Goal: Task Accomplishment & Management: Complete application form

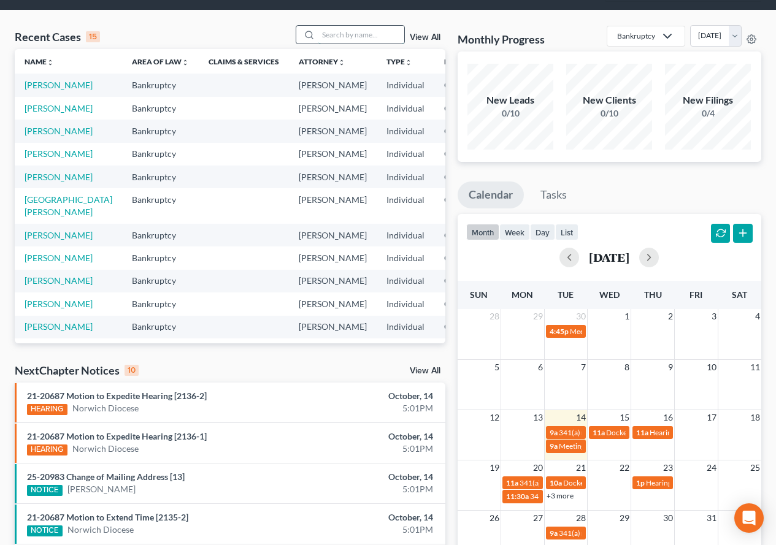
click at [345, 33] on input "search" at bounding box center [361, 35] width 86 height 18
type input "[PERSON_NAME]"
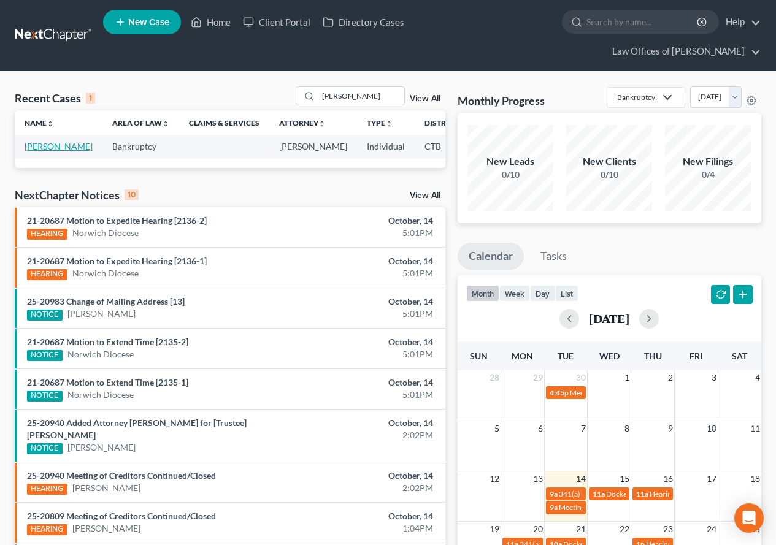
click at [39, 147] on link "[PERSON_NAME]" at bounding box center [59, 146] width 68 height 10
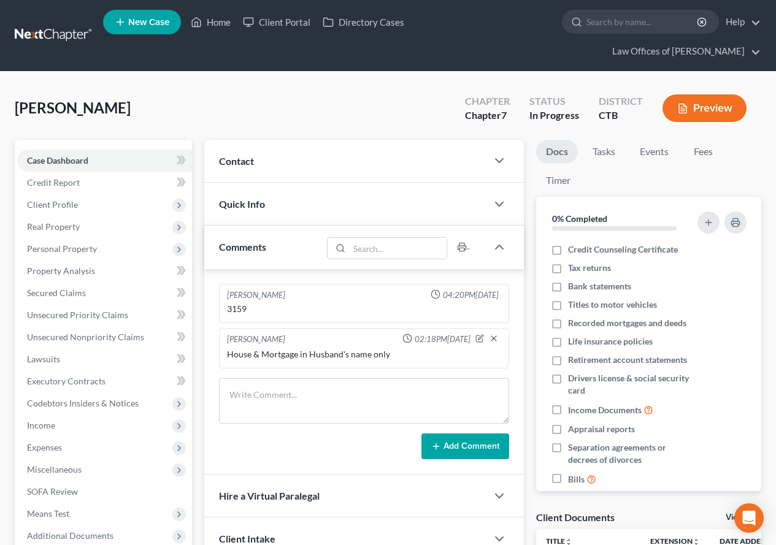
click at [312, 99] on div "[PERSON_NAME] Upgraded Chapter Chapter 7 Status In Progress District CTB Preview" at bounding box center [388, 112] width 746 height 53
click at [55, 424] on span "Income" at bounding box center [104, 426] width 175 height 22
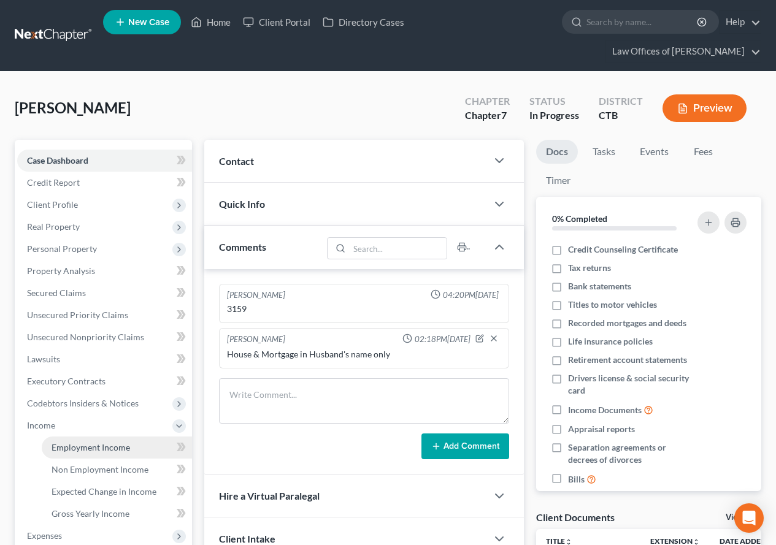
click at [104, 448] on span "Employment Income" at bounding box center [91, 447] width 78 height 10
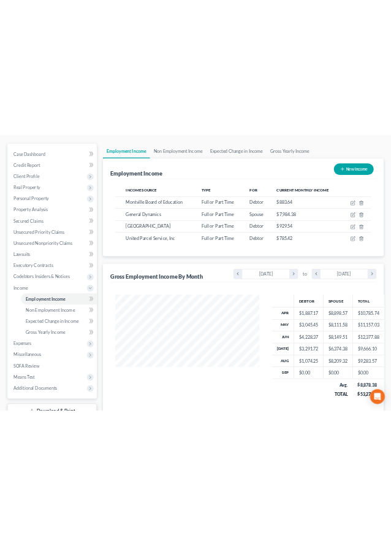
scroll to position [151, 328]
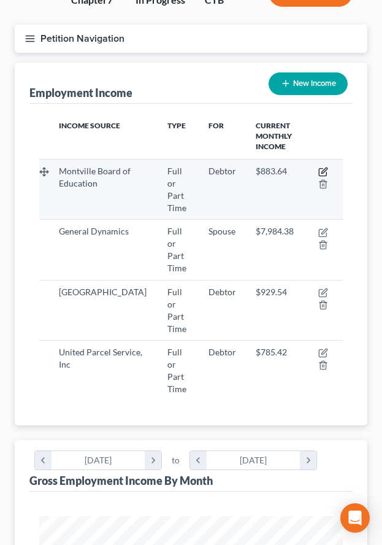
click at [320, 168] on icon "button" at bounding box center [323, 172] width 10 height 10
select select "0"
select select "6"
select select "1"
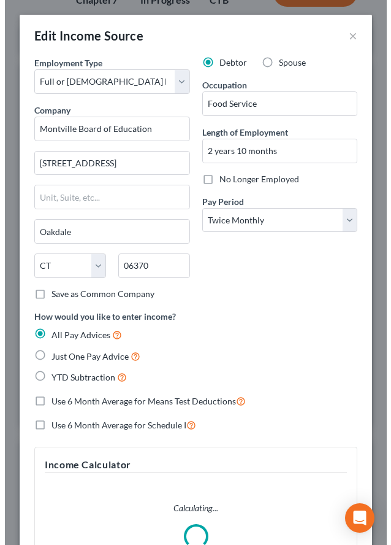
scroll to position [156, 337]
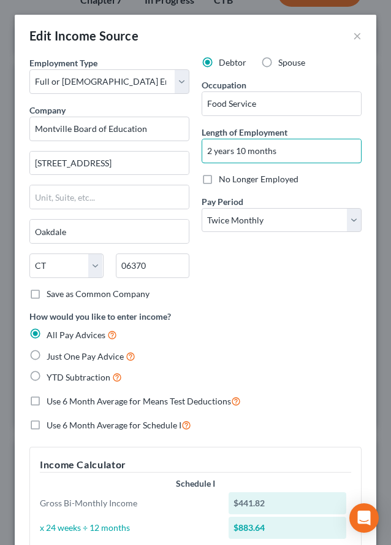
drag, startPoint x: 272, startPoint y: 151, endPoint x: 179, endPoint y: 147, distance: 93.3
click at [179, 147] on div "Employment Type * Select Full or [DEMOGRAPHIC_DATA] Employment Self Employment …" at bounding box center [195, 350] width 345 height 589
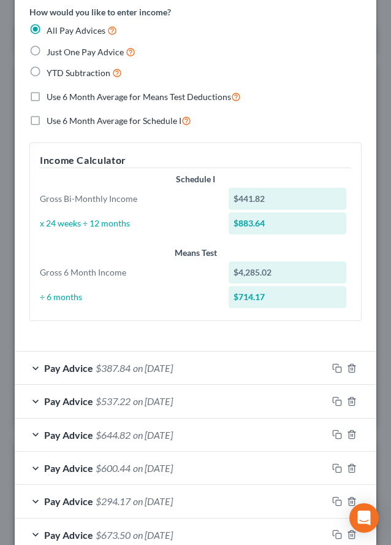
scroll to position [307, 0]
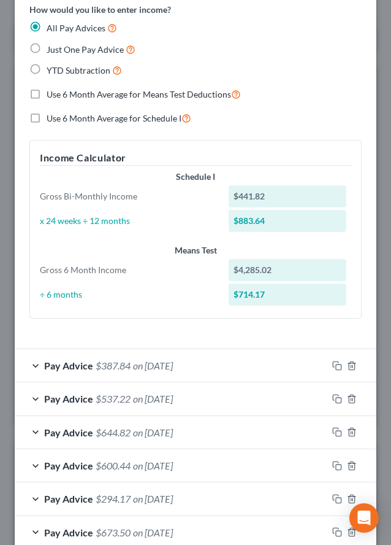
type input "3 yrs"
click at [332, 364] on icon "button" at bounding box center [337, 366] width 10 height 10
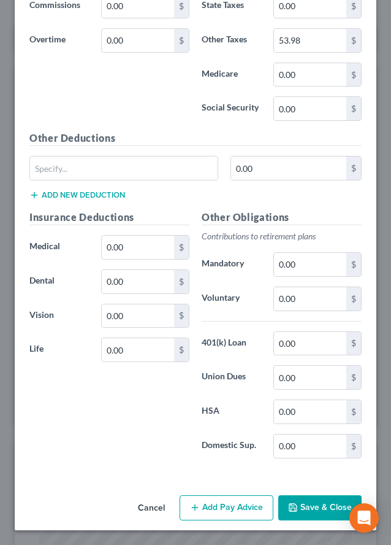
scroll to position [1087, 0]
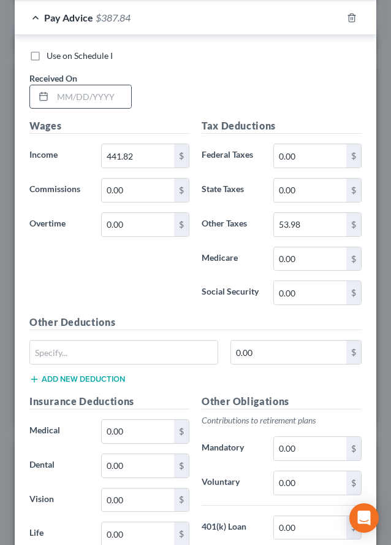
click at [52, 96] on div at bounding box center [41, 96] width 23 height 23
type input "1"
type input "1,637.10"
type input "76.86"
click at [145, 156] on input "1,637.10" at bounding box center [138, 155] width 72 height 23
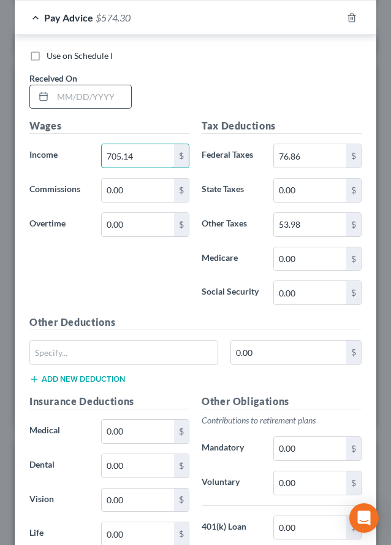
type input "705.14"
click at [81, 101] on input "text" at bounding box center [92, 96] width 78 height 23
click at [74, 101] on input "text" at bounding box center [92, 96] width 78 height 23
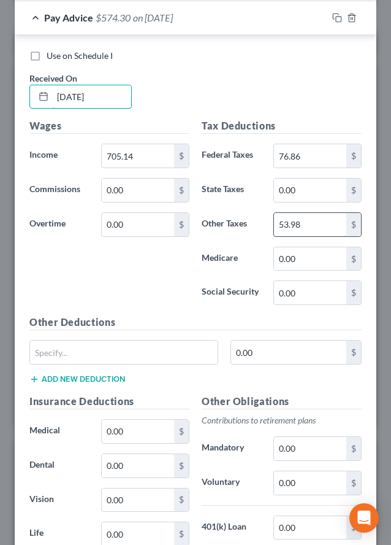
type input "[DATE]"
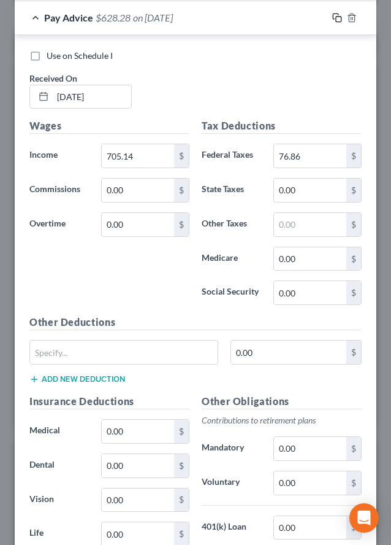
click at [332, 18] on icon "button" at bounding box center [337, 18] width 10 height 10
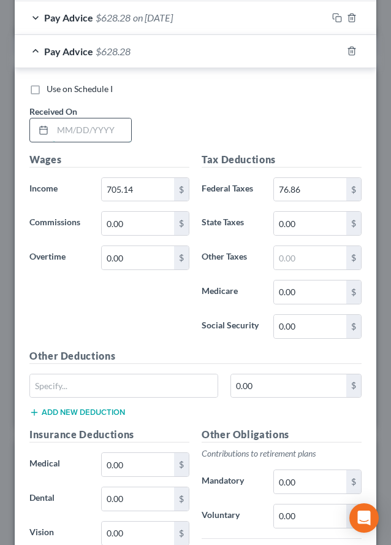
drag, startPoint x: 75, startPoint y: 131, endPoint x: 69, endPoint y: 137, distance: 9.1
click at [75, 131] on input "text" at bounding box center [92, 129] width 78 height 23
type input "[DATE]"
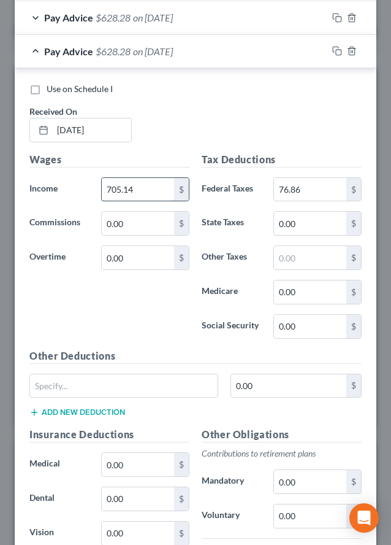
click at [147, 187] on input "705.14" at bounding box center [138, 189] width 72 height 23
type input "667.13"
click at [304, 191] on input "76.86" at bounding box center [310, 189] width 72 height 23
type input "73.09"
click at [332, 48] on icon "button" at bounding box center [337, 51] width 10 height 10
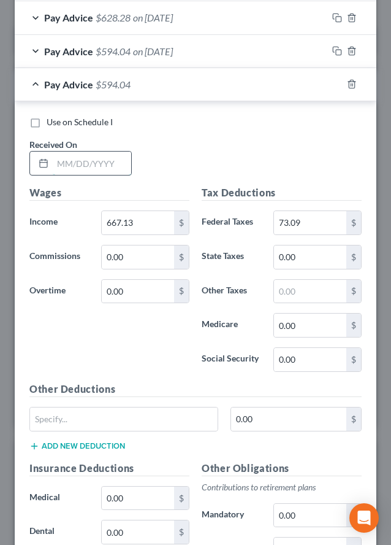
click at [59, 159] on input "text" at bounding box center [92, 162] width 78 height 23
type input "[DATE]"
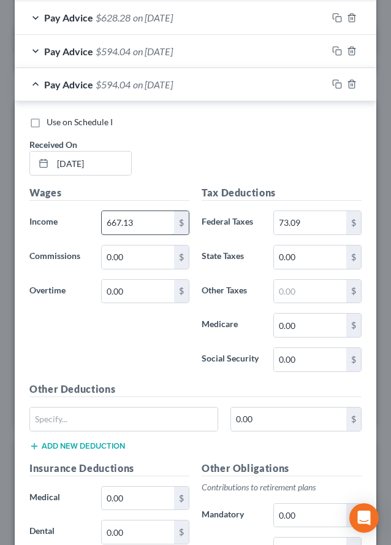
click at [135, 221] on input "667.13" at bounding box center [138, 222] width 72 height 23
type input "222.67"
click at [326, 224] on input "73.09" at bounding box center [310, 222] width 72 height 23
type input "37.04"
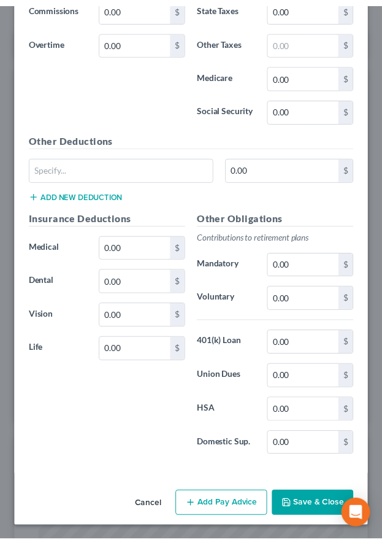
scroll to position [1338, 0]
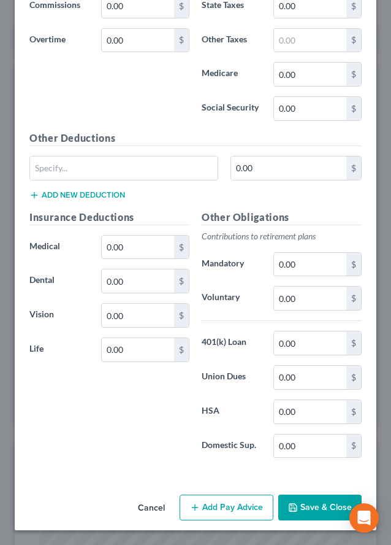
click at [294, 507] on button "Save & Close" at bounding box center [319, 507] width 83 height 26
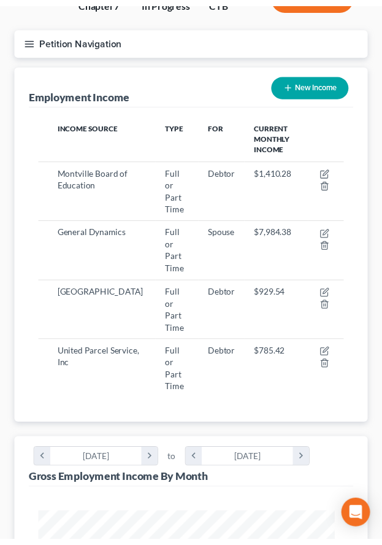
scroll to position [613083, 612906]
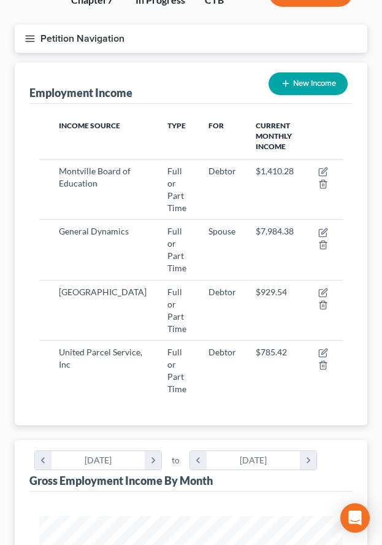
click at [10, 146] on div "Employment Income Non Employment Income Expected Change in Income Gross Yearly …" at bounding box center [191, 509] width 365 height 893
click at [29, 40] on icon "button" at bounding box center [30, 38] width 11 height 11
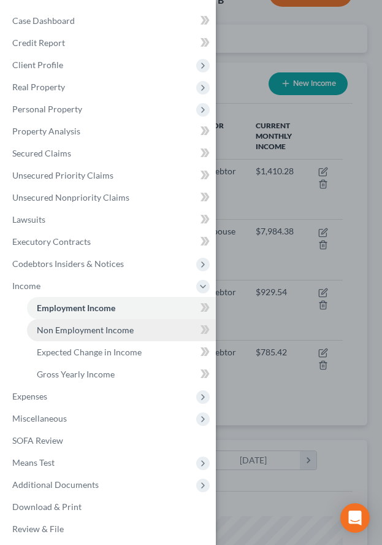
click at [61, 329] on span "Non Employment Income" at bounding box center [85, 329] width 97 height 10
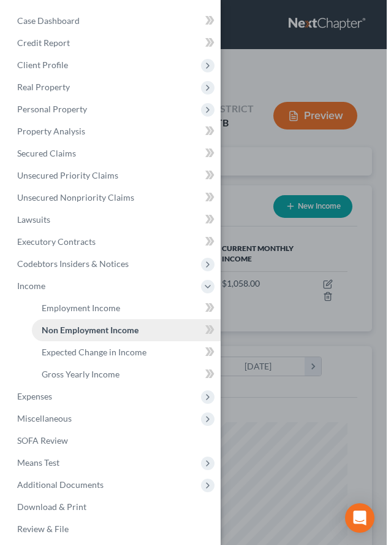
scroll to position [151, 328]
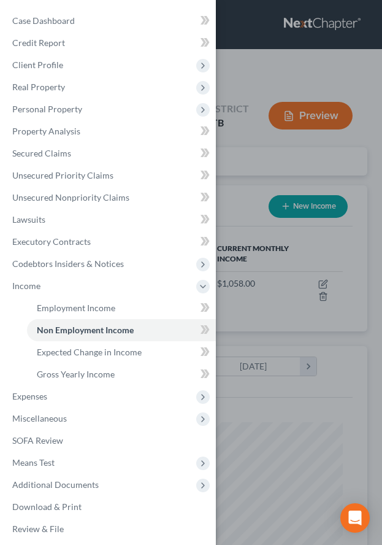
click at [235, 147] on div "Case Dashboard Payments Invoices Payments Payments Credit Report Client Profile" at bounding box center [191, 272] width 382 height 545
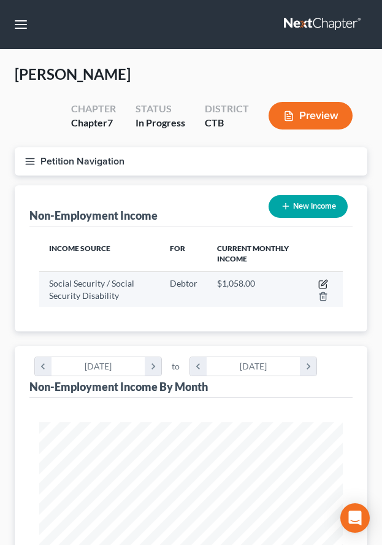
click at [322, 285] on icon "button" at bounding box center [324, 283] width 6 height 6
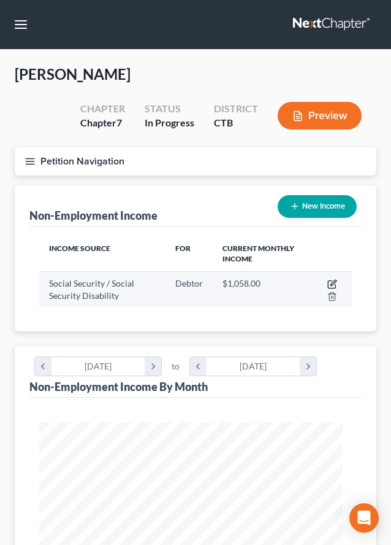
select select "4"
select select "0"
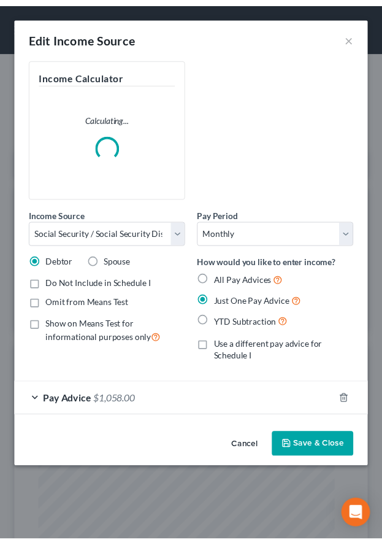
scroll to position [156, 337]
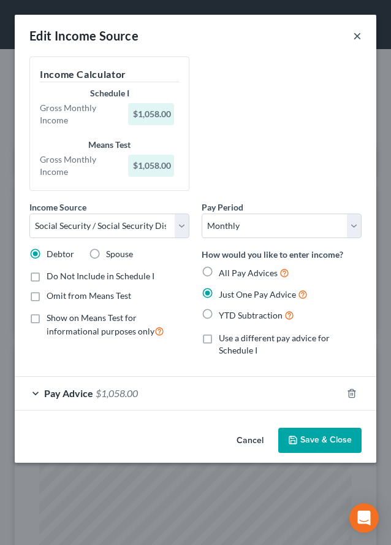
click at [358, 36] on button "×" at bounding box center [357, 35] width 9 height 15
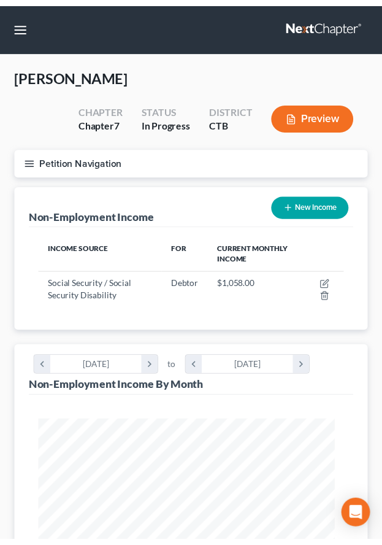
scroll to position [613083, 612906]
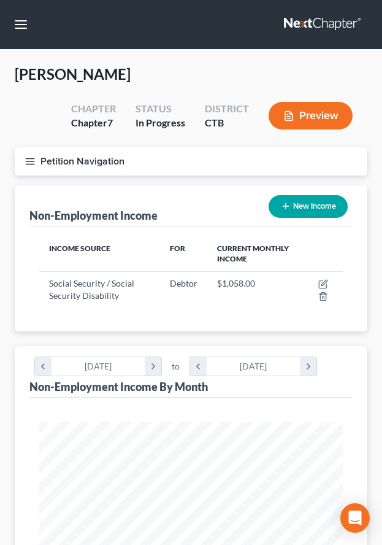
click at [47, 110] on div "[PERSON_NAME] Upgraded Chapter Chapter 7 Status In Progress District CTB Preview" at bounding box center [191, 105] width 353 height 83
click at [27, 158] on line "button" at bounding box center [30, 158] width 9 height 0
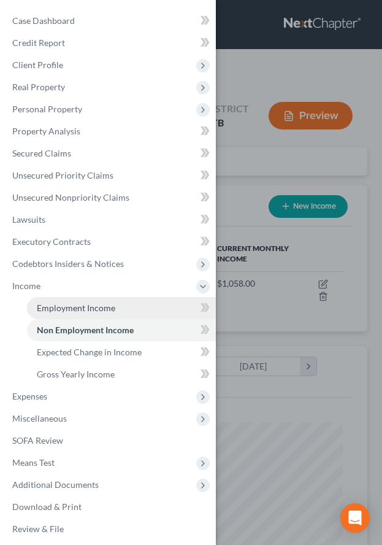
click at [67, 310] on span "Employment Income" at bounding box center [76, 307] width 78 height 10
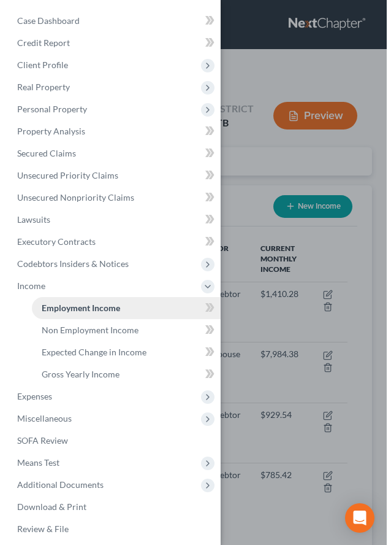
scroll to position [151, 328]
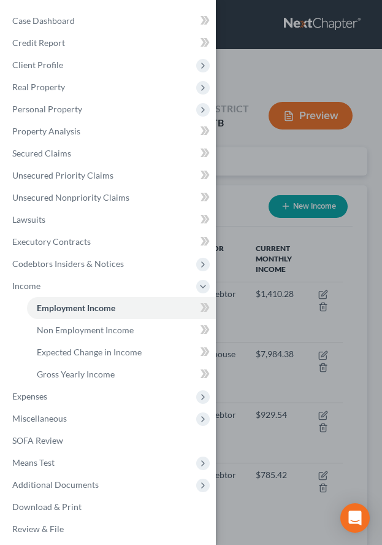
click at [266, 160] on div "Case Dashboard Payments Invoices Payments Payments Credit Report Client Profile" at bounding box center [191, 272] width 382 height 545
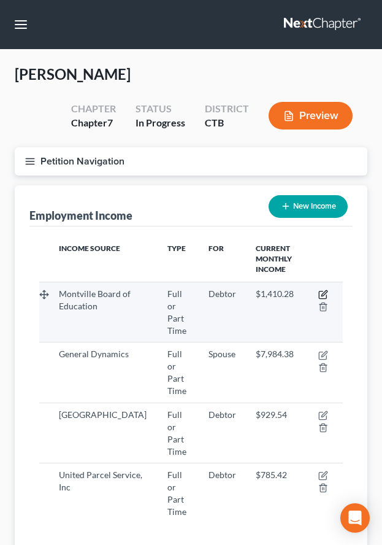
click at [324, 293] on icon "button" at bounding box center [324, 293] width 6 height 6
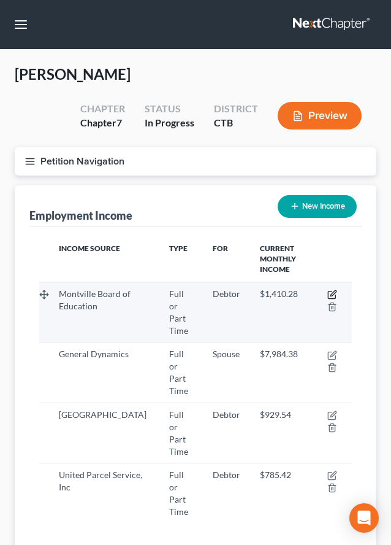
select select "0"
select select "6"
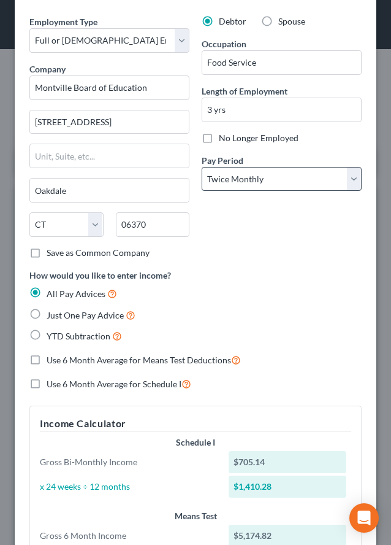
scroll to position [37, 0]
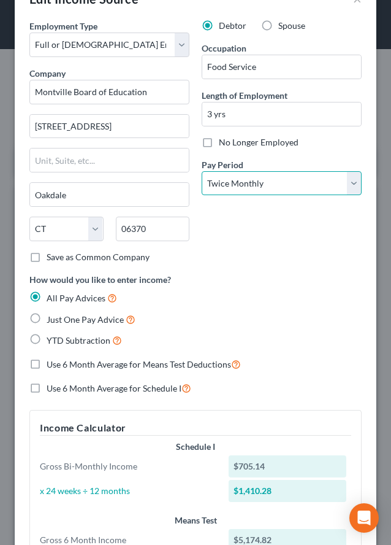
click at [347, 184] on select "Select Monthly Twice Monthly Every Other Week Weekly" at bounding box center [282, 183] width 160 height 25
select select "2"
click at [202, 171] on select "Select Monthly Twice Monthly Every Other Week Weekly" at bounding box center [282, 183] width 160 height 25
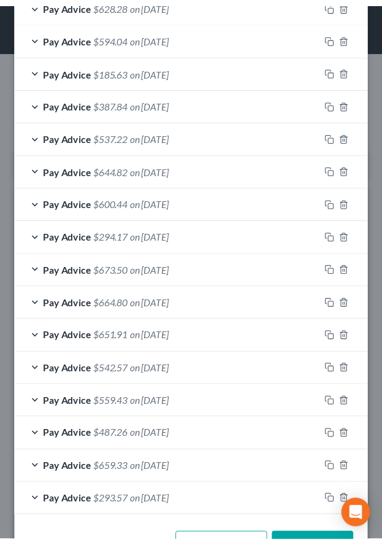
scroll to position [711, 0]
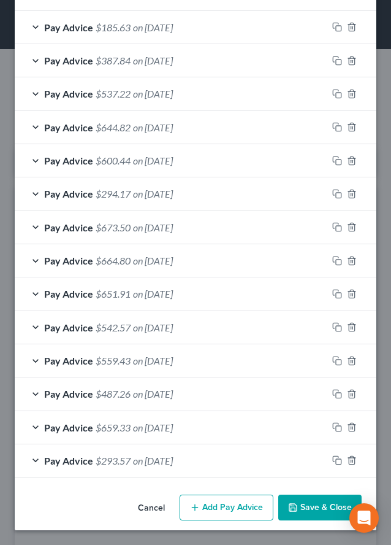
click at [293, 503] on button "Save & Close" at bounding box center [319, 507] width 83 height 26
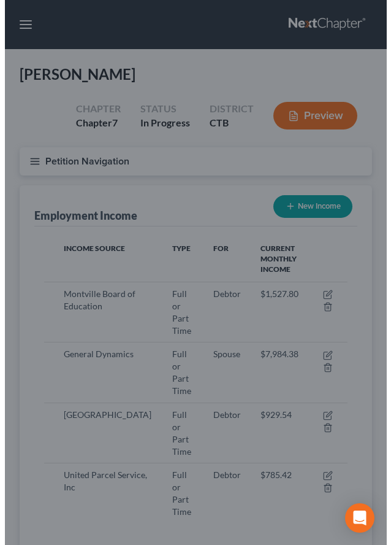
scroll to position [613083, 612906]
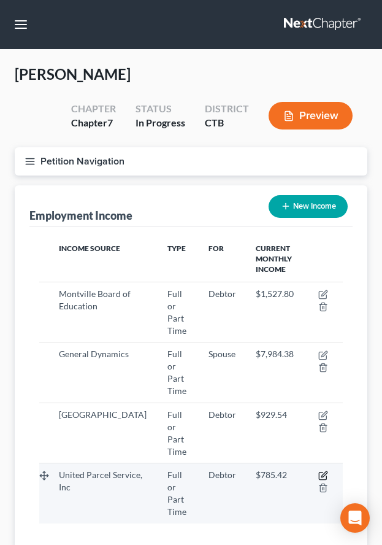
click at [320, 470] on icon "button" at bounding box center [323, 475] width 10 height 10
select select "0"
select select "10"
select select "3"
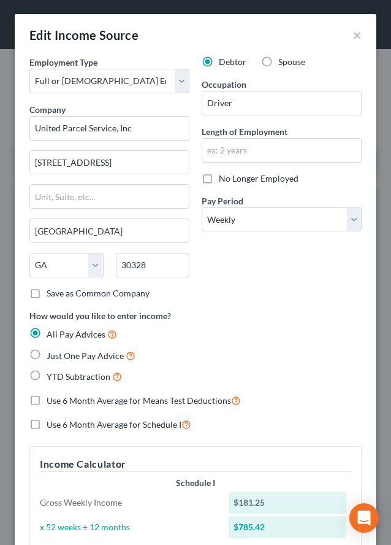
scroll to position [0, 0]
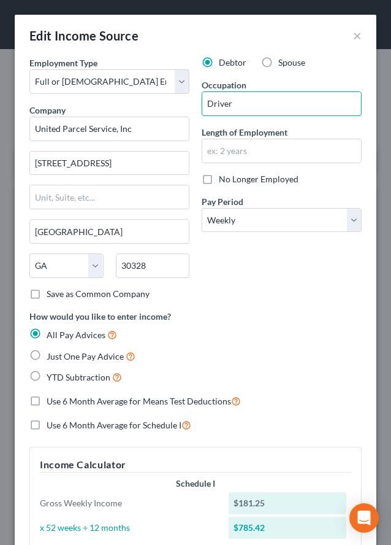
drag, startPoint x: 228, startPoint y: 102, endPoint x: 194, endPoint y: 102, distance: 34.3
click at [196, 102] on div "Debtor Spouse Occupation Driver Length of Employment No Longer Employed Pay Per…" at bounding box center [282, 182] width 172 height 253
click at [258, 108] on input "Driver" at bounding box center [281, 103] width 159 height 23
type input "D"
type input "Warehouse Worker"
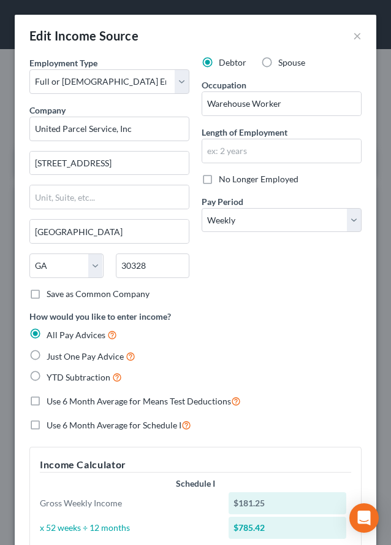
click at [219, 180] on label "No Longer Employed" at bounding box center [259, 179] width 80 height 12
click at [224, 180] on input "No Longer Employed" at bounding box center [228, 177] width 8 height 8
checkbox input "true"
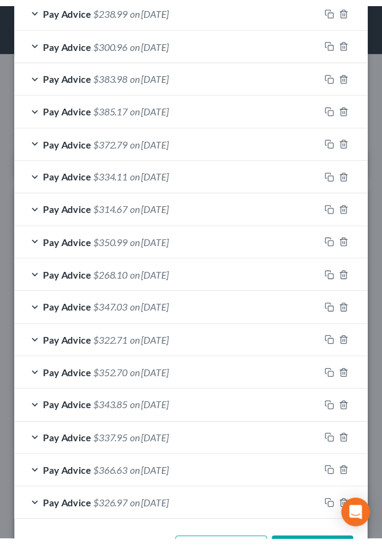
scroll to position [744, 0]
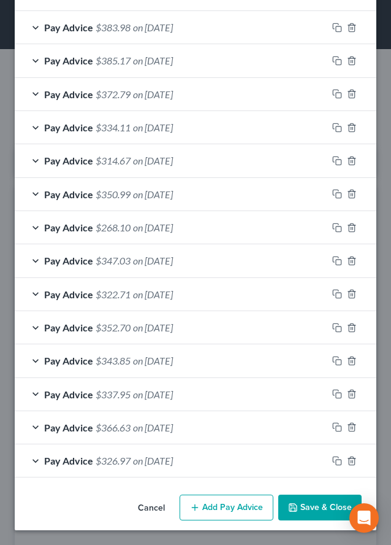
click at [294, 503] on button "Save & Close" at bounding box center [319, 507] width 83 height 26
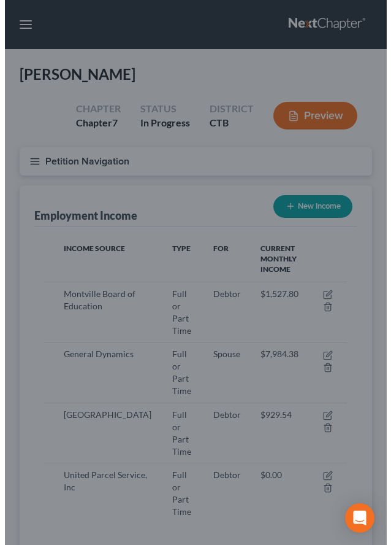
scroll to position [613083, 612906]
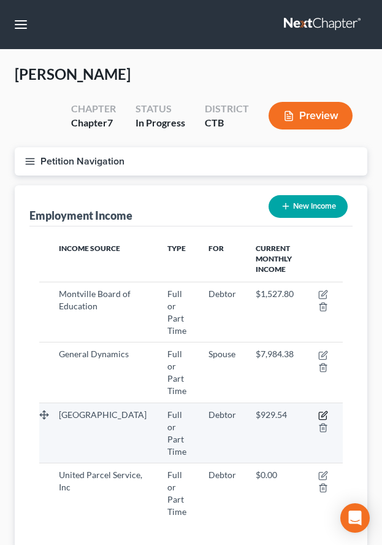
click at [324, 411] on icon "button" at bounding box center [324, 414] width 6 height 6
select select "0"
select select "6"
select select "3"
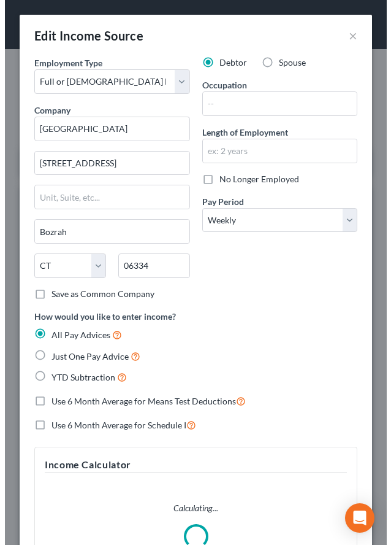
scroll to position [156, 337]
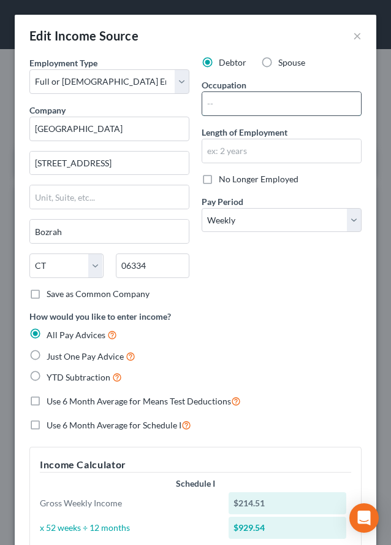
click at [243, 108] on input "text" at bounding box center [281, 103] width 159 height 23
type input "Camp Cook"
click at [219, 178] on label "No Longer Employed" at bounding box center [259, 179] width 80 height 12
click at [224, 178] on input "No Longer Employed" at bounding box center [228, 177] width 8 height 8
checkbox input "true"
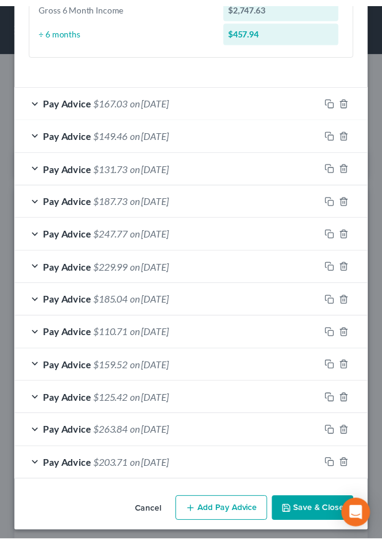
scroll to position [578, 0]
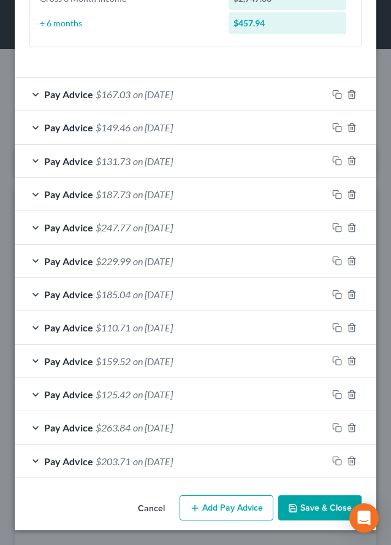
click at [304, 508] on button "Save & Close" at bounding box center [319, 508] width 83 height 26
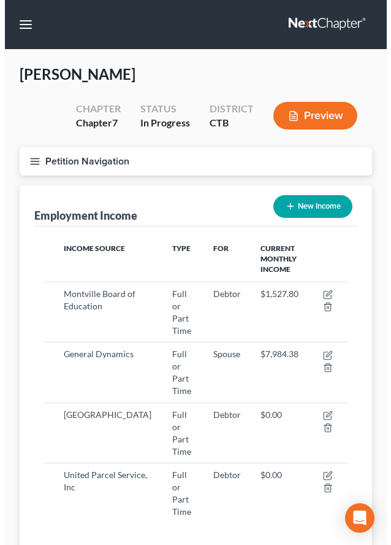
scroll to position [613083, 612906]
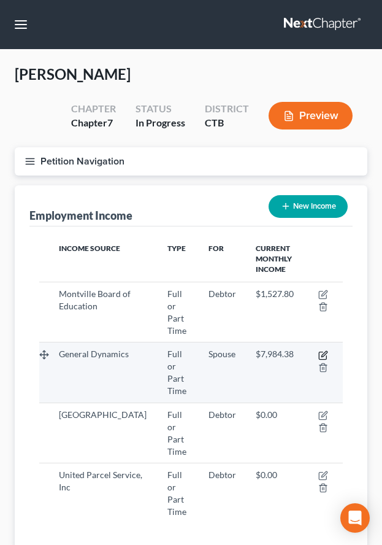
click at [325, 350] on icon "button" at bounding box center [323, 355] width 10 height 10
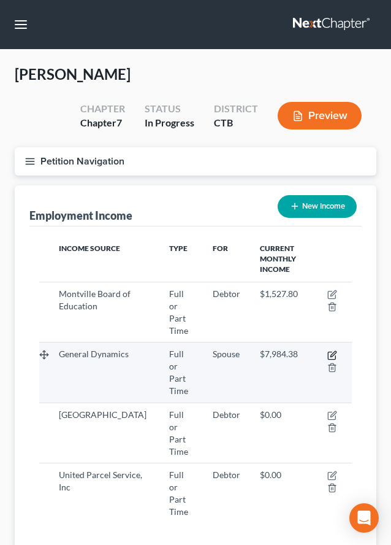
select select "0"
select select "6"
select select "3"
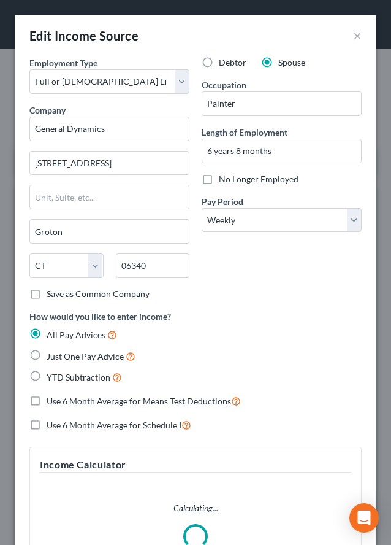
scroll to position [156, 337]
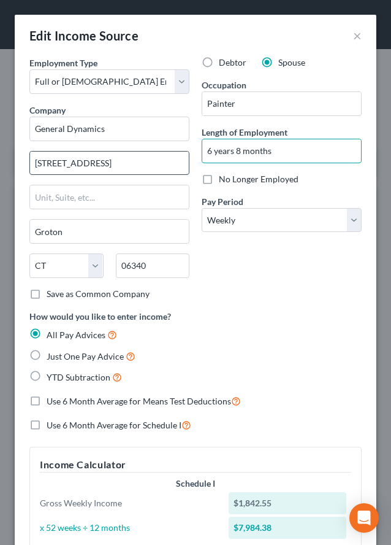
drag, startPoint x: 283, startPoint y: 151, endPoint x: 177, endPoint y: 153, distance: 106.1
click at [177, 153] on div "Employment Type * Select Full or [DEMOGRAPHIC_DATA] Employment Self Employment …" at bounding box center [195, 350] width 345 height 589
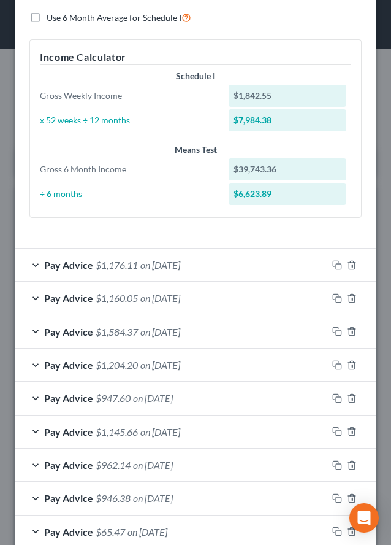
scroll to position [429, 0]
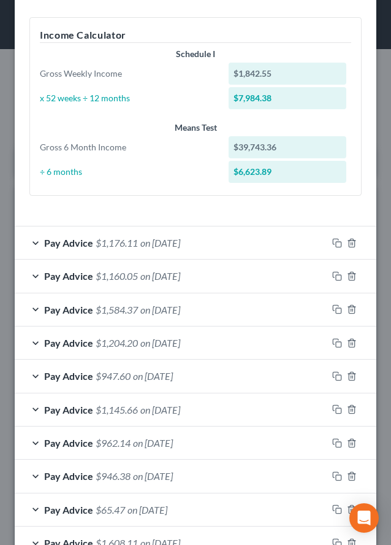
type input "7 yrs"
drag, startPoint x: 328, startPoint y: 244, endPoint x: 241, endPoint y: 262, distance: 88.9
click at [332, 244] on icon "button" at bounding box center [337, 243] width 10 height 10
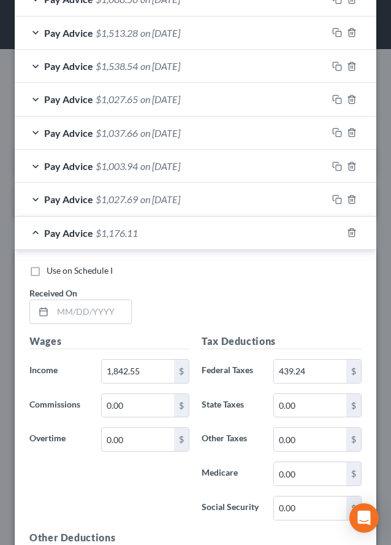
scroll to position [1349, 0]
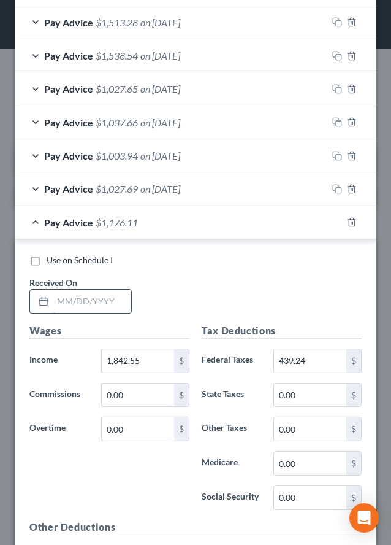
click at [90, 305] on input "text" at bounding box center [92, 300] width 78 height 23
type input "[DATE]"
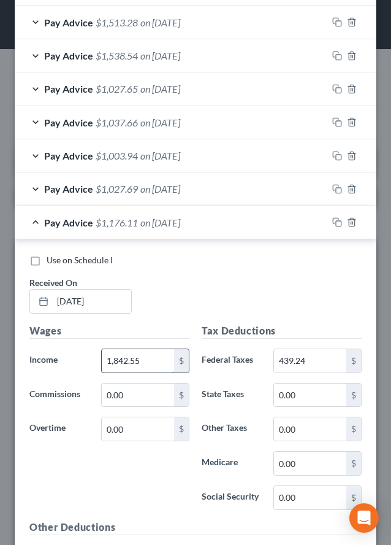
click at [159, 367] on input "1,842.55" at bounding box center [138, 360] width 72 height 23
type input "3,402.80"
click at [324, 364] on input "439.24" at bounding box center [310, 360] width 72 height 23
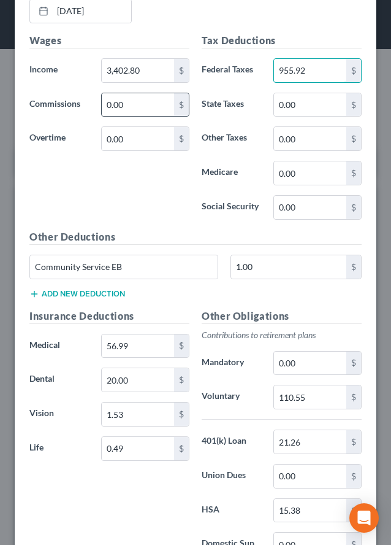
scroll to position [1656, 0]
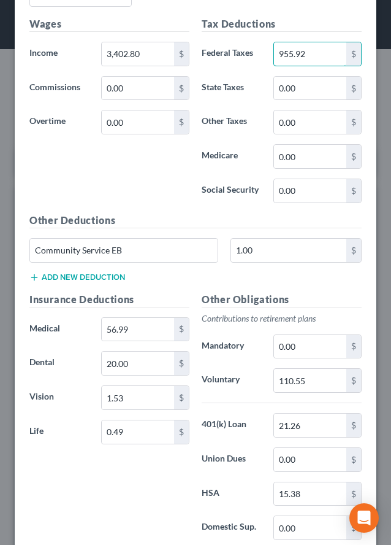
type input "955.92"
click at [130, 328] on input "56.99" at bounding box center [138, 329] width 72 height 23
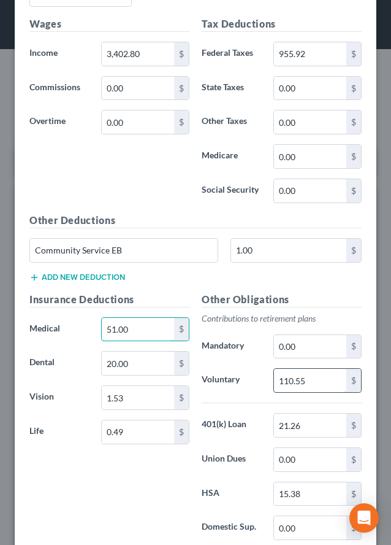
type input "51.00"
click at [313, 380] on input "110.55" at bounding box center [310, 380] width 72 height 23
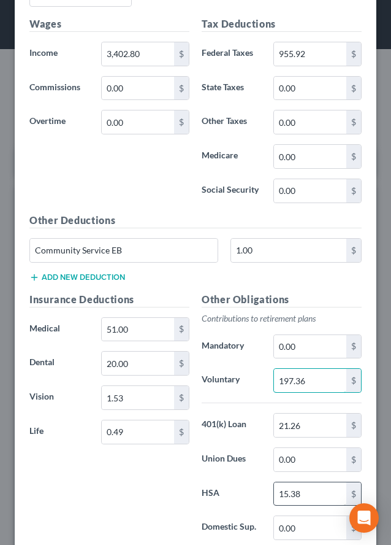
type input "197.36"
click at [313, 496] on input "15.38" at bounding box center [310, 493] width 72 height 23
type input "15.39"
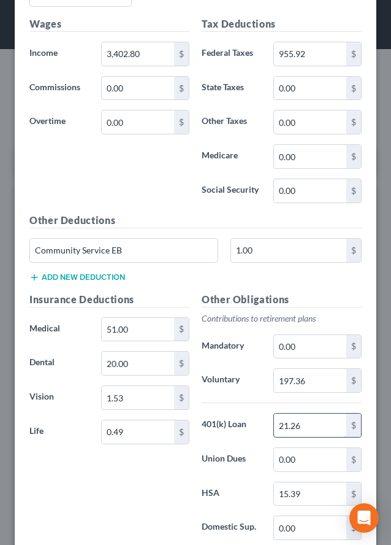
click at [307, 427] on input "21.26" at bounding box center [310, 424] width 72 height 23
type input "43.97"
click at [139, 437] on input "0.49" at bounding box center [138, 431] width 72 height 23
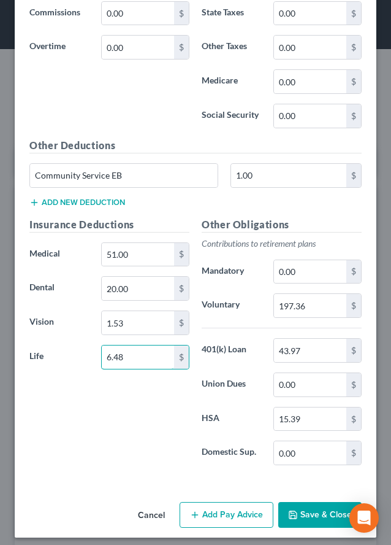
scroll to position [1738, 0]
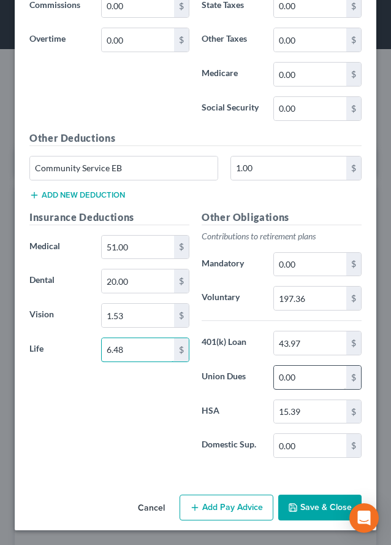
type input "6.48"
click at [304, 378] on input "0.00" at bounding box center [310, 376] width 72 height 23
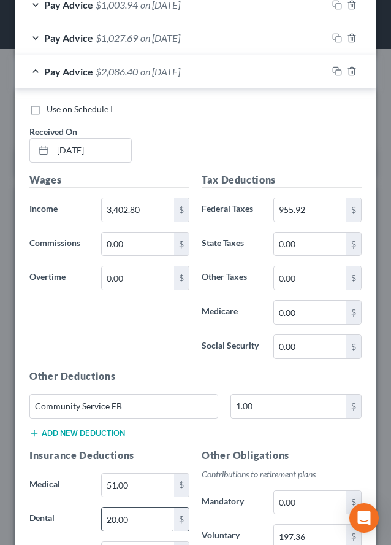
scroll to position [1493, 0]
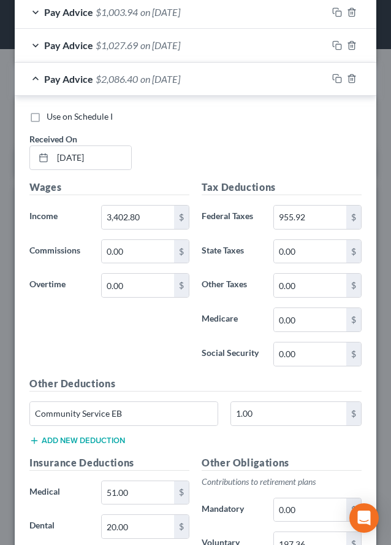
type input "23.75"
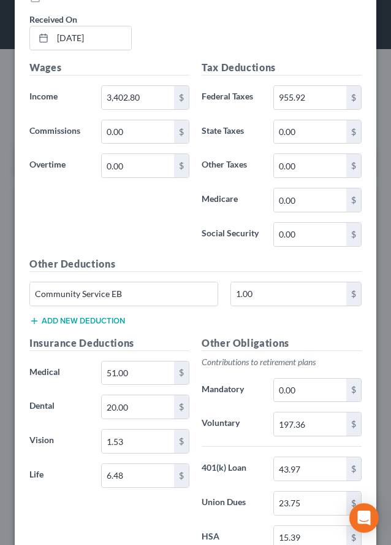
scroll to position [1615, 0]
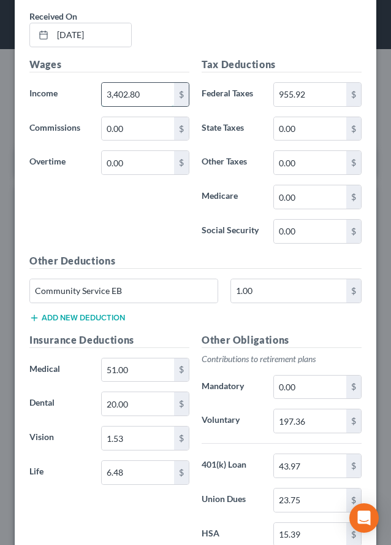
click at [146, 96] on input "3,402.80" at bounding box center [138, 94] width 72 height 23
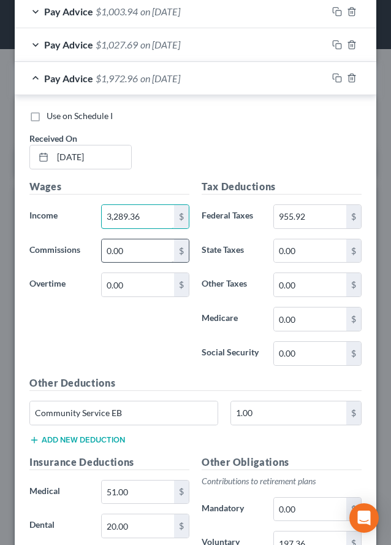
scroll to position [1493, 0]
type input "3,289.36"
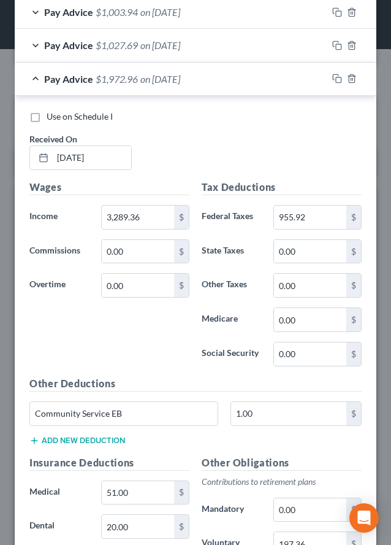
click at [252, 140] on div "Use on Schedule I Received On * [DATE]" at bounding box center [195, 144] width 345 height 69
click at [332, 78] on icon "button" at bounding box center [337, 79] width 10 height 10
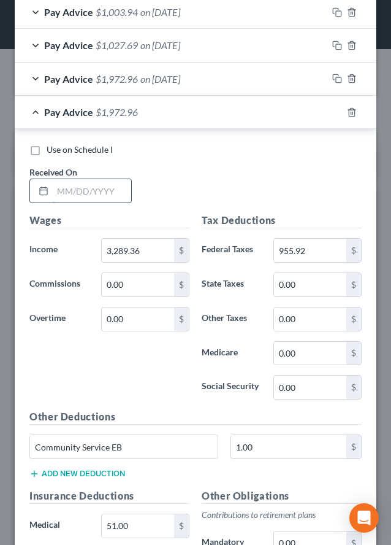
click at [85, 189] on input "text" at bounding box center [92, 190] width 78 height 23
type input "[DATE]"
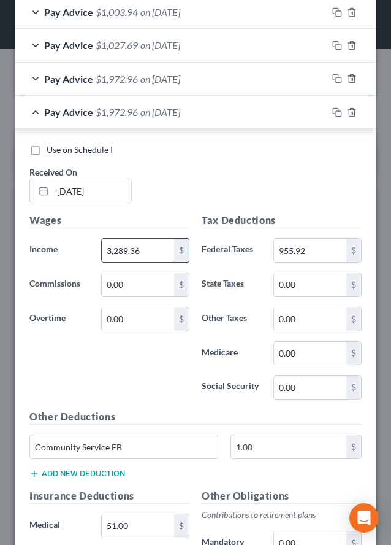
click at [146, 252] on input "3,289.36" at bounding box center [138, 250] width 72 height 23
type input "2,596.96"
click at [313, 249] on input "955.92" at bounding box center [310, 250] width 72 height 23
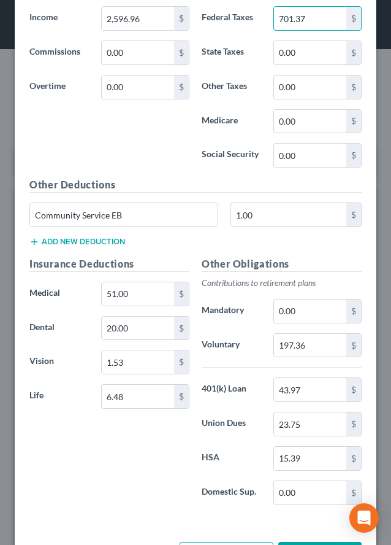
scroll to position [1738, 0]
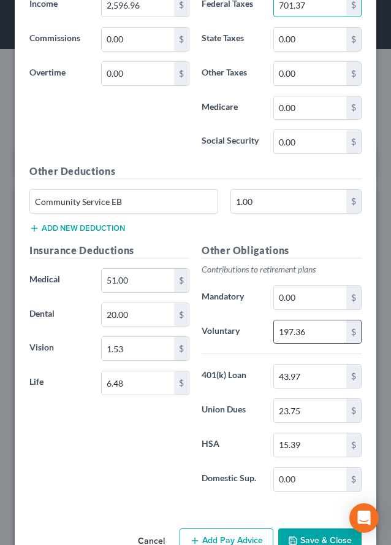
type input "701.37"
click at [312, 337] on input "197.36" at bounding box center [310, 331] width 72 height 23
type input "155.82"
click at [317, 448] on input "15.39" at bounding box center [310, 444] width 72 height 23
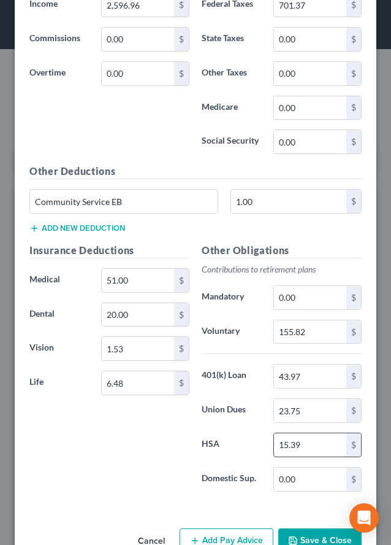
click at [317, 448] on input "15.39" at bounding box center [310, 444] width 72 height 23
type input "15.38"
click at [314, 407] on input "23.75" at bounding box center [310, 410] width 72 height 23
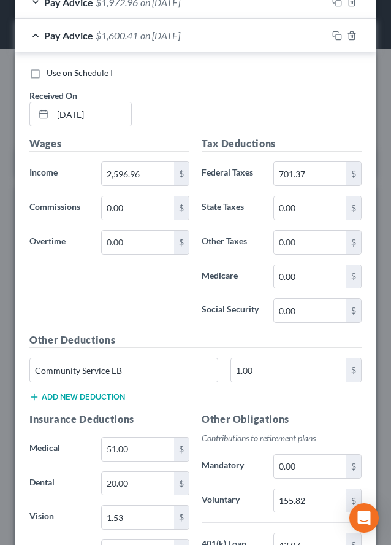
scroll to position [1554, 0]
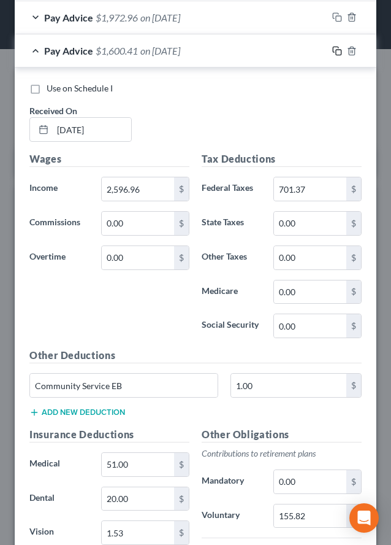
click at [333, 49] on icon "button" at bounding box center [336, 50] width 6 height 6
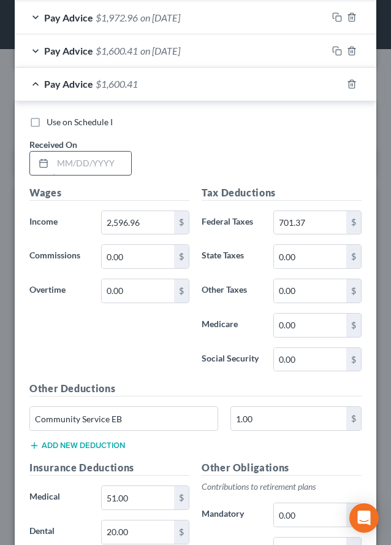
click at [74, 165] on input "text" at bounding box center [92, 162] width 78 height 23
type input "[DATE]"
click at [155, 223] on input "2,596.96" at bounding box center [138, 222] width 72 height 23
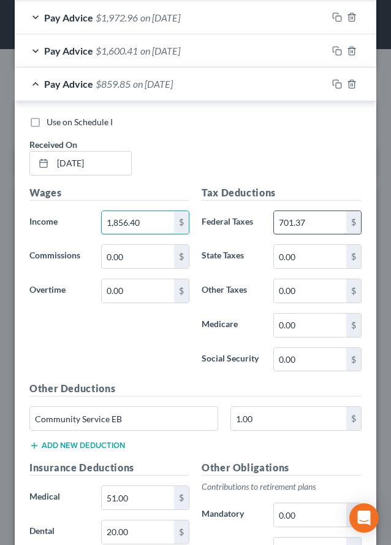
type input "1,856.40"
click at [316, 223] on input "701.37" at bounding box center [310, 222] width 72 height 23
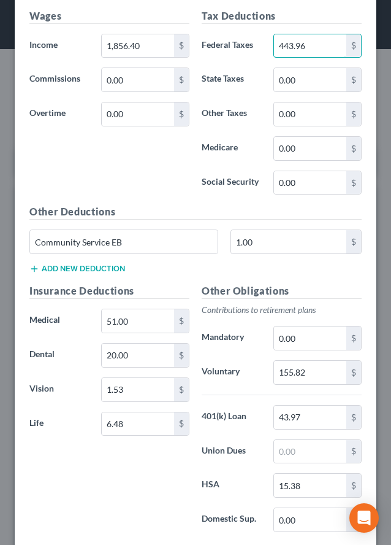
scroll to position [1738, 0]
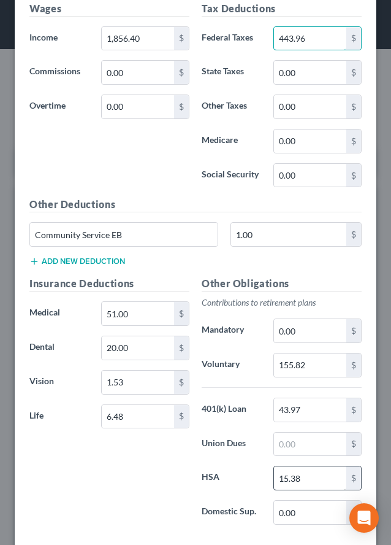
type input "443.96"
click at [296, 473] on input "15.38" at bounding box center [310, 477] width 72 height 23
click at [305, 479] on input "15.38" at bounding box center [310, 477] width 72 height 23
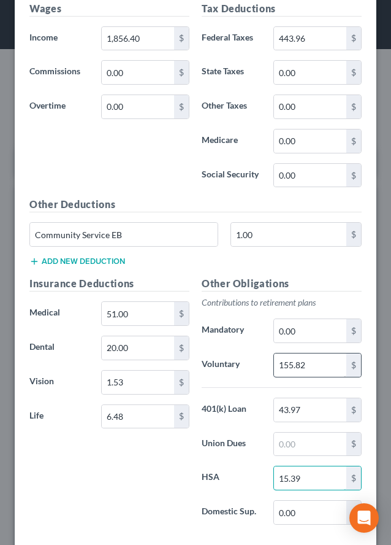
type input "15.39"
click at [312, 361] on input "155.82" at bounding box center [310, 364] width 72 height 23
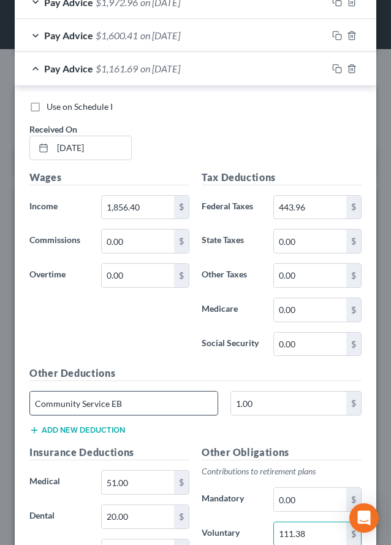
scroll to position [1554, 0]
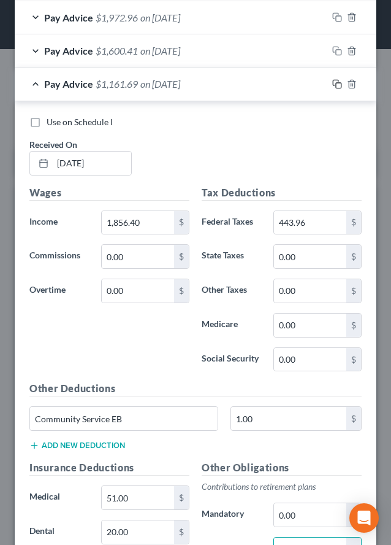
type input "111.38"
click at [332, 83] on icon "button" at bounding box center [337, 84] width 10 height 10
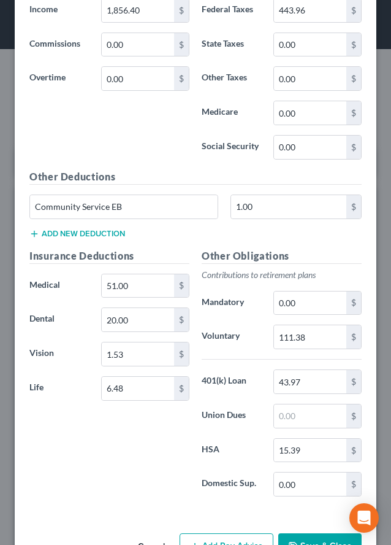
scroll to position [1615, 0]
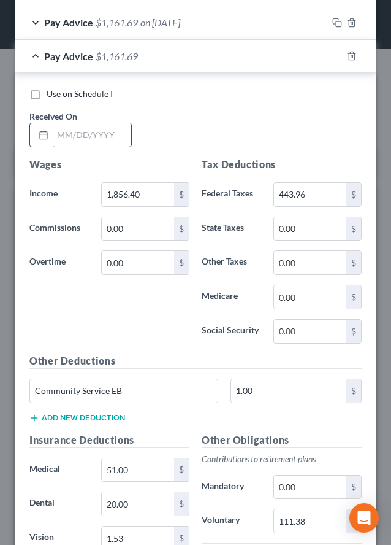
drag, startPoint x: 77, startPoint y: 136, endPoint x: 71, endPoint y: 143, distance: 10.1
click at [77, 136] on input "text" at bounding box center [92, 134] width 78 height 23
type input "[DATE]"
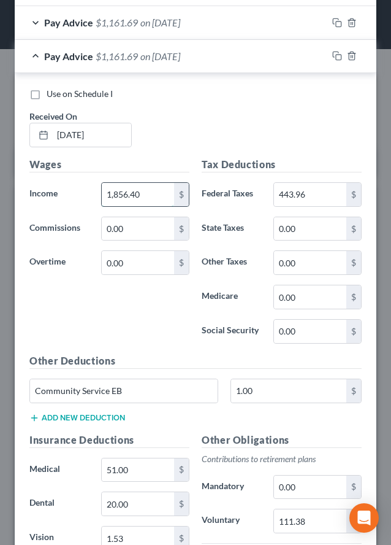
click at [142, 191] on input "1,856.40" at bounding box center [138, 194] width 72 height 23
type input "2,502.64"
click at [308, 197] on input "443.96" at bounding box center [310, 194] width 72 height 23
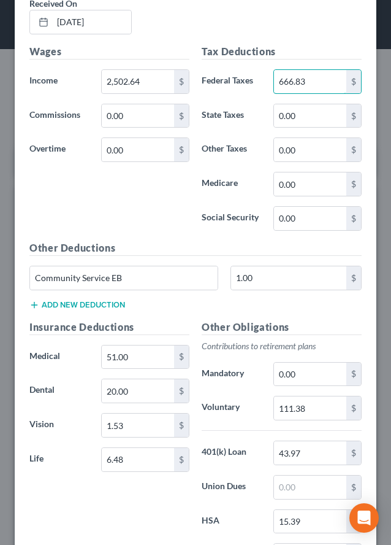
scroll to position [1738, 0]
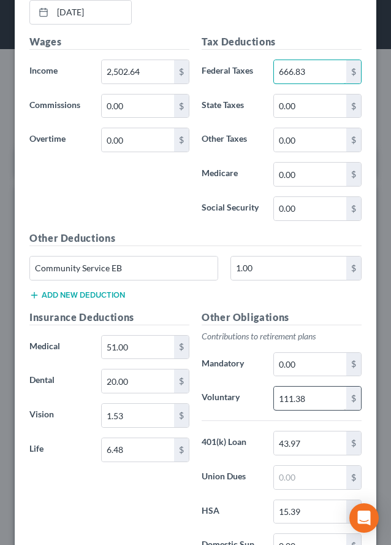
type input "666.83"
click at [307, 400] on input "111.38" at bounding box center [310, 397] width 72 height 23
type input "150.16"
click at [300, 514] on input "15.39" at bounding box center [310, 511] width 72 height 23
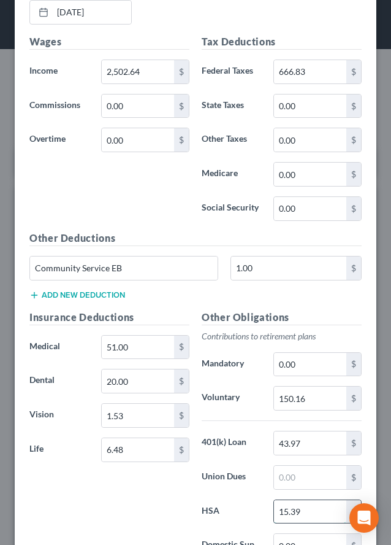
click at [300, 514] on input "15.39" at bounding box center [310, 511] width 72 height 23
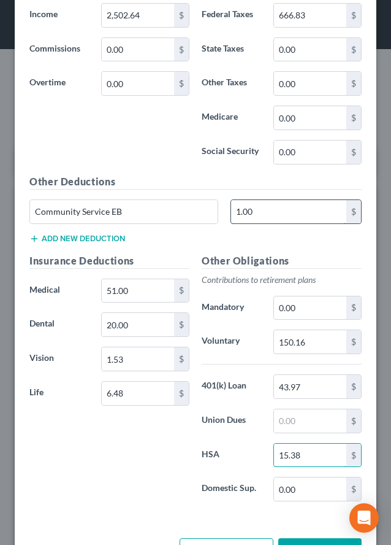
scroll to position [1799, 0]
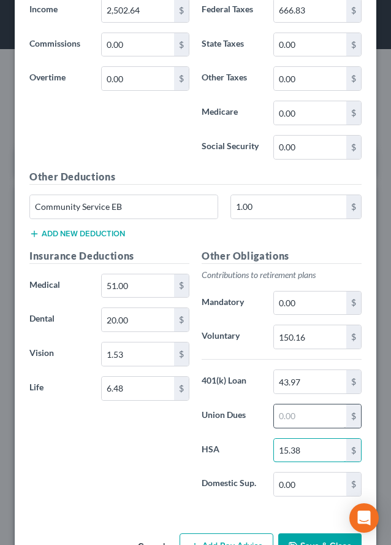
type input "15.38"
click at [299, 418] on input "text" at bounding box center [310, 415] width 72 height 23
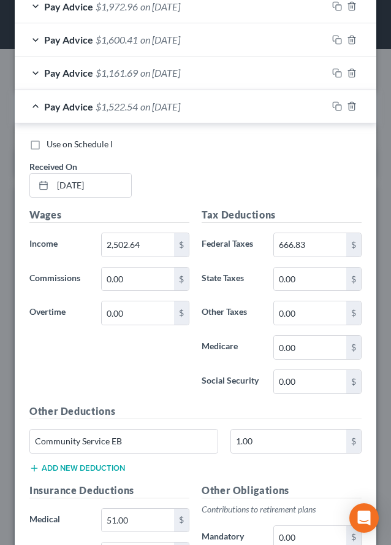
scroll to position [1554, 0]
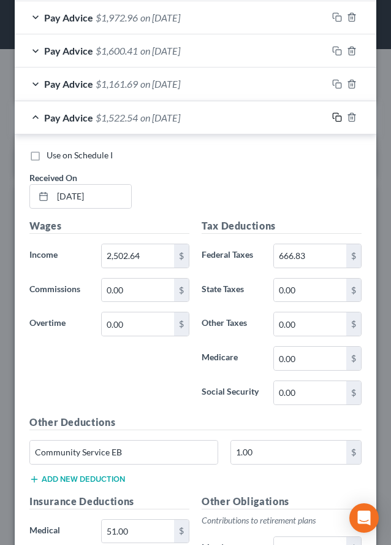
type input "23.75"
click at [332, 119] on icon "button" at bounding box center [337, 117] width 10 height 10
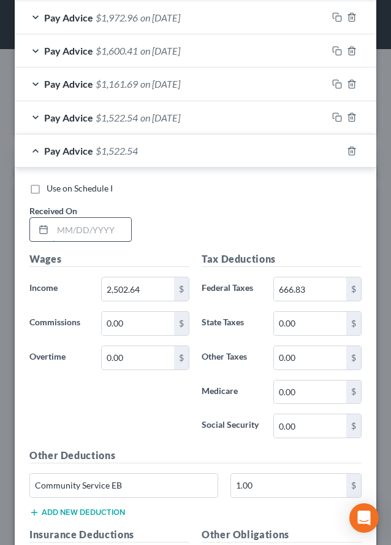
click at [83, 228] on input "text" at bounding box center [92, 229] width 78 height 23
type input "[DATE]"
click at [33, 116] on div "Pay Advice $1,522.54 on [DATE]" at bounding box center [171, 117] width 313 height 33
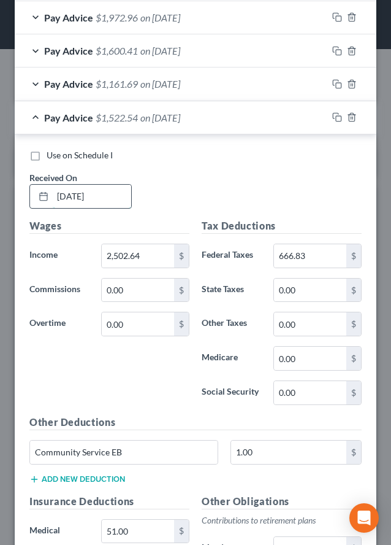
click at [75, 197] on input "[DATE]" at bounding box center [92, 196] width 78 height 23
click at [80, 196] on input "[DATE]" at bounding box center [92, 196] width 78 height 23
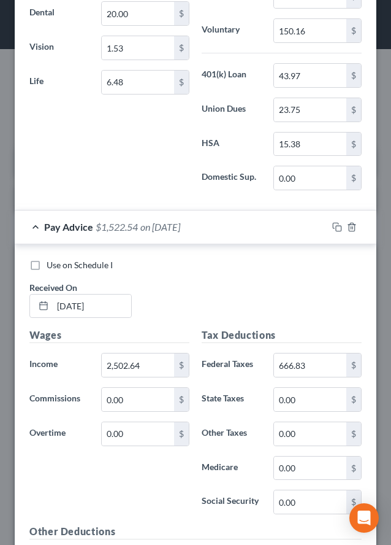
scroll to position [2106, 0]
type input "[DATE]"
click at [148, 365] on input "2,502.64" at bounding box center [138, 364] width 72 height 23
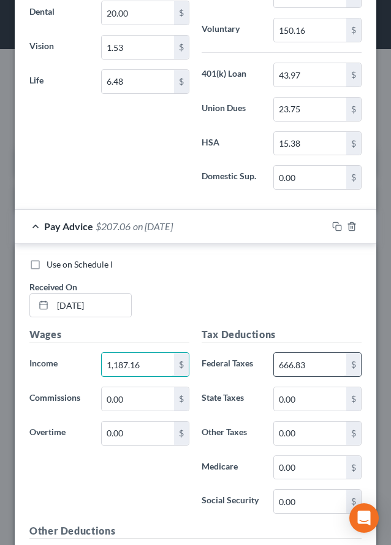
type input "1,187.16"
click at [299, 367] on input "666.83" at bounding box center [310, 364] width 72 height 23
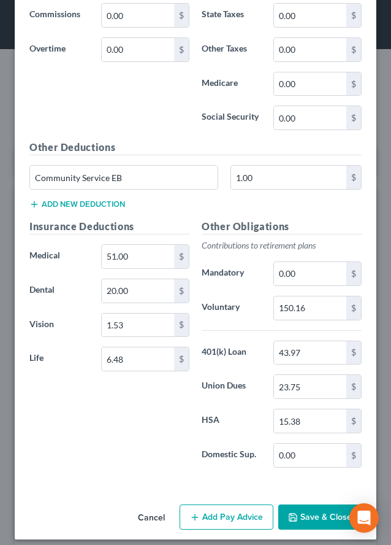
scroll to position [2498, 0]
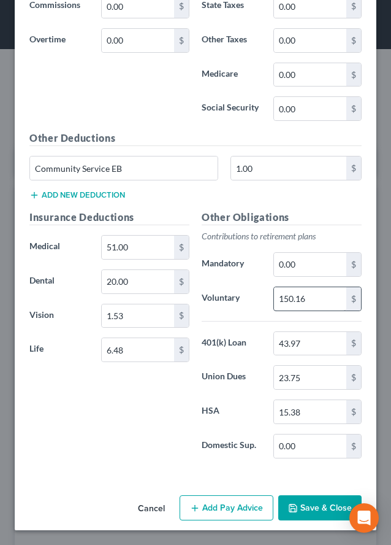
type input "458.96"
click at [310, 297] on input "150.16" at bounding box center [310, 298] width 72 height 23
type input "114.03"
click at [312, 414] on input "15.38" at bounding box center [310, 411] width 72 height 23
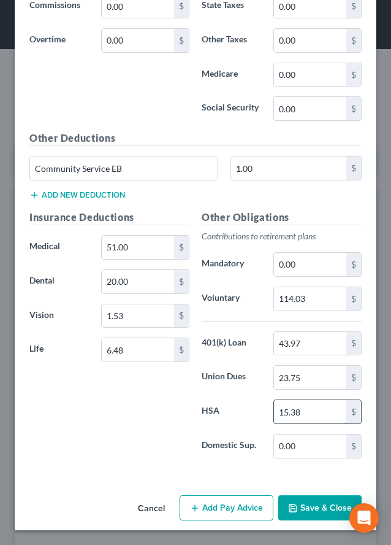
click at [310, 415] on input "15.38" at bounding box center [310, 411] width 72 height 23
type input "15.39"
click at [302, 375] on input "23.75" at bounding box center [310, 376] width 72 height 23
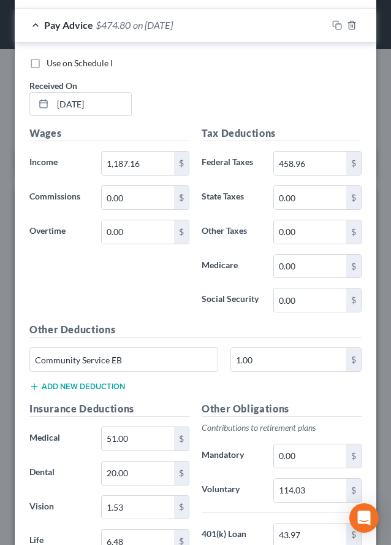
scroll to position [2253, 0]
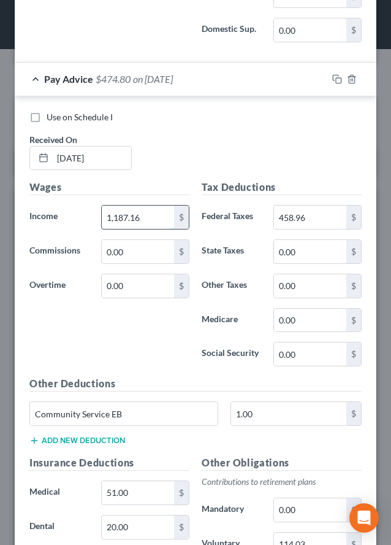
click at [143, 213] on input "1,187.16" at bounding box center [138, 216] width 72 height 23
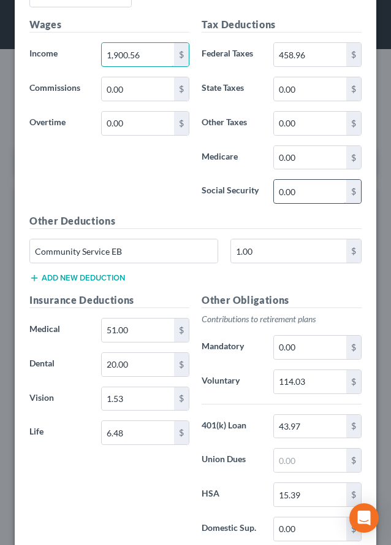
scroll to position [2437, 0]
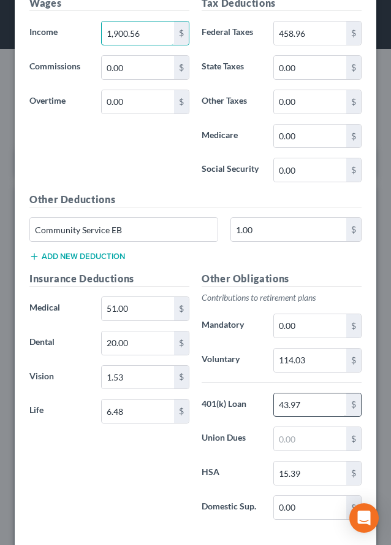
type input "1,900.56"
click at [304, 399] on input "43.97" at bounding box center [310, 404] width 72 height 23
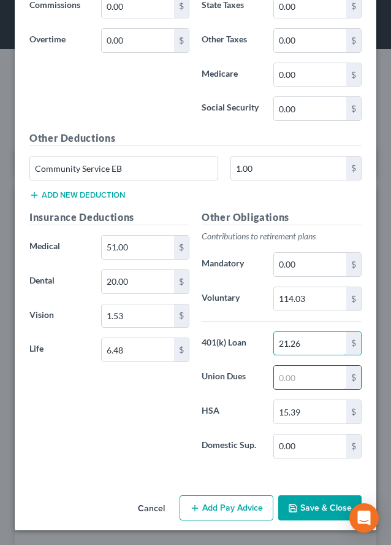
type input "21.26"
click at [283, 378] on input "text" at bounding box center [310, 376] width 72 height 23
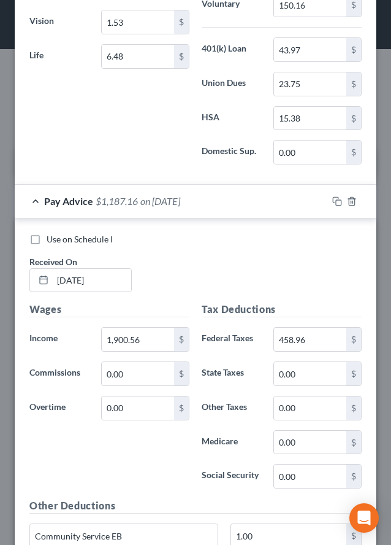
scroll to position [2130, 0]
type input "23.75"
click at [332, 201] on icon "button" at bounding box center [337, 202] width 10 height 10
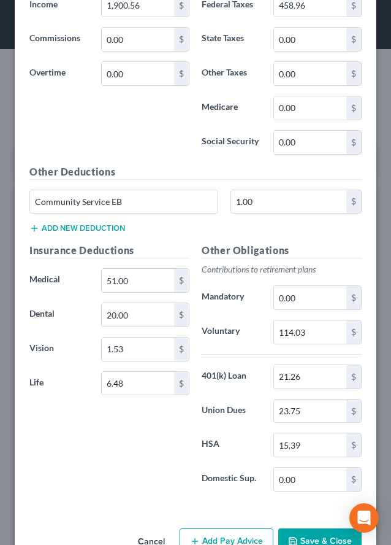
scroll to position [2314, 0]
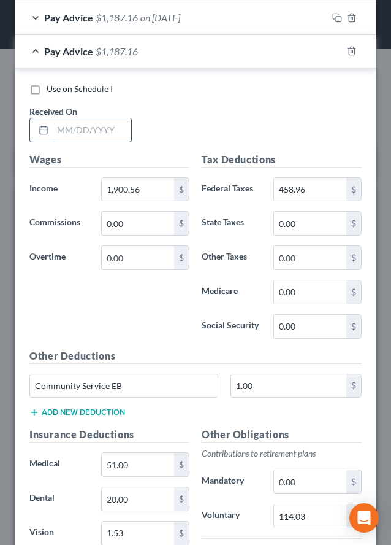
drag, startPoint x: 69, startPoint y: 129, endPoint x: 85, endPoint y: 140, distance: 18.9
click at [69, 129] on input "text" at bounding box center [92, 129] width 78 height 23
type input "[DATE]"
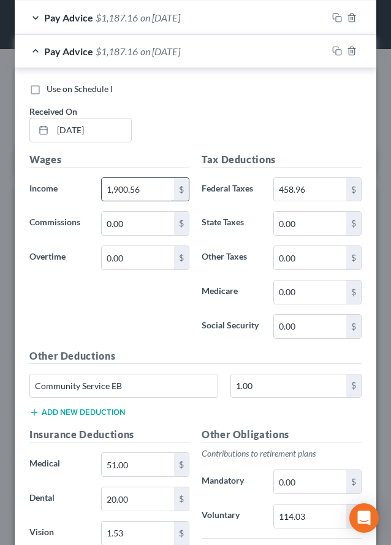
click at [150, 179] on input "1,900.56" at bounding box center [138, 189] width 72 height 23
type input "2,624.65"
click at [307, 182] on input "458.96" at bounding box center [310, 189] width 72 height 23
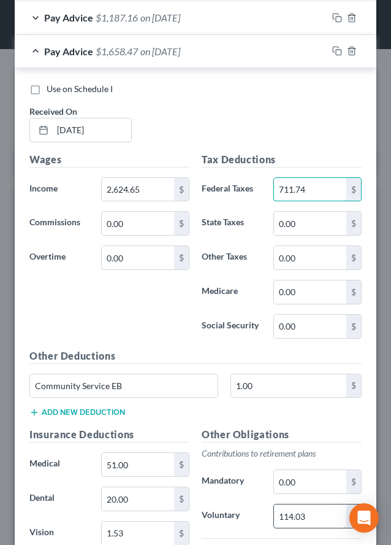
type input "711.74"
click at [313, 519] on input "114.03" at bounding box center [310, 515] width 72 height 23
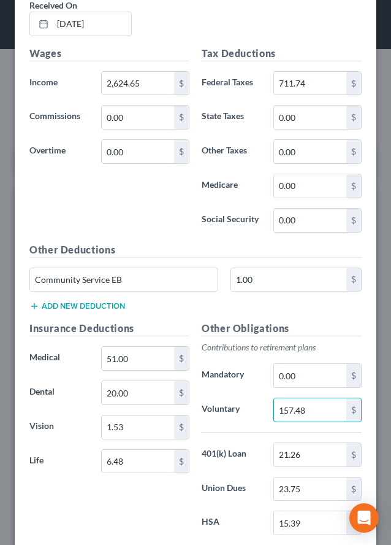
scroll to position [2437, 0]
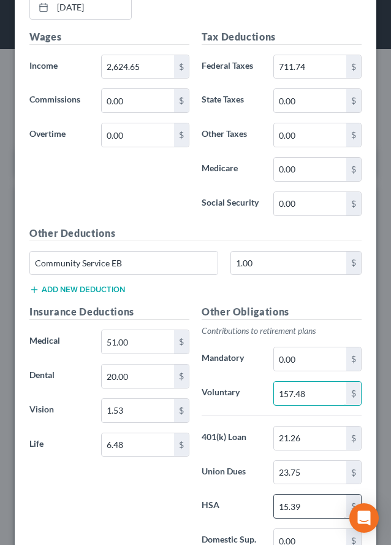
type input "157.48"
click at [309, 508] on input "15.39" at bounding box center [310, 505] width 72 height 23
type input "15.38"
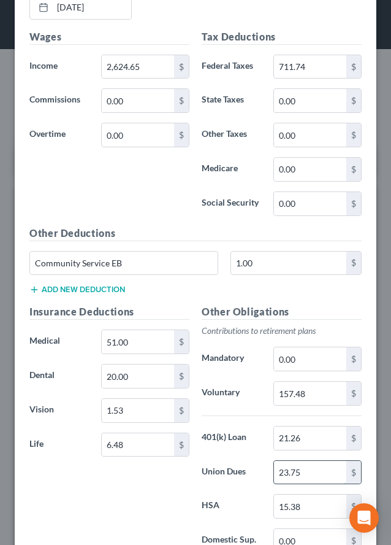
click at [310, 474] on input "23.75" at bounding box center [310, 472] width 72 height 23
click at [292, 64] on input "711.74" at bounding box center [310, 66] width 72 height 23
click at [297, 71] on input "711.74" at bounding box center [310, 66] width 72 height 23
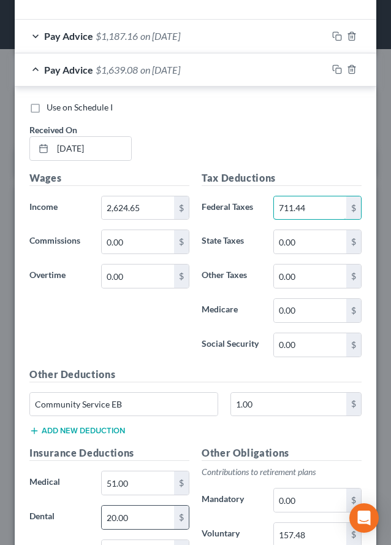
scroll to position [2287, 0]
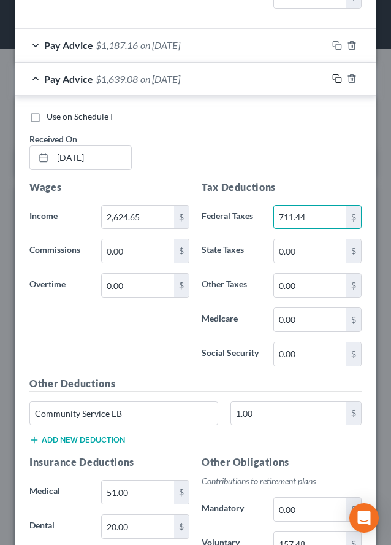
type input "711.44"
click at [332, 78] on icon "button" at bounding box center [337, 79] width 10 height 10
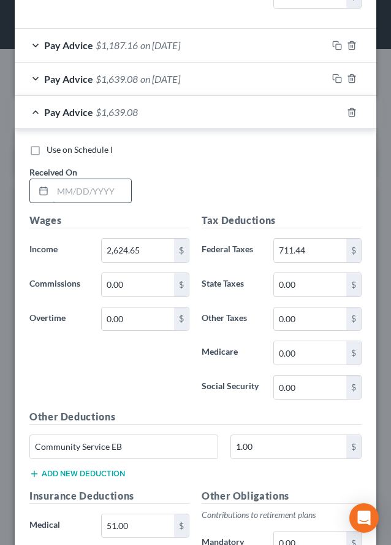
drag, startPoint x: 71, startPoint y: 196, endPoint x: 75, endPoint y: 201, distance: 6.5
click at [71, 196] on input "text" at bounding box center [92, 190] width 78 height 23
type input "[DATE]"
click at [143, 248] on input "2,624.65" at bounding box center [138, 250] width 72 height 23
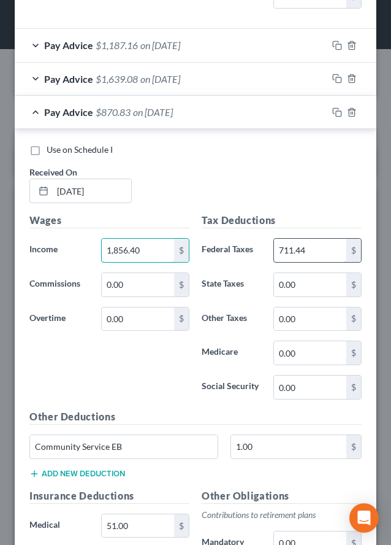
type input "1,856.40"
click at [309, 246] on input "711.44" at bounding box center [310, 250] width 72 height 23
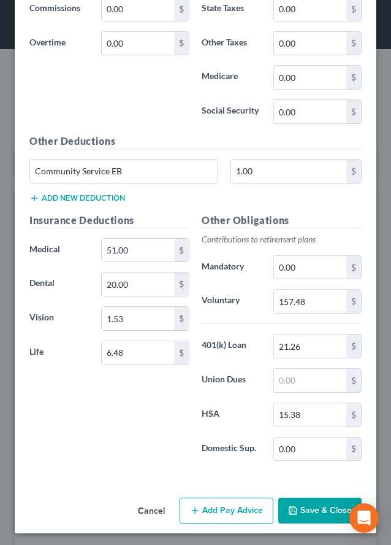
scroll to position [2565, 0]
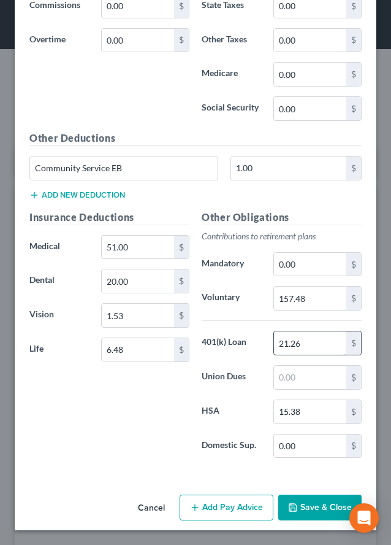
type input "443.94"
click at [313, 345] on input "21.26" at bounding box center [310, 342] width 72 height 23
click at [305, 299] on input "157.48" at bounding box center [310, 297] width 72 height 23
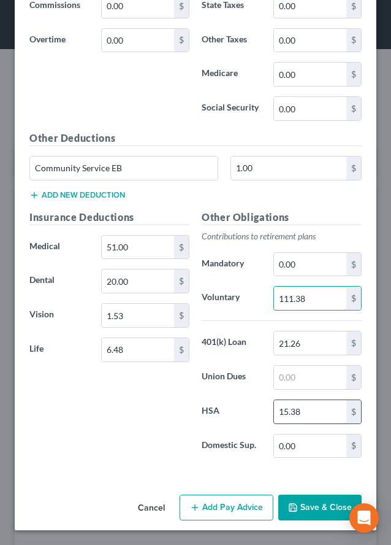
type input "111.38"
click at [316, 411] on input "15.38" at bounding box center [310, 411] width 72 height 23
click at [296, 415] on input "15.38" at bounding box center [310, 411] width 72 height 23
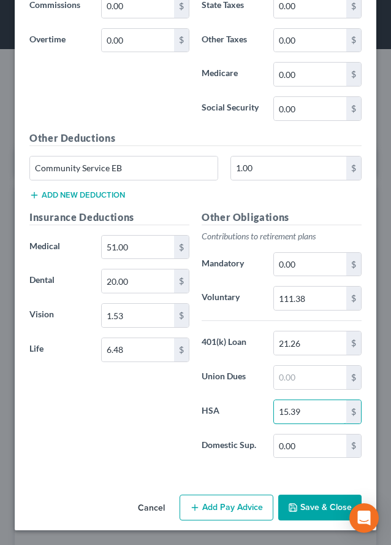
scroll to position [2381, 0]
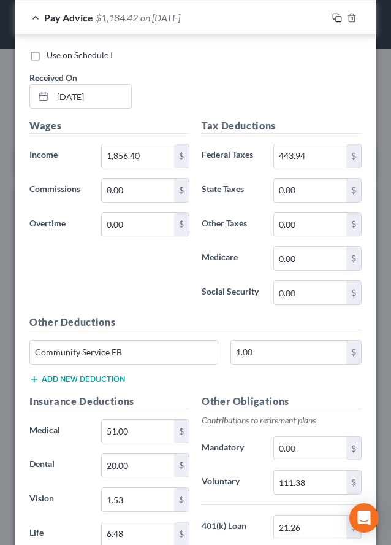
type input "15.39"
click at [332, 17] on icon "button" at bounding box center [337, 18] width 10 height 10
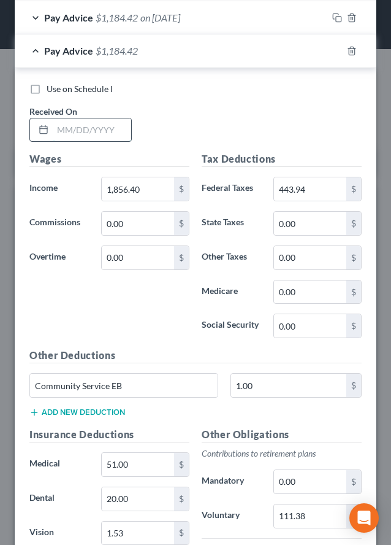
click at [98, 129] on input "text" at bounding box center [92, 129] width 78 height 23
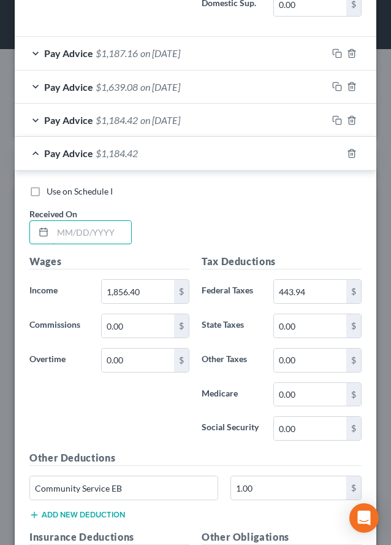
scroll to position [2259, 0]
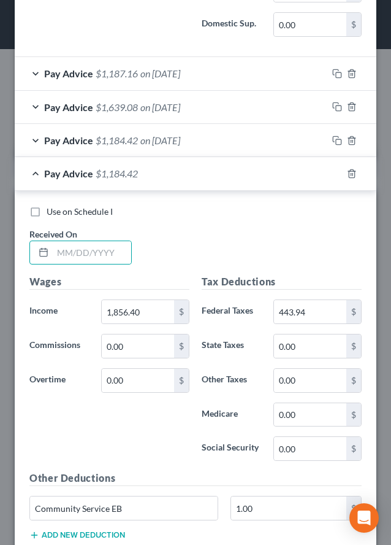
click at [32, 138] on div "Pay Advice $1,184.42 on [DATE]" at bounding box center [171, 140] width 313 height 33
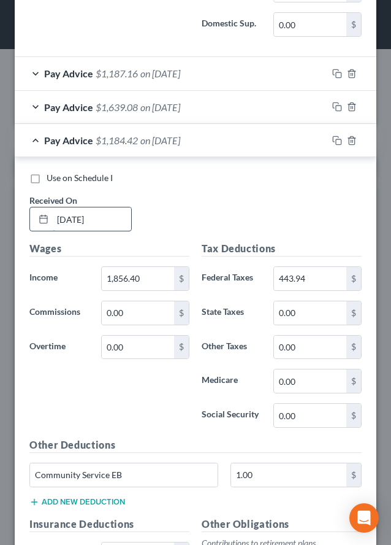
click at [72, 219] on input "[DATE]" at bounding box center [92, 218] width 78 height 23
click at [80, 219] on input "[DATE]" at bounding box center [92, 218] width 78 height 23
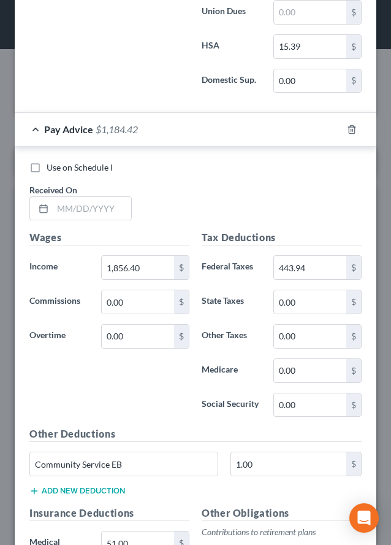
scroll to position [2933, 0]
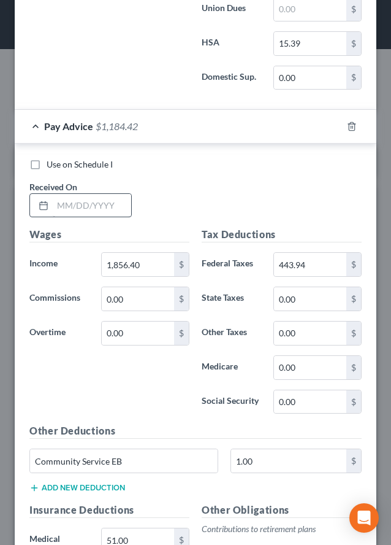
type input "[DATE]"
drag, startPoint x: 79, startPoint y: 208, endPoint x: 378, endPoint y: 244, distance: 300.8
click at [79, 208] on input "text" at bounding box center [92, 205] width 78 height 23
type input "[DATE]"
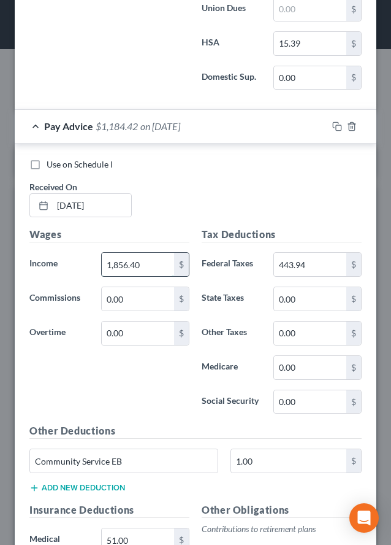
click at [115, 266] on input "1,856.40" at bounding box center [138, 264] width 72 height 23
click at [116, 264] on input "1,856.40" at bounding box center [138, 264] width 72 height 23
drag, startPoint x: 117, startPoint y: 262, endPoint x: 204, endPoint y: 277, distance: 87.8
click at [179, 264] on div "1,856.40 $" at bounding box center [145, 264] width 88 height 25
type input "1,842.55"
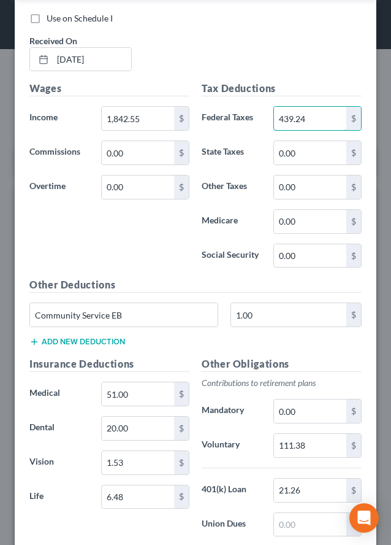
scroll to position [3117, 0]
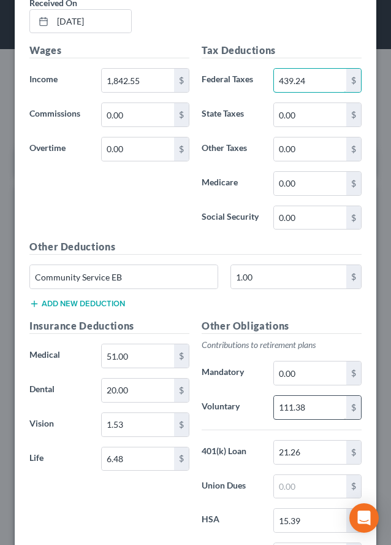
type input "439.24"
click at [309, 411] on input "111.38" at bounding box center [310, 407] width 72 height 23
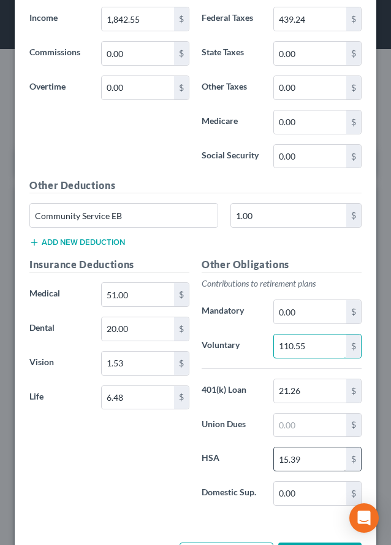
type input "110.55"
click at [305, 456] on input "15.39" at bounding box center [310, 458] width 72 height 23
click at [295, 459] on input "15.39" at bounding box center [310, 458] width 72 height 23
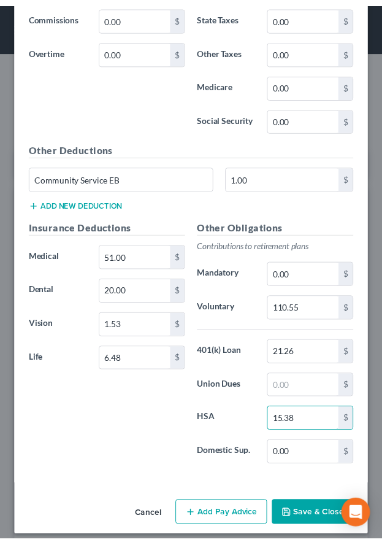
scroll to position [3226, 0]
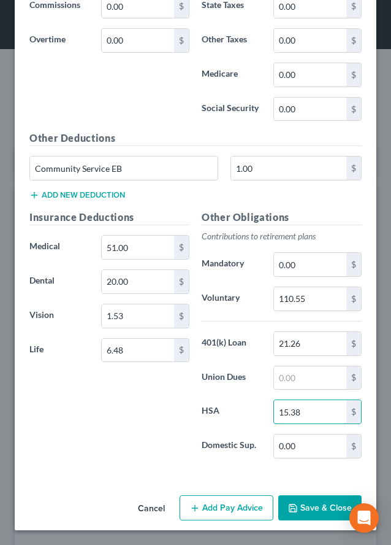
type input "15.38"
click at [291, 508] on button "Save & Close" at bounding box center [319, 508] width 83 height 26
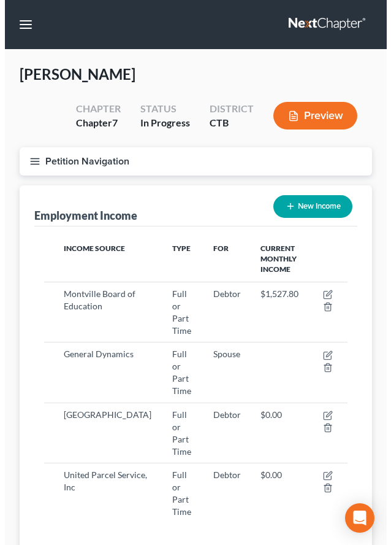
scroll to position [613083, 612906]
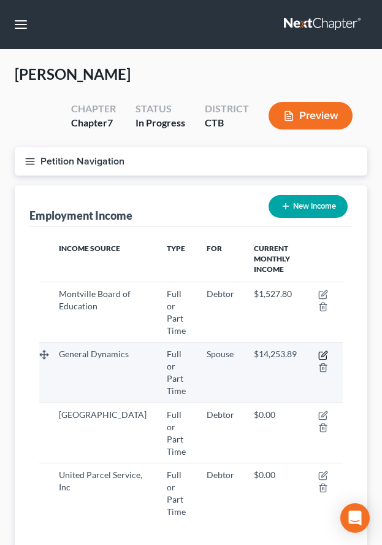
click at [320, 350] on icon "button" at bounding box center [323, 355] width 10 height 10
select select "0"
select select "6"
select select "3"
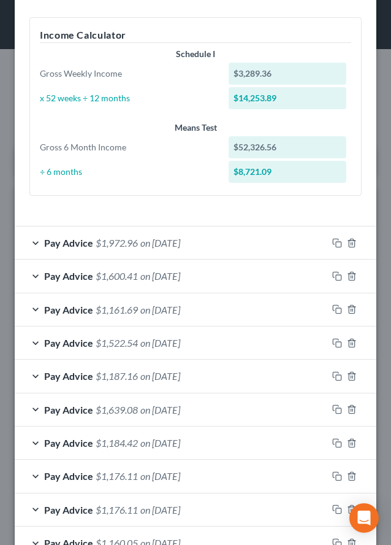
scroll to position [491, 0]
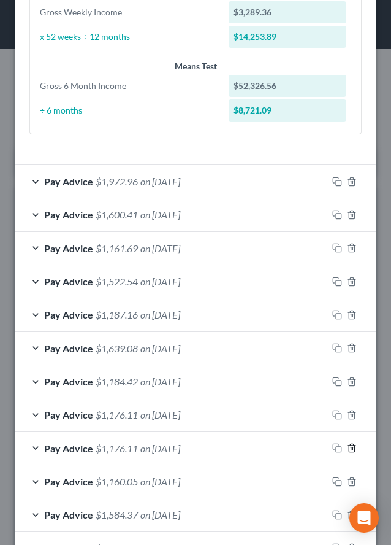
click at [349, 449] on icon "button" at bounding box center [352, 448] width 6 height 8
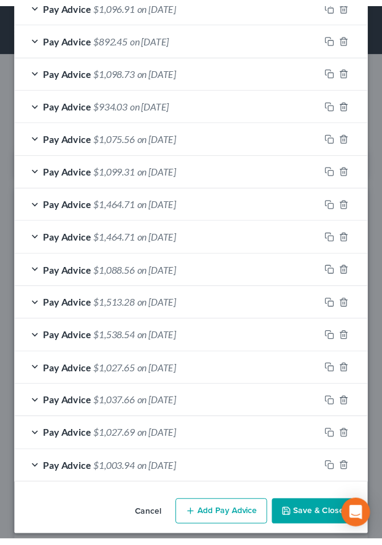
scroll to position [1311, 0]
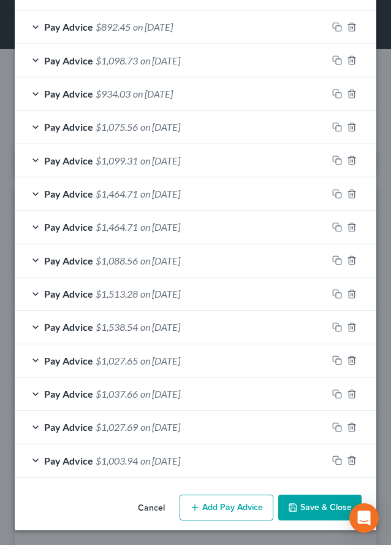
click at [309, 511] on button "Save & Close" at bounding box center [319, 507] width 83 height 26
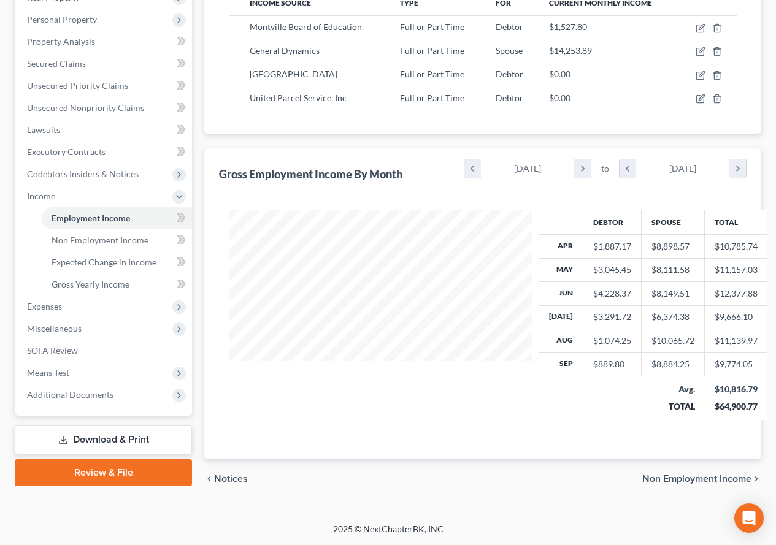
scroll to position [220, 310]
click at [48, 372] on span "Means Test" at bounding box center [48, 372] width 42 height 10
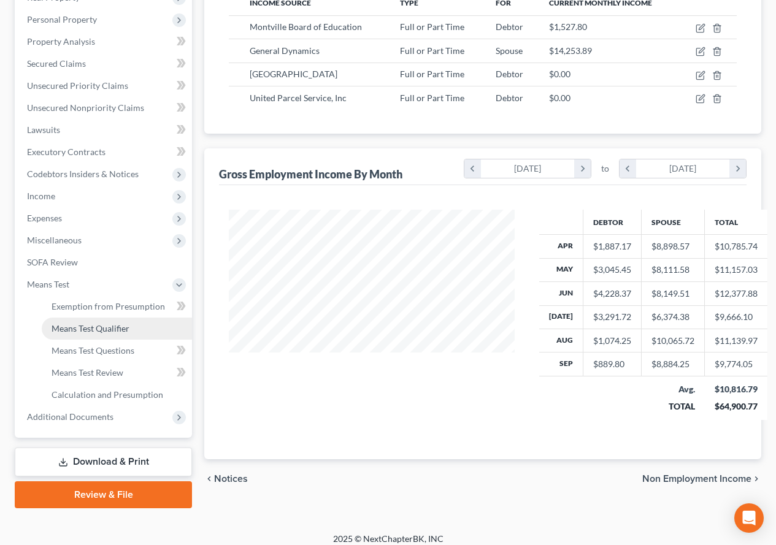
click at [77, 331] on span "Means Test Qualifier" at bounding box center [91, 328] width 78 height 10
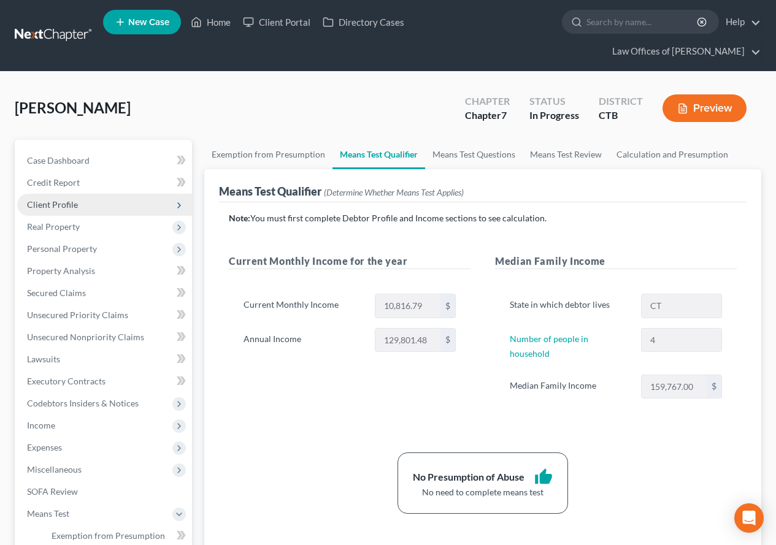
click at [33, 206] on span "Client Profile" at bounding box center [52, 204] width 51 height 10
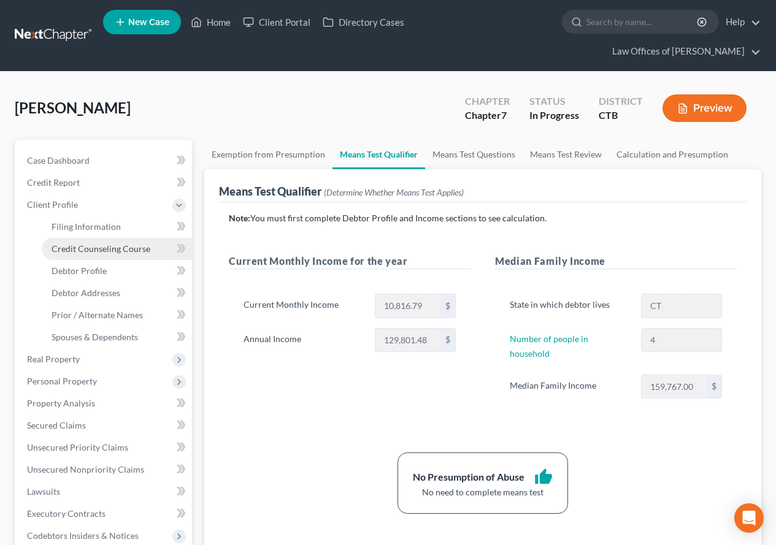
click at [71, 250] on span "Credit Counseling Course" at bounding box center [101, 248] width 99 height 10
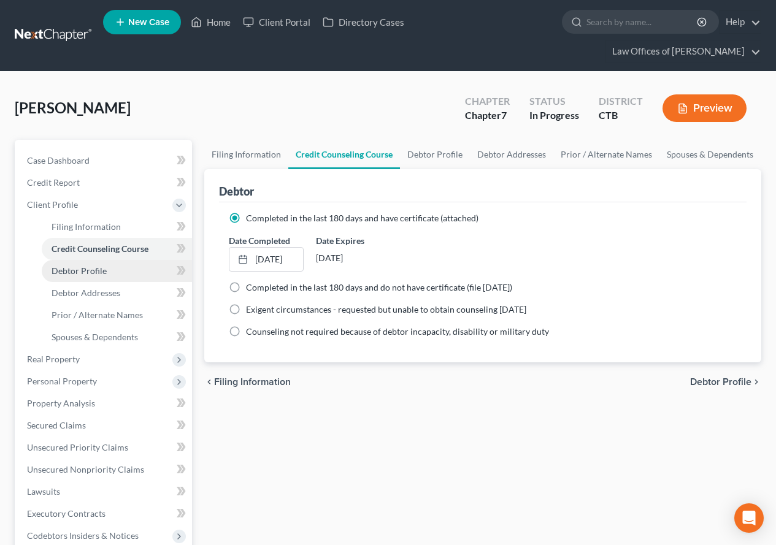
click at [66, 274] on span "Debtor Profile" at bounding box center [79, 271] width 55 height 10
select select "1"
select select "3"
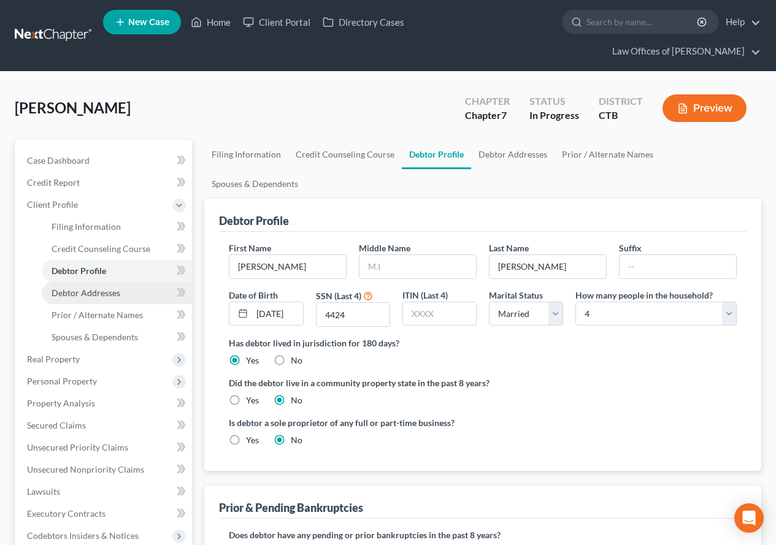
click at [64, 291] on span "Debtor Addresses" at bounding box center [86, 293] width 69 height 10
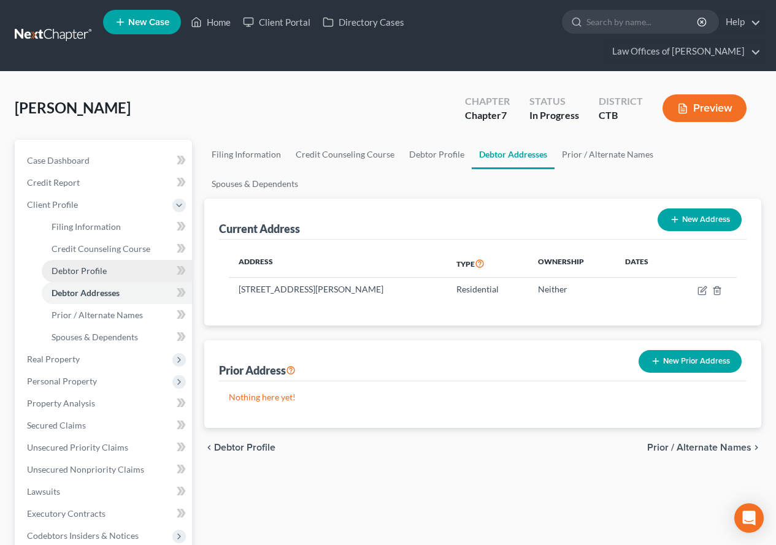
click at [77, 269] on span "Debtor Profile" at bounding box center [79, 271] width 55 height 10
select select "1"
select select "3"
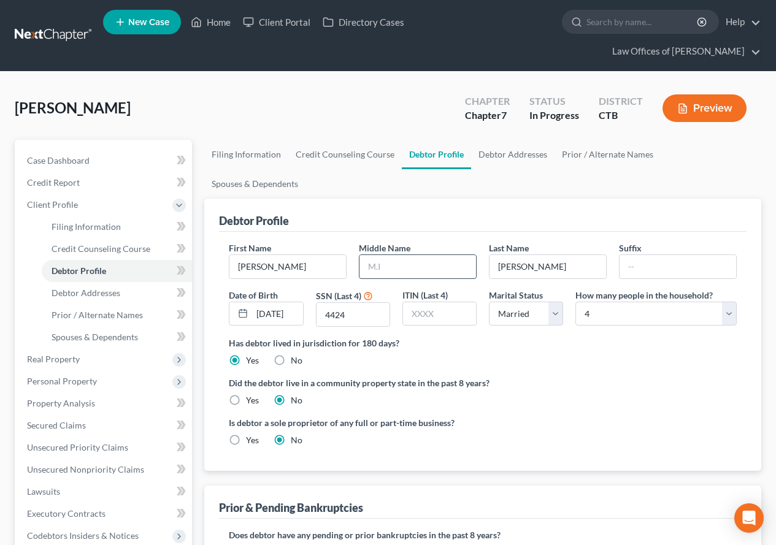
click at [370, 255] on input "text" at bounding box center [417, 266] width 117 height 23
click at [656, 377] on div "Did the debtor live in a community property state in the past 8 years? Yes No" at bounding box center [483, 392] width 508 height 30
click at [384, 255] on input "M" at bounding box center [417, 266] width 117 height 23
type input "[PERSON_NAME]"
click at [579, 416] on div "Is debtor a sole proprietor of any full or part-time business? Yes No" at bounding box center [483, 436] width 520 height 40
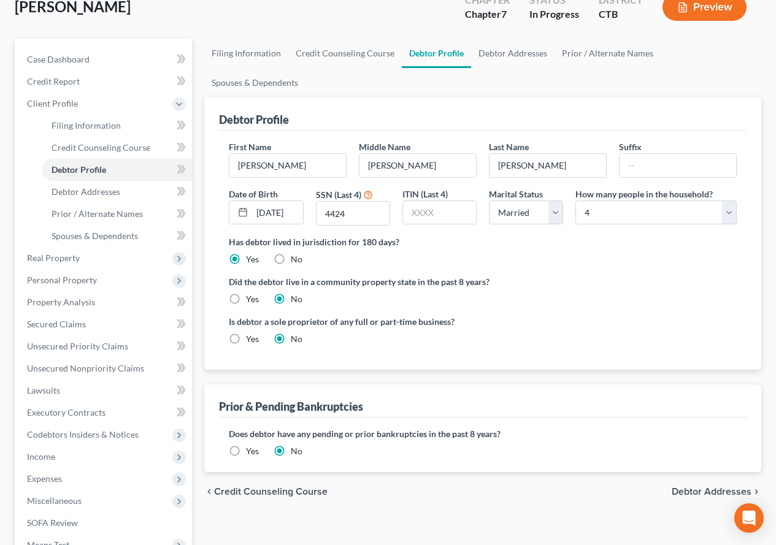
scroll to position [123, 0]
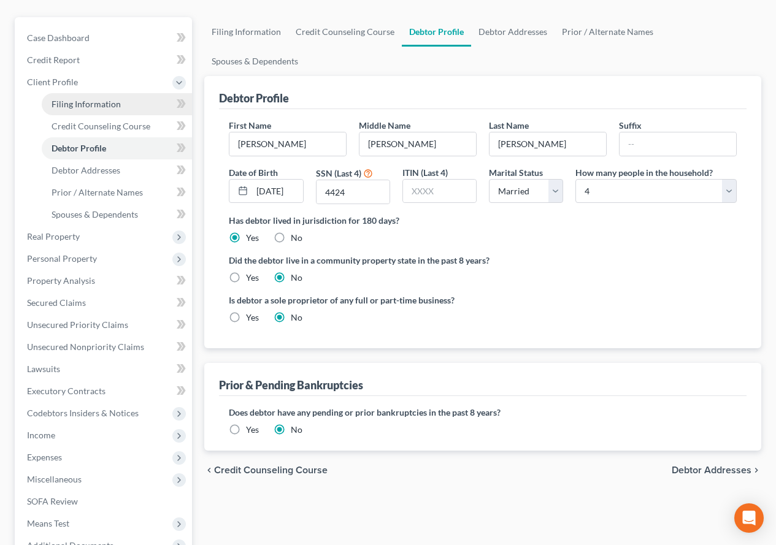
click at [92, 101] on span "Filing Information" at bounding box center [86, 104] width 69 height 10
select select "1"
select select "0"
select select "12"
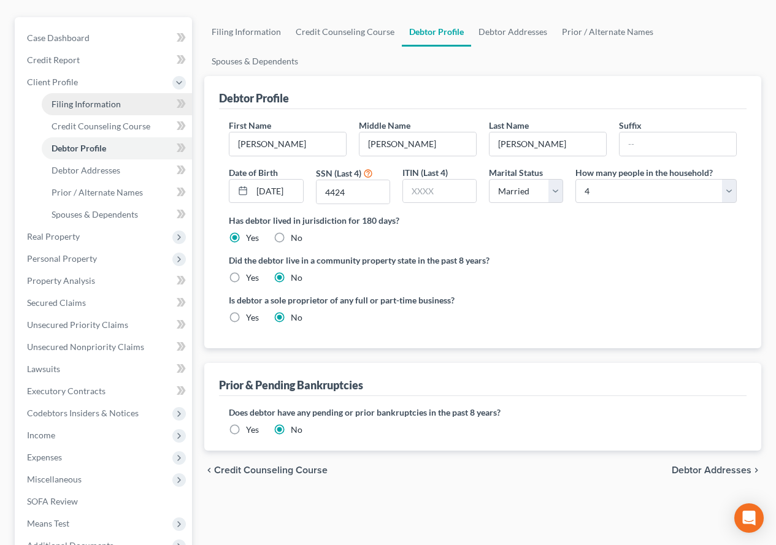
select select "0"
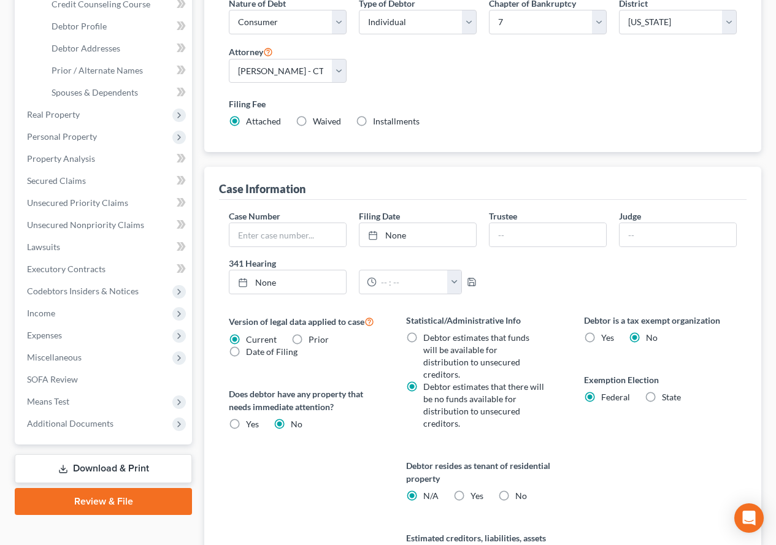
scroll to position [245, 0]
click at [515, 489] on label "No" at bounding box center [521, 495] width 12 height 12
click at [520, 489] on input "No" at bounding box center [524, 493] width 8 height 8
radio input "true"
radio input "false"
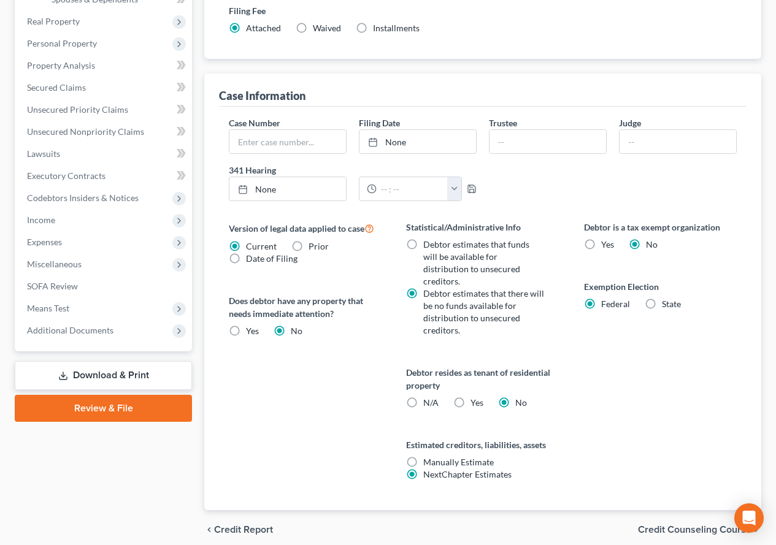
scroll to position [347, 0]
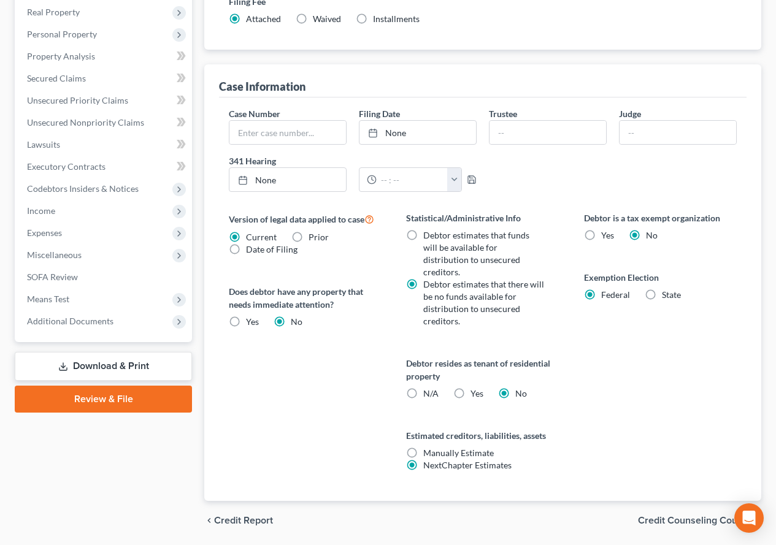
click at [651, 516] on span "Credit Counseling Course" at bounding box center [694, 521] width 113 height 10
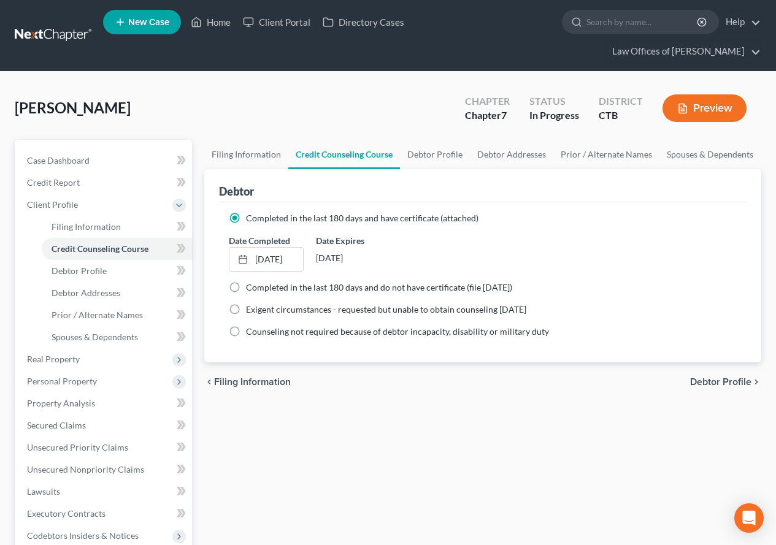
click at [698, 380] on span "Debtor Profile" at bounding box center [720, 382] width 61 height 10
select select "1"
select select "3"
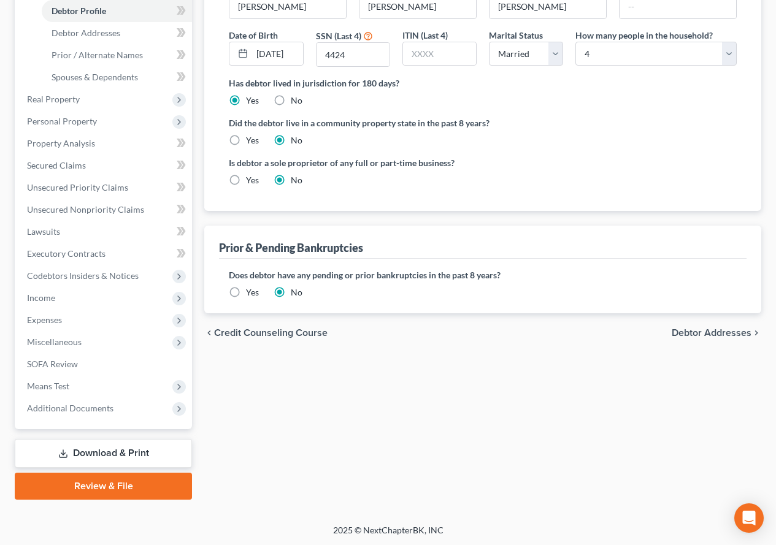
scroll to position [261, 0]
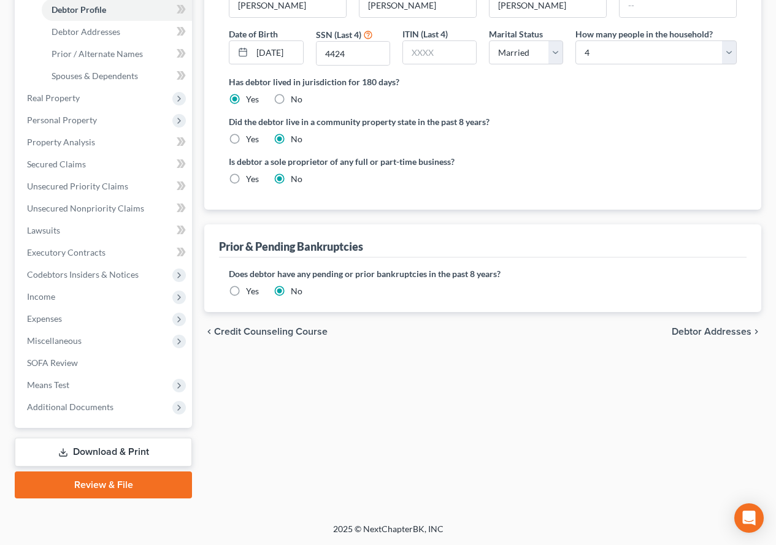
click at [705, 327] on span "Debtor Addresses" at bounding box center [711, 332] width 80 height 10
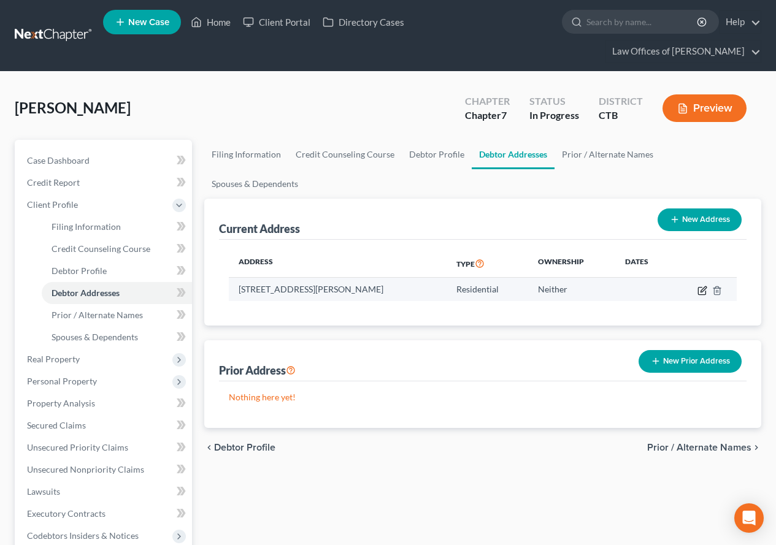
click at [703, 286] on icon "button" at bounding box center [702, 291] width 10 height 10
select select "6"
select select "5"
select select "7"
select select "0"
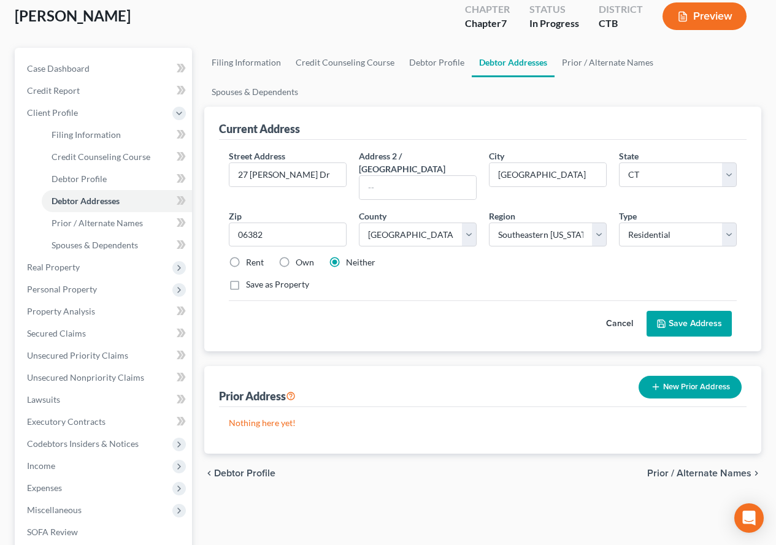
scroll to position [123, 0]
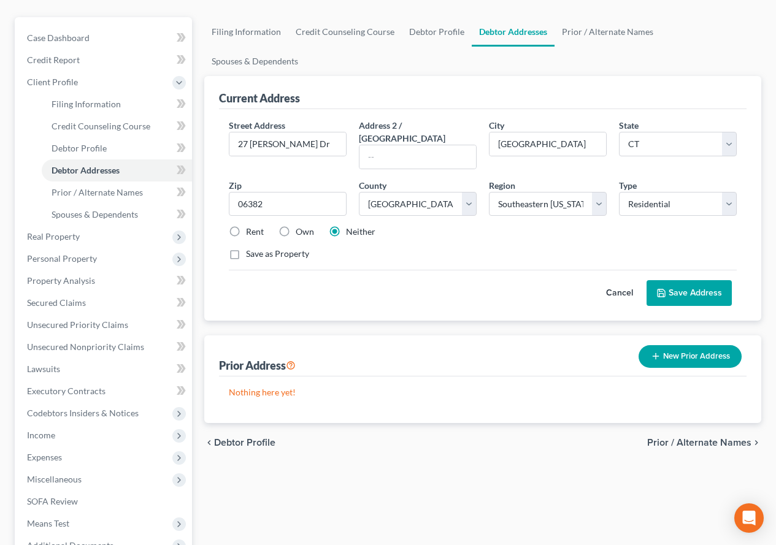
click at [673, 438] on span "Prior / Alternate Names" at bounding box center [699, 443] width 104 height 10
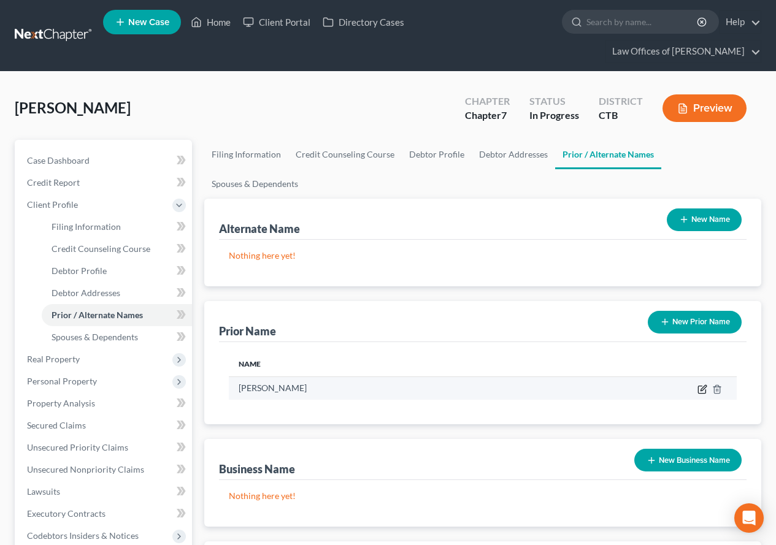
click at [700, 386] on icon "button" at bounding box center [701, 389] width 7 height 7
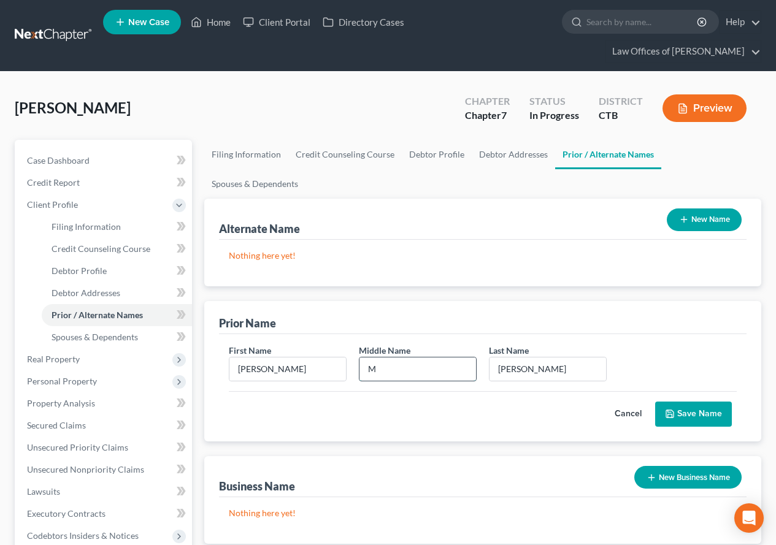
click at [383, 358] on input "M" at bounding box center [417, 369] width 117 height 23
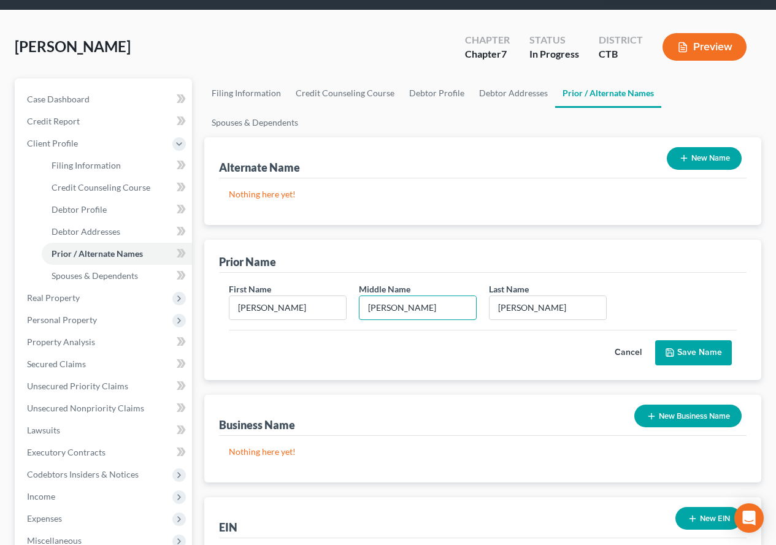
scroll to position [123, 0]
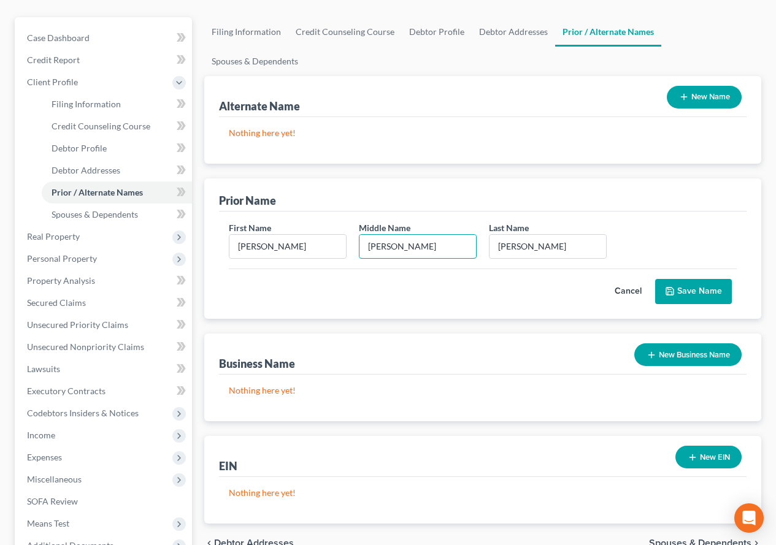
type input "[PERSON_NAME]"
click at [671, 538] on span "Spouses & Dependents" at bounding box center [700, 543] width 102 height 10
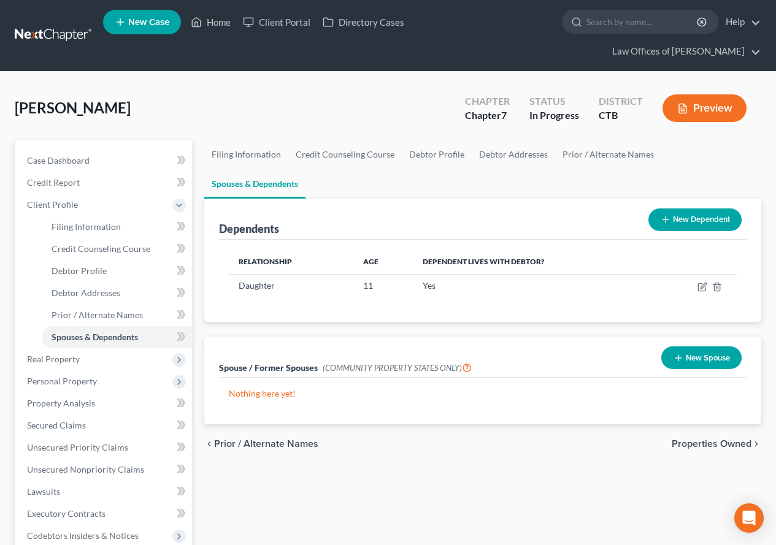
click at [594, 424] on div "chevron_left Prior / Alternate Names Properties Owned chevron_right" at bounding box center [482, 443] width 557 height 39
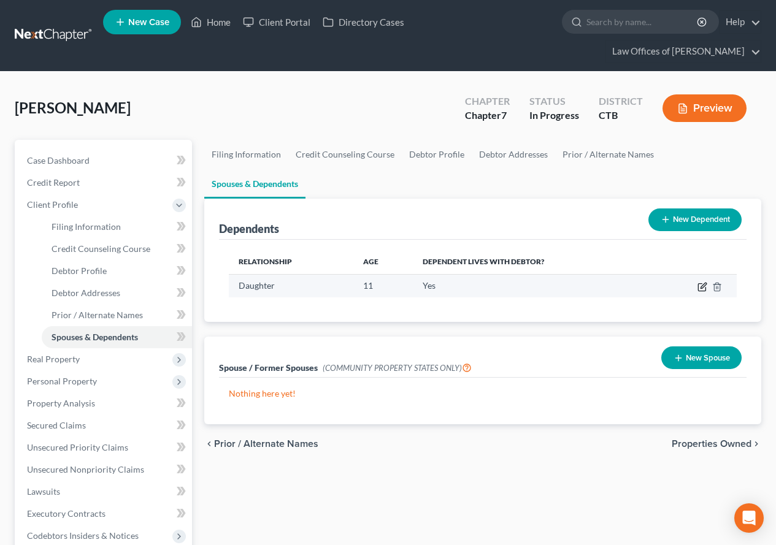
click at [701, 284] on icon "button" at bounding box center [701, 287] width 7 height 7
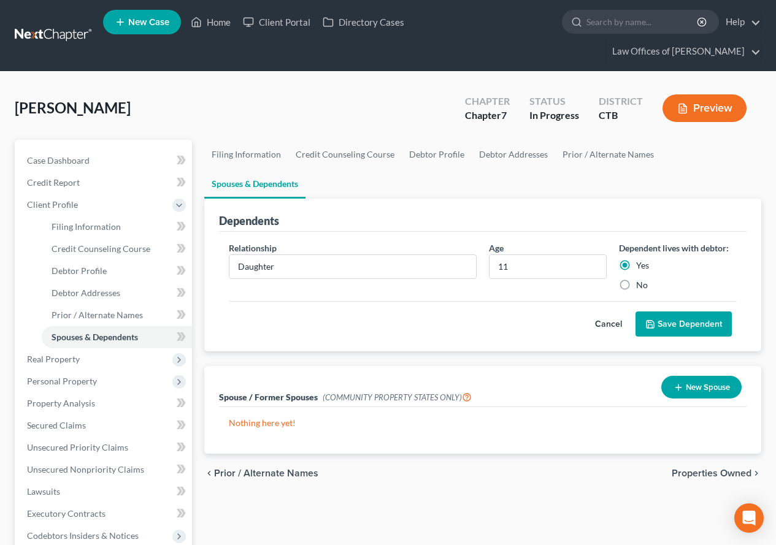
click at [692, 312] on button "Save Dependent" at bounding box center [683, 325] width 96 height 26
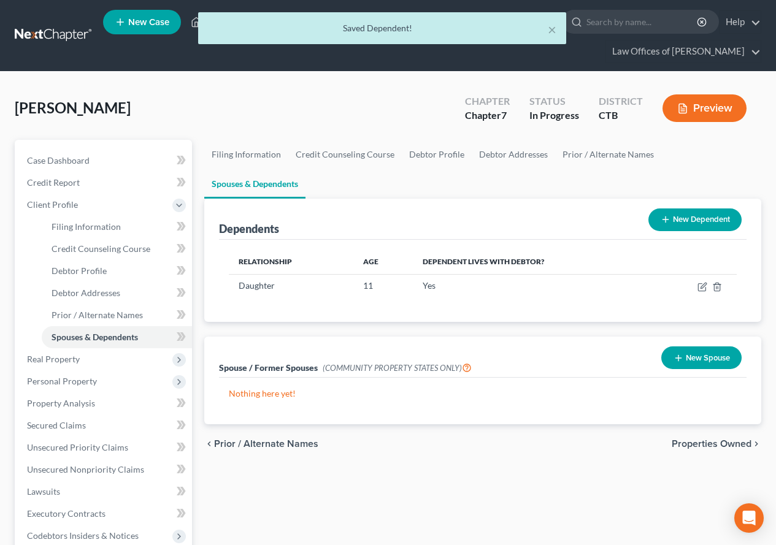
click at [703, 208] on button "New Dependent" at bounding box center [694, 219] width 93 height 23
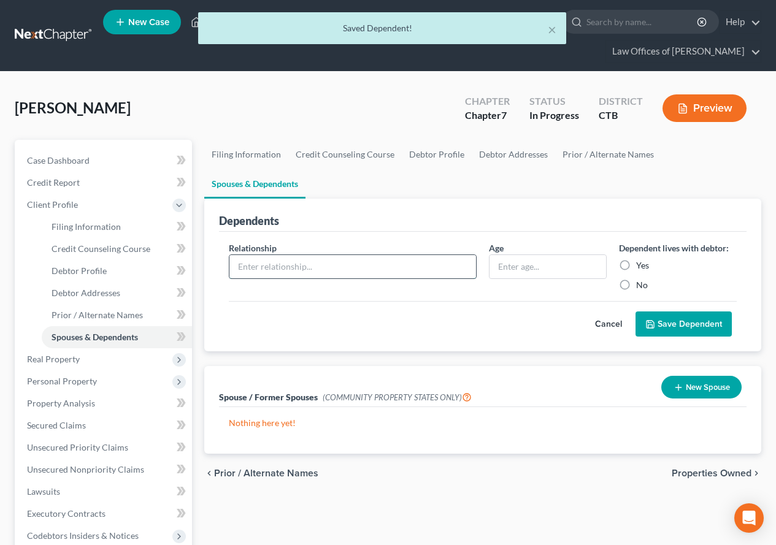
click at [335, 255] on input "text" at bounding box center [352, 266] width 247 height 23
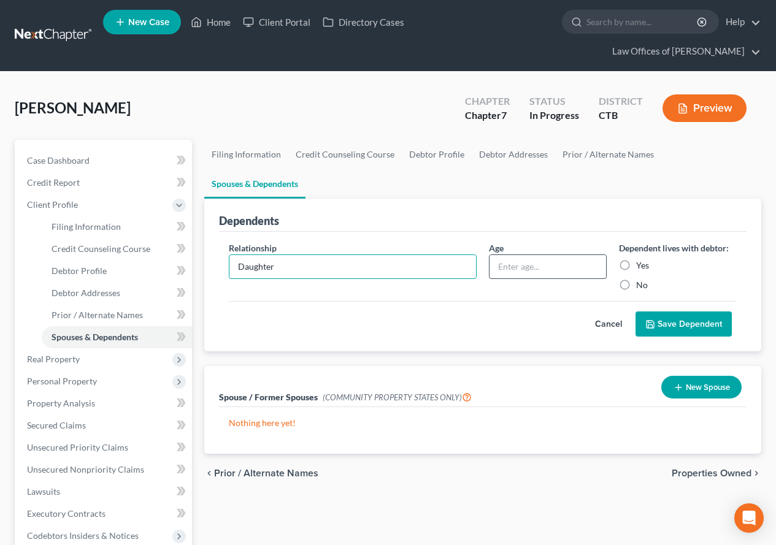
type input "Daughter"
click at [572, 255] on input "text" at bounding box center [547, 266] width 117 height 23
type input "4"
click at [636, 259] on label "Yes" at bounding box center [642, 265] width 13 height 12
click at [641, 259] on input "Yes" at bounding box center [645, 263] width 8 height 8
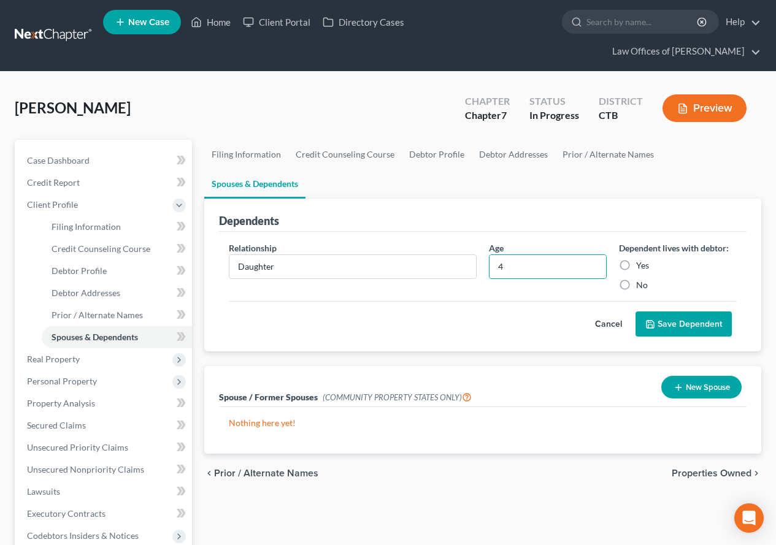
radio input "true"
click at [703, 312] on button "Save Dependent" at bounding box center [683, 325] width 96 height 26
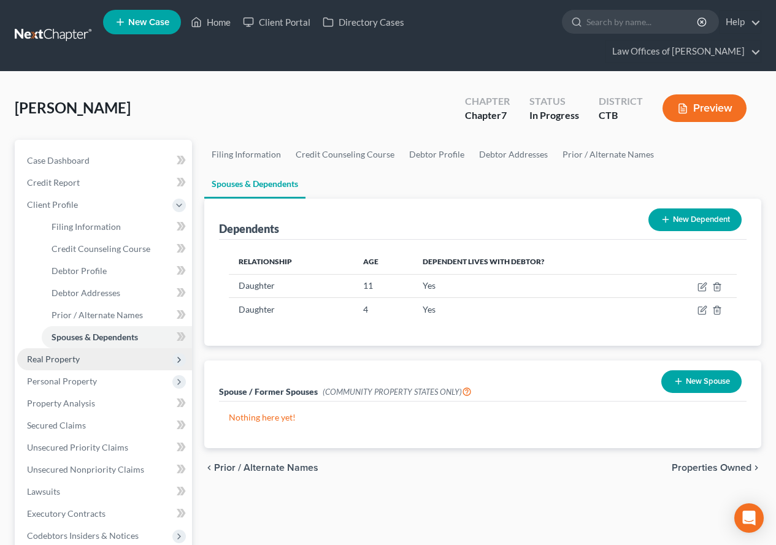
click at [50, 364] on span "Real Property" at bounding box center [104, 359] width 175 height 22
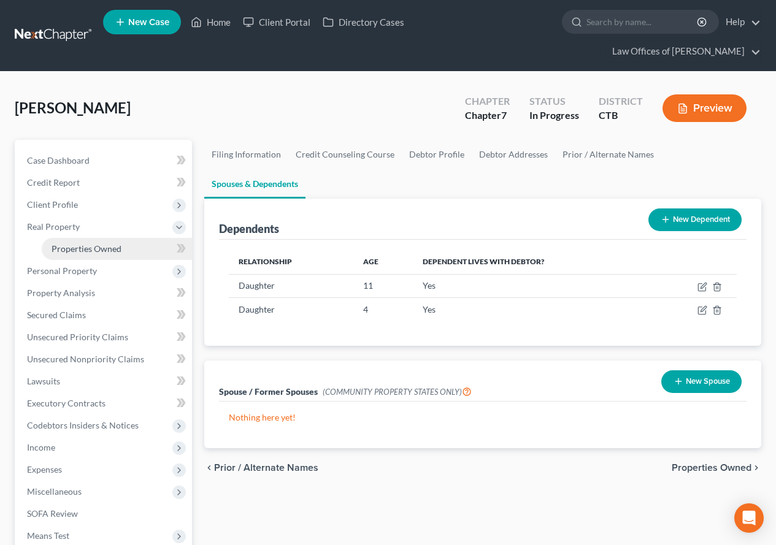
click at [53, 248] on span "Properties Owned" at bounding box center [87, 248] width 70 height 10
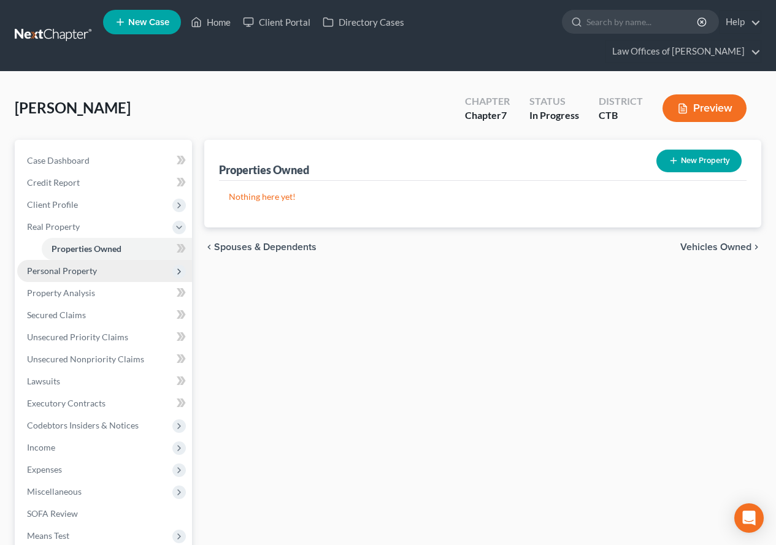
click at [55, 275] on span "Personal Property" at bounding box center [62, 271] width 70 height 10
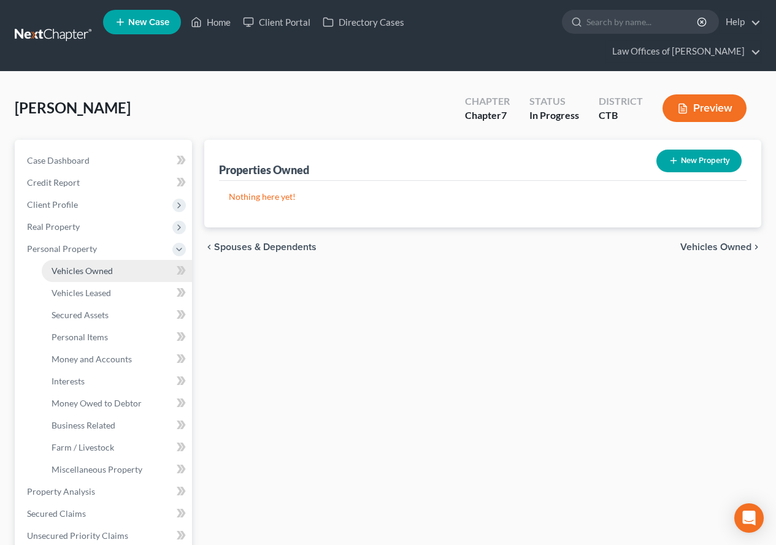
click at [71, 272] on span "Vehicles Owned" at bounding box center [82, 271] width 61 height 10
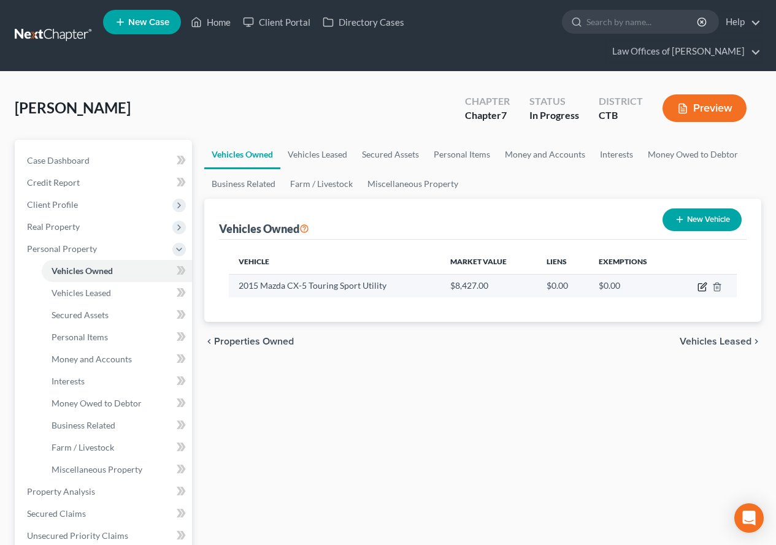
click at [697, 286] on icon "button" at bounding box center [702, 287] width 10 height 10
select select "0"
select select "11"
select select "2"
select select "0"
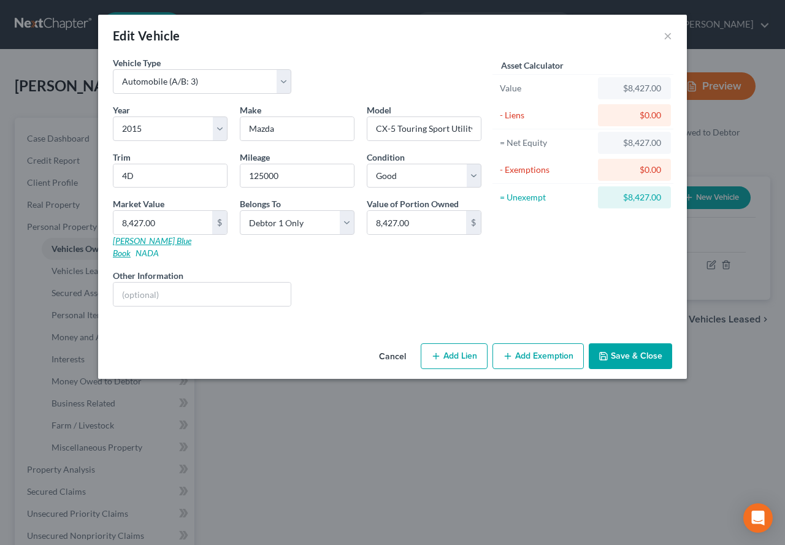
click at [147, 243] on link "[PERSON_NAME] Blue Book" at bounding box center [152, 246] width 78 height 23
click at [550, 290] on div "Asset Calculator Value $8,427.00 - Liens $0.00 = Net Equity $8,427.00 - Exempti…" at bounding box center [583, 186] width 191 height 260
click at [140, 243] on link "[PERSON_NAME] Blue Book" at bounding box center [152, 246] width 78 height 23
click at [160, 229] on input "8,427.00" at bounding box center [162, 222] width 99 height 23
type input "8"
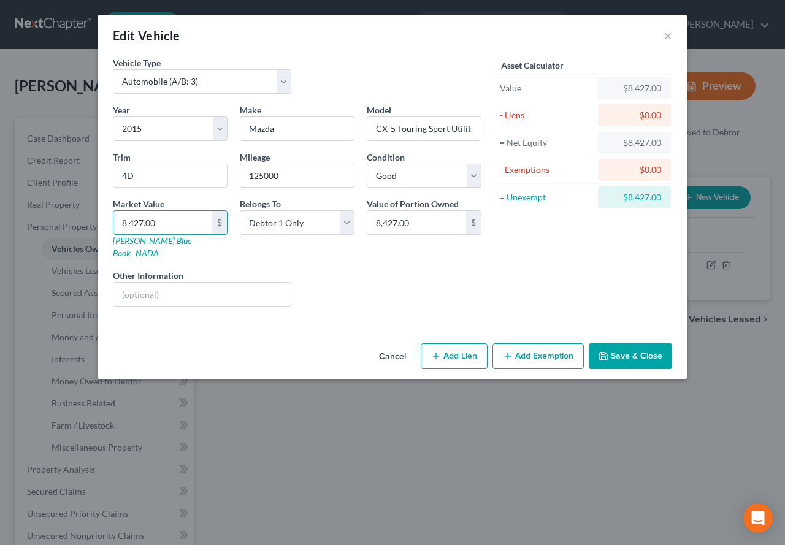
type input "8.00"
type input "88"
type input "88.00"
type input "8"
type input "8.00"
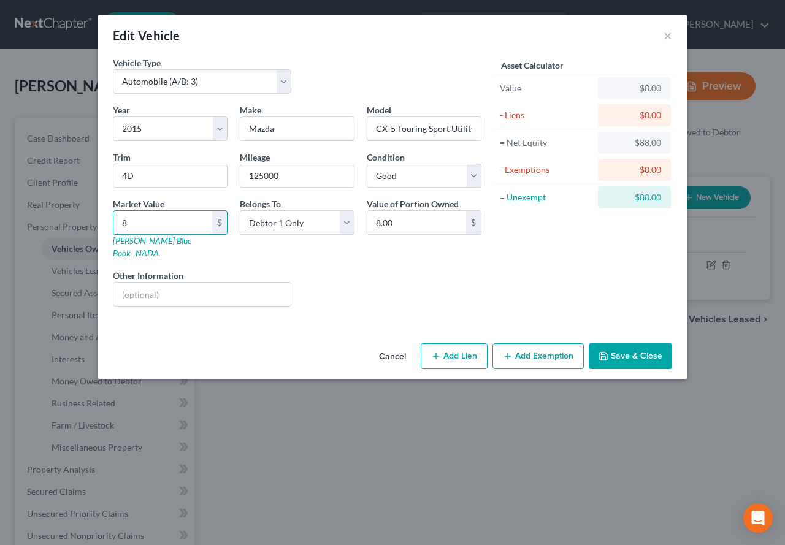
type input "88"
type input "88.00"
type input "888"
type input "888.00"
type input "8884"
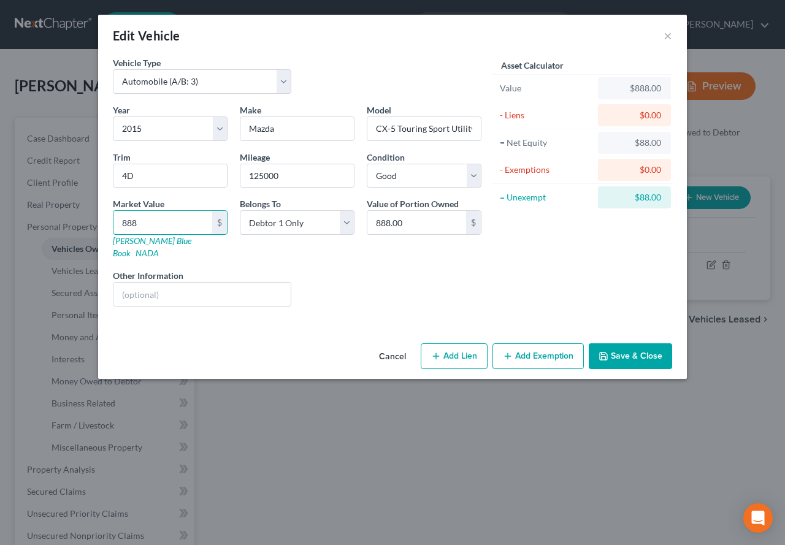
type input "8,884.00"
click at [543, 345] on button "Add Exemption" at bounding box center [537, 356] width 91 height 26
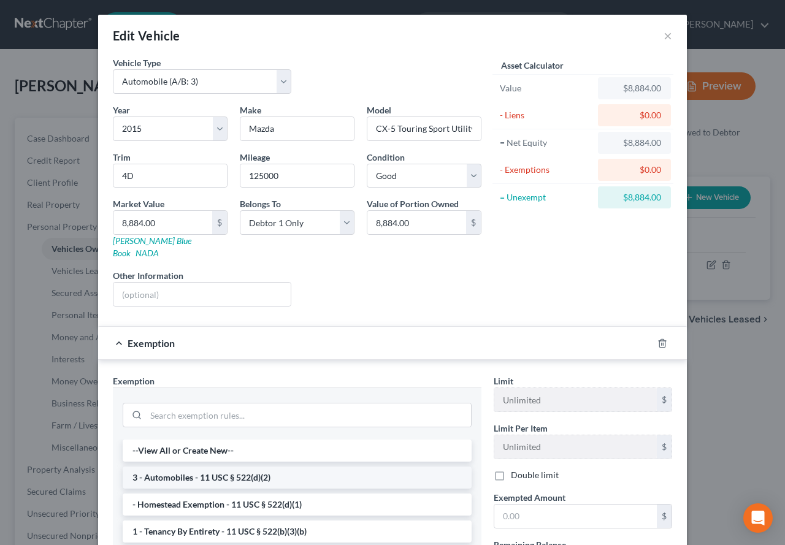
click at [163, 469] on li "3 - Automobiles - 11 USC § 522(d)(2)" at bounding box center [297, 478] width 349 height 22
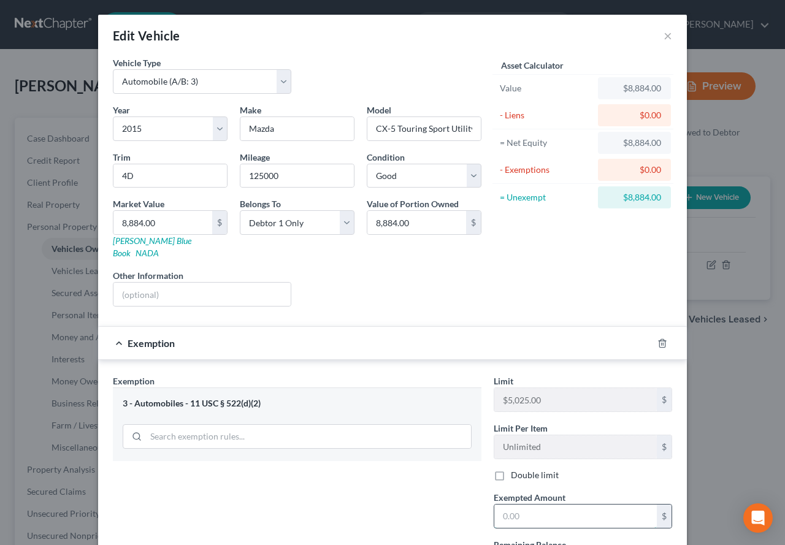
click at [508, 511] on input "text" at bounding box center [575, 516] width 163 height 23
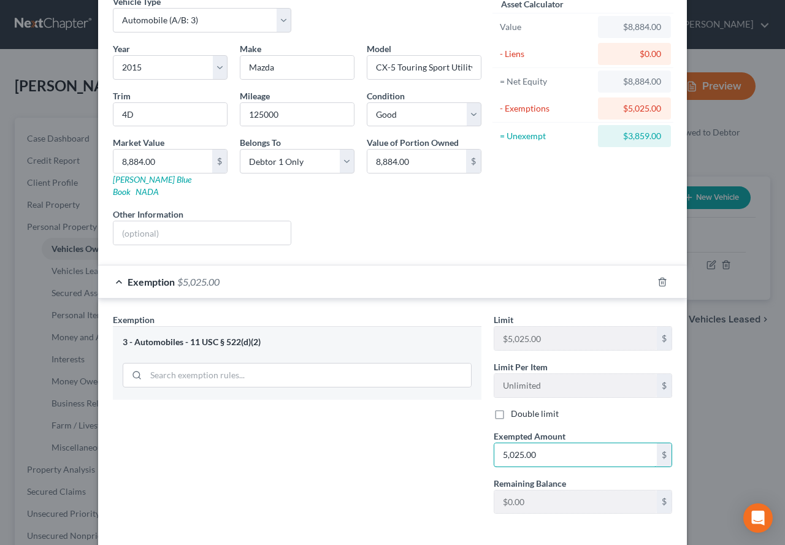
scroll to position [105, 0]
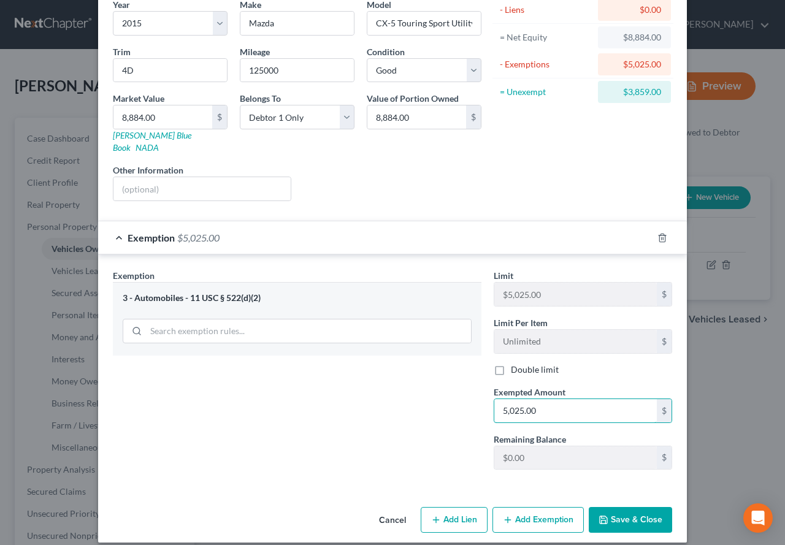
type input "5,025.00"
click at [522, 510] on button "Add Exemption" at bounding box center [537, 520] width 91 height 26
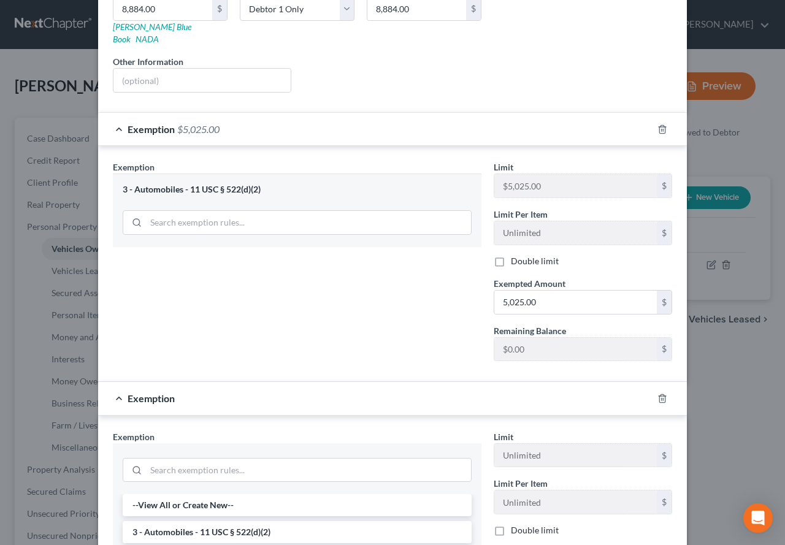
scroll to position [289, 0]
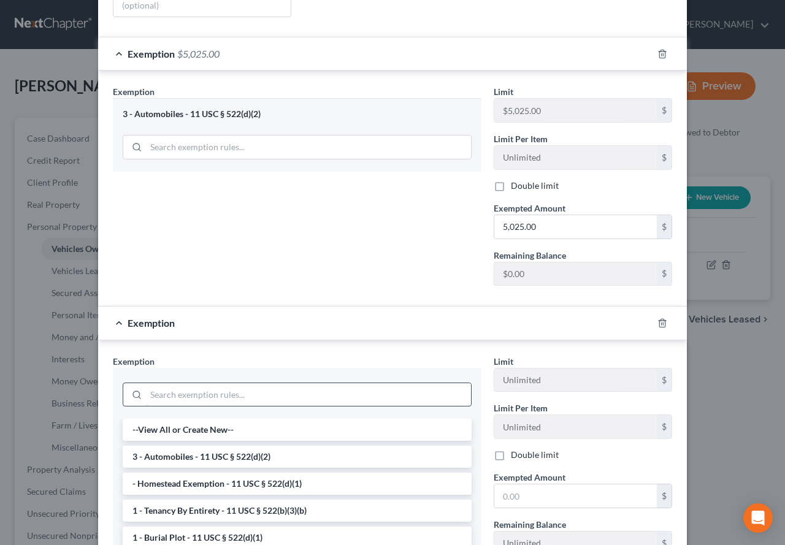
click at [160, 383] on input "search" at bounding box center [308, 394] width 325 height 23
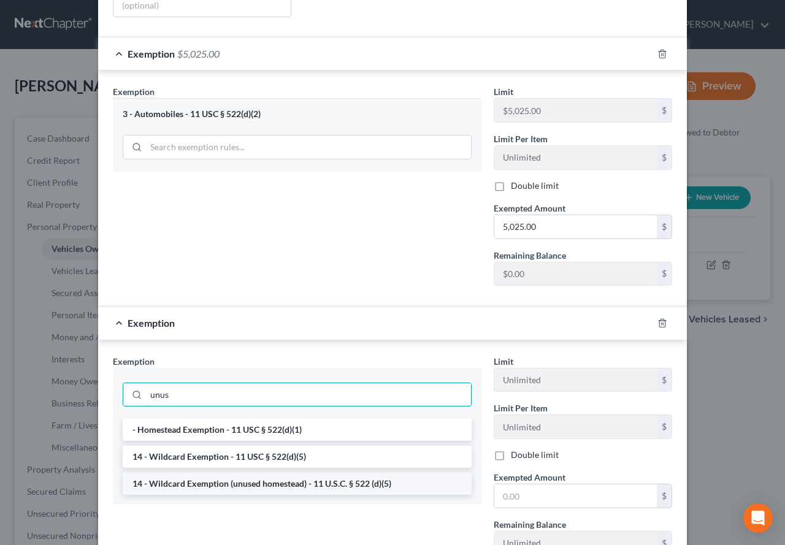
type input "unus"
click at [218, 473] on li "14 - Wildcard Exemption (unused homestead) - 11 U.S.C. § 522 (d)(5)" at bounding box center [297, 484] width 349 height 22
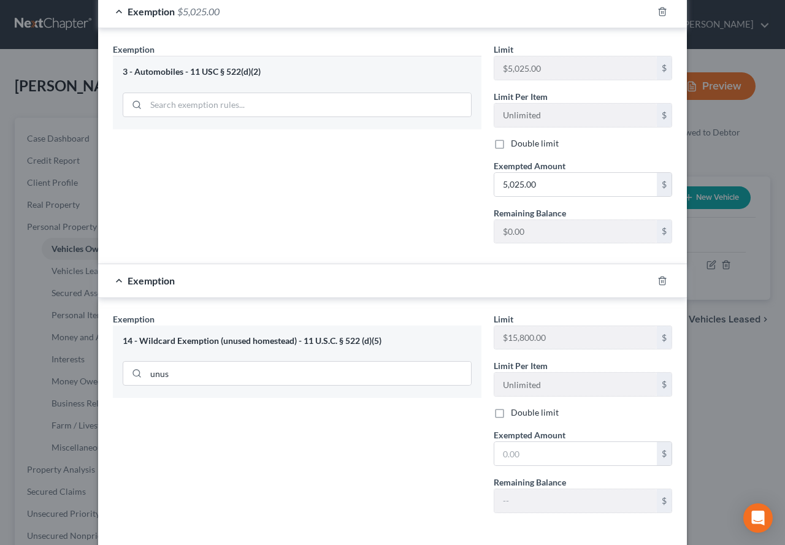
scroll to position [351, 0]
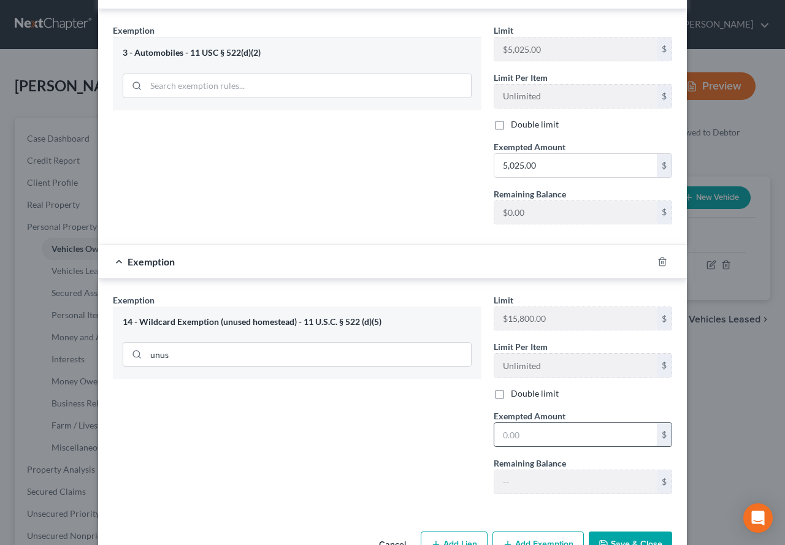
click at [495, 423] on input "text" at bounding box center [575, 434] width 163 height 23
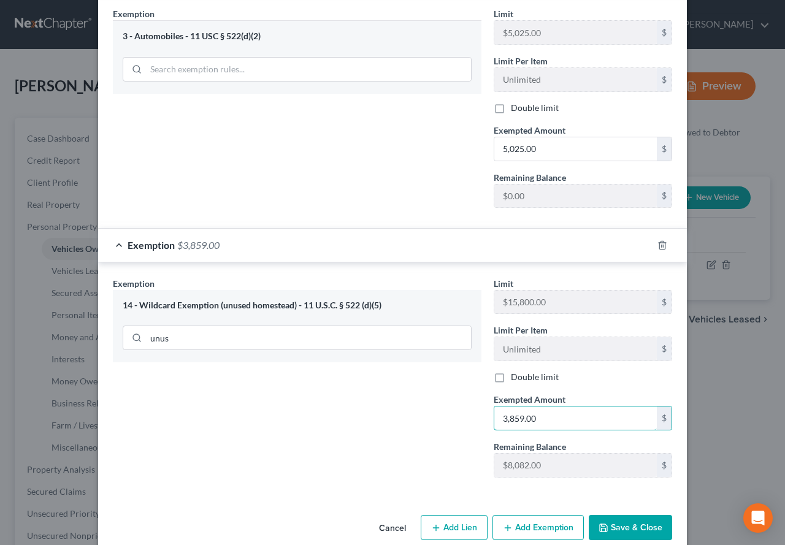
scroll to position [375, 0]
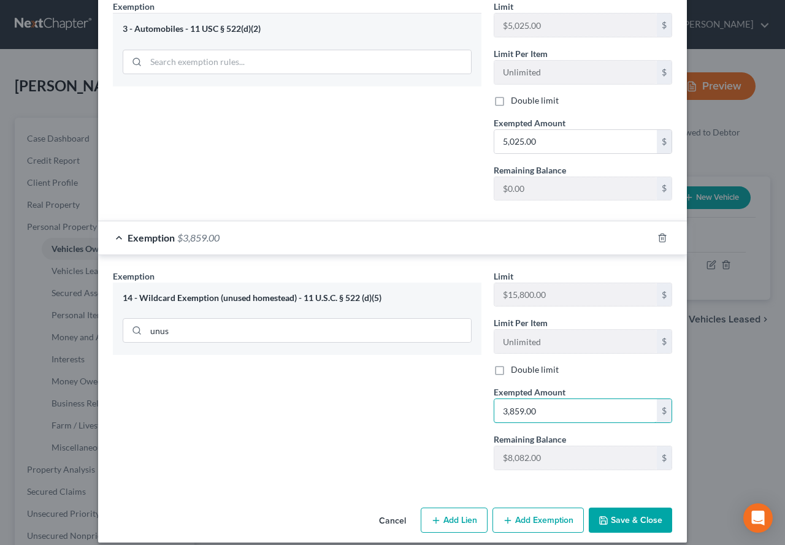
type input "3,859.00"
click at [625, 511] on button "Save & Close" at bounding box center [630, 521] width 83 height 26
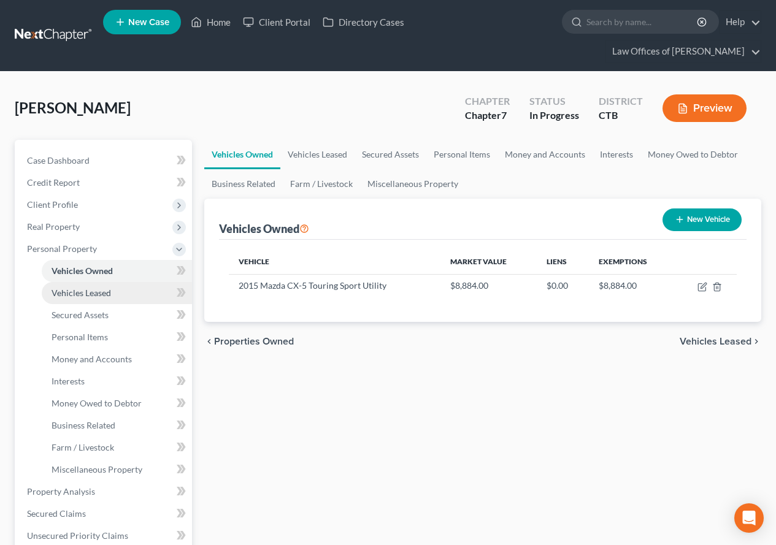
click at [82, 297] on span "Vehicles Leased" at bounding box center [81, 293] width 59 height 10
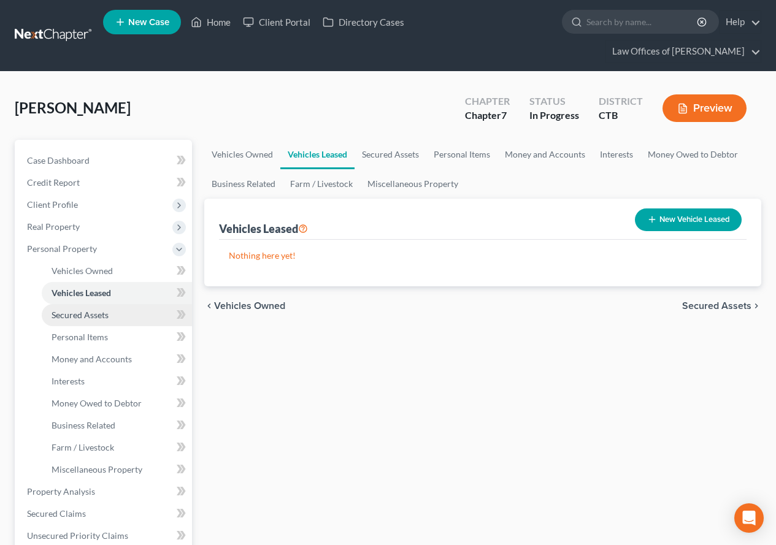
click at [77, 316] on span "Secured Assets" at bounding box center [80, 315] width 57 height 10
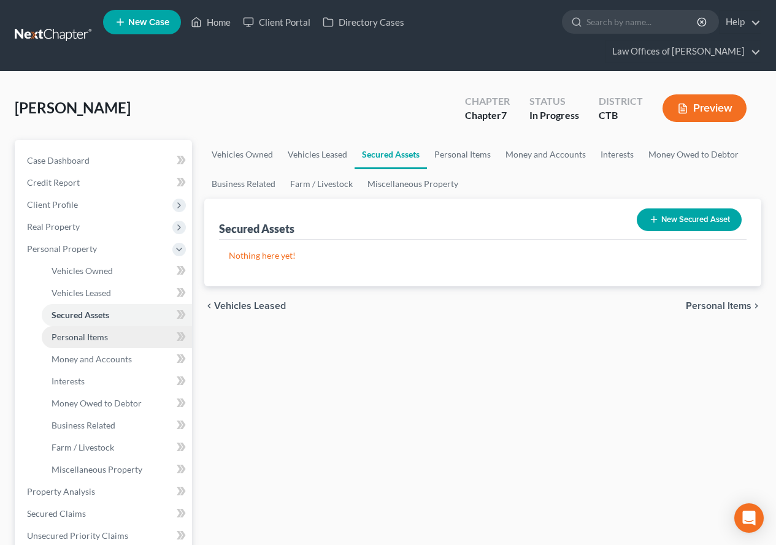
click at [75, 333] on span "Personal Items" at bounding box center [80, 337] width 56 height 10
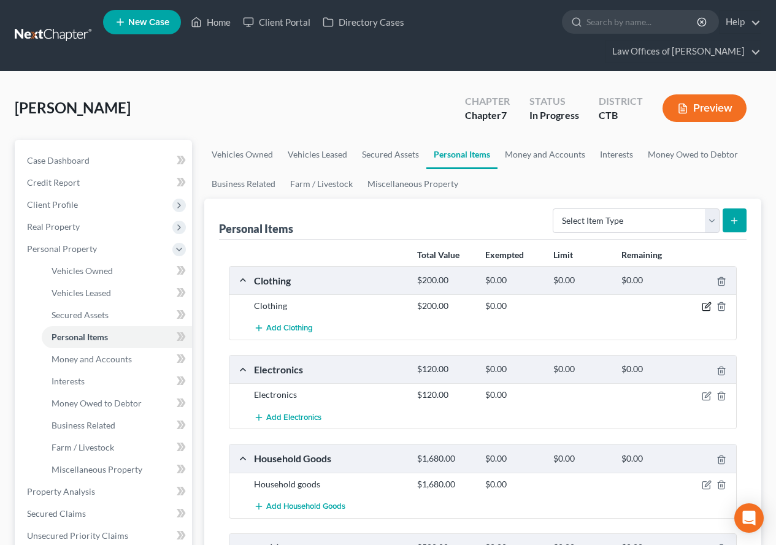
click at [704, 310] on icon "button" at bounding box center [707, 307] width 10 height 10
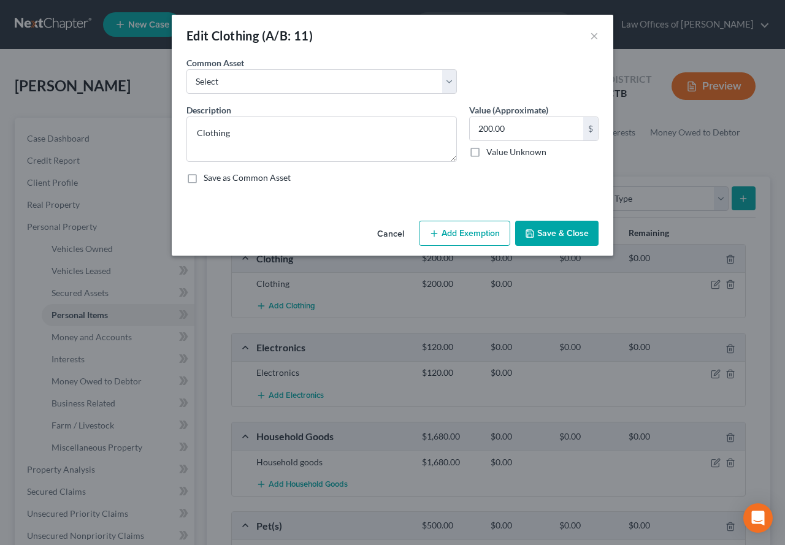
click at [452, 235] on button "Add Exemption" at bounding box center [464, 234] width 91 height 26
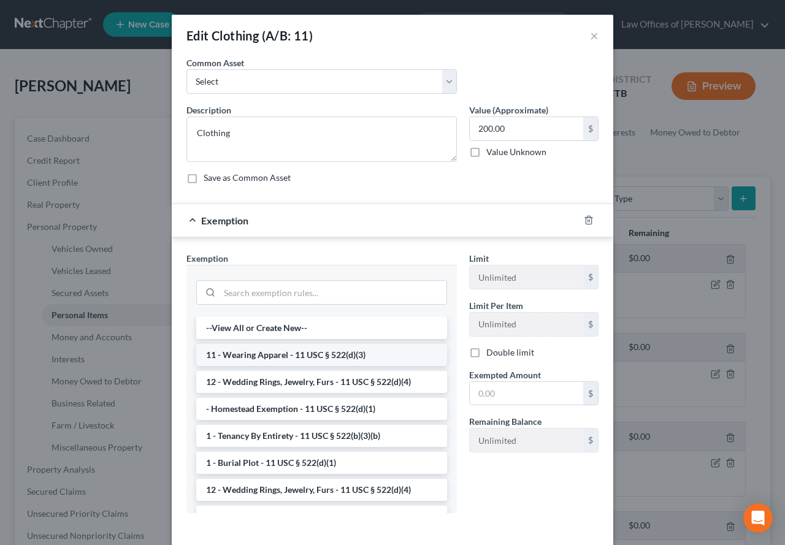
click at [246, 353] on li "11 - Wearing Apparel - 11 USC § 522(d)(3)" at bounding box center [321, 355] width 251 height 22
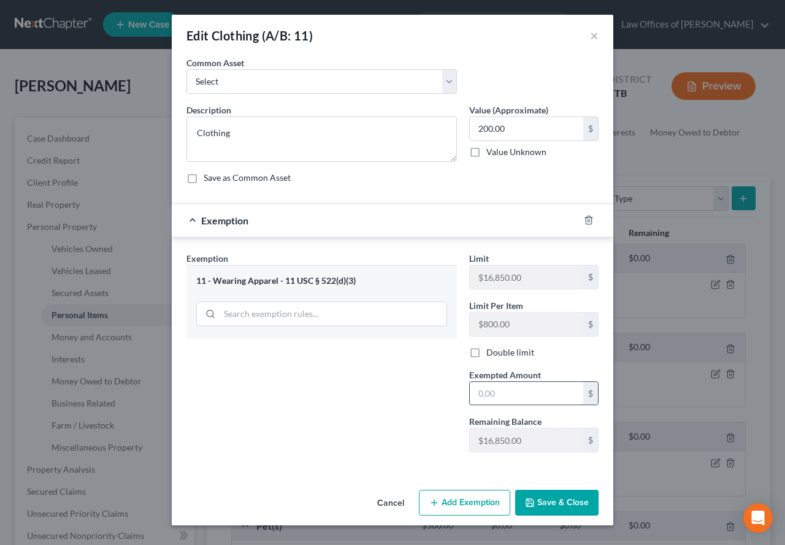
click at [507, 398] on input "text" at bounding box center [526, 393] width 113 height 23
type input "200.00"
click at [560, 497] on button "Save & Close" at bounding box center [556, 503] width 83 height 26
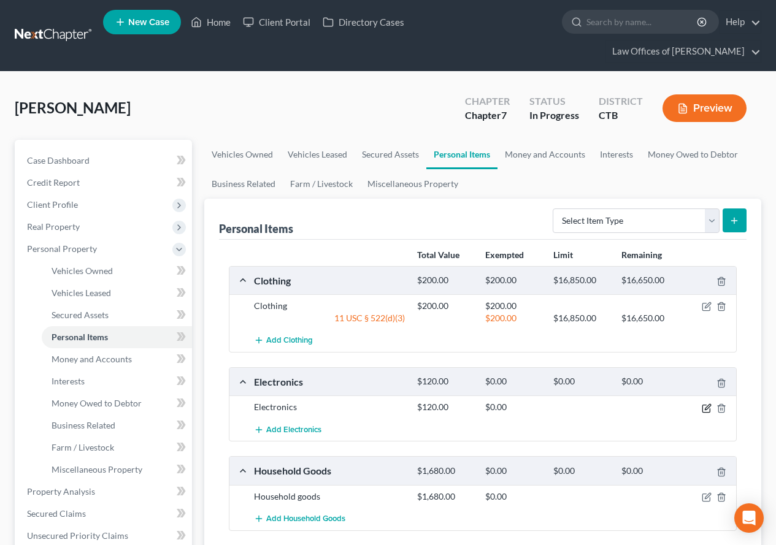
click at [708, 410] on icon "button" at bounding box center [707, 409] width 10 height 10
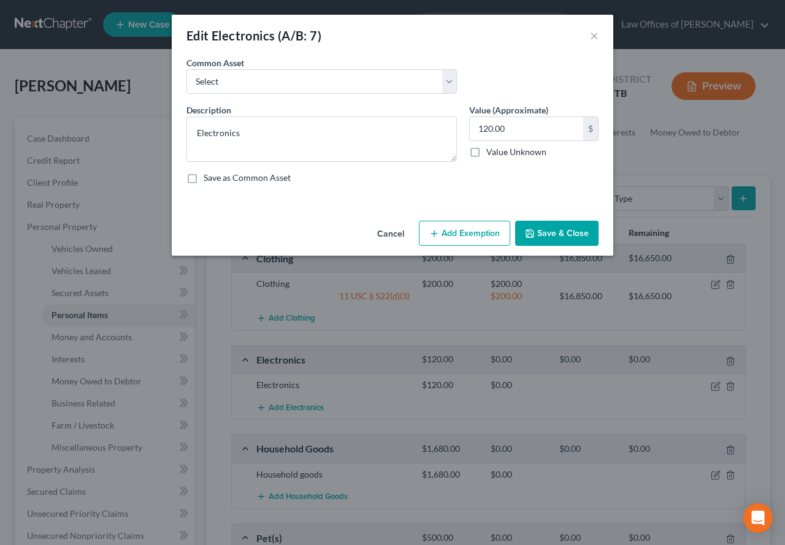
click at [461, 232] on button "Add Exemption" at bounding box center [464, 234] width 91 height 26
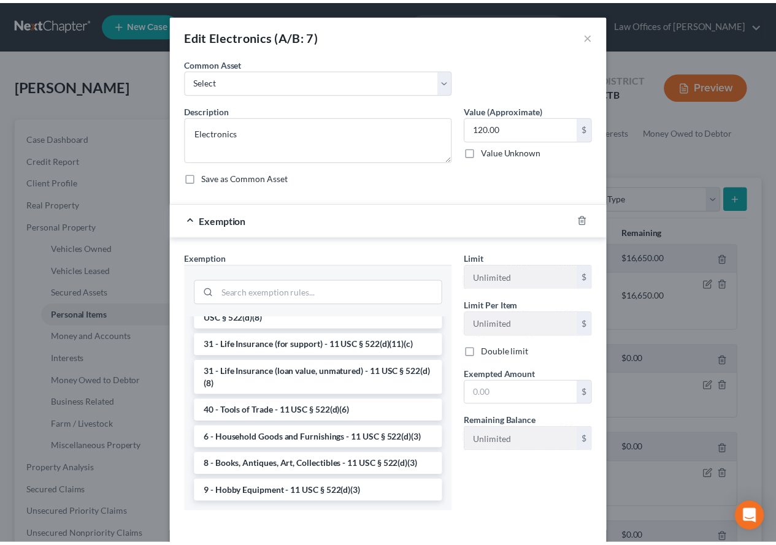
scroll to position [986, 0]
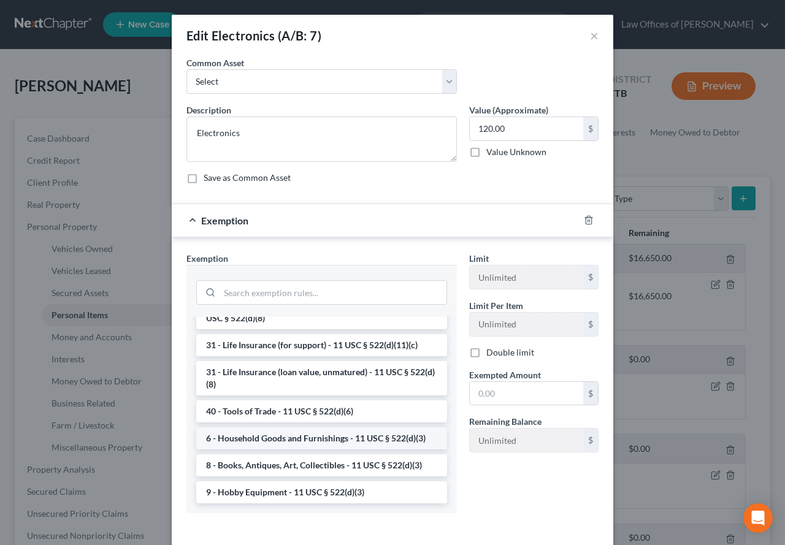
click at [253, 444] on li "6 - Household Goods and Furnishings - 11 USC § 522(d)(3)" at bounding box center [321, 438] width 251 height 22
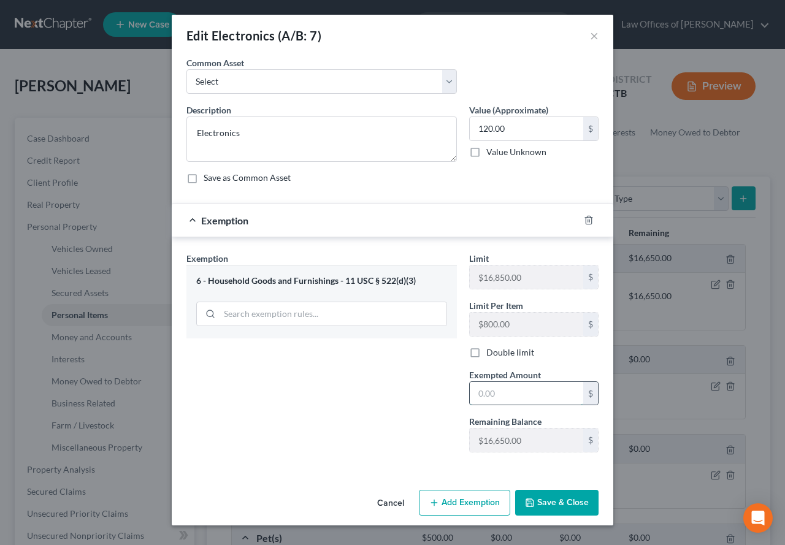
click at [526, 394] on input "text" at bounding box center [526, 393] width 113 height 23
type input "120.00"
click at [549, 499] on button "Save & Close" at bounding box center [556, 503] width 83 height 26
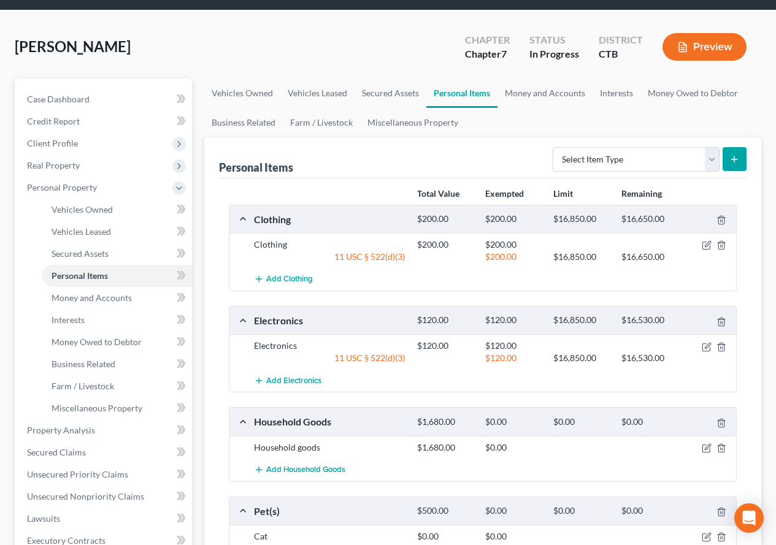
scroll to position [123, 0]
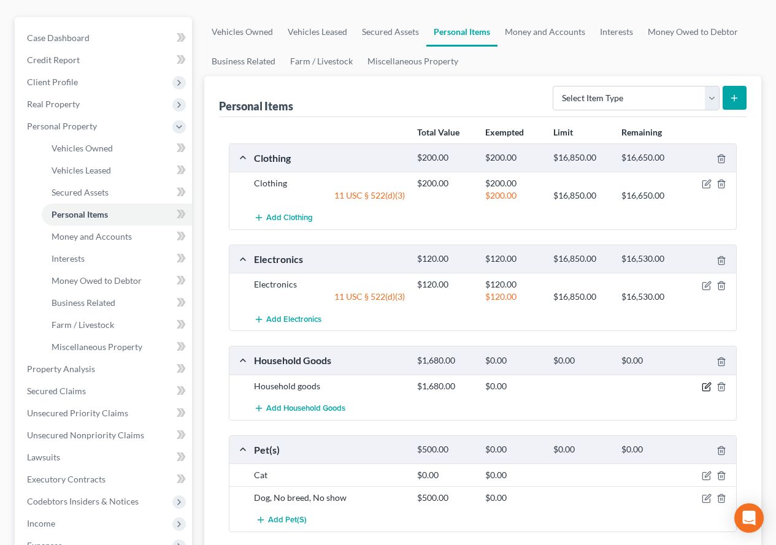
click at [709, 388] on icon "button" at bounding box center [707, 387] width 10 height 10
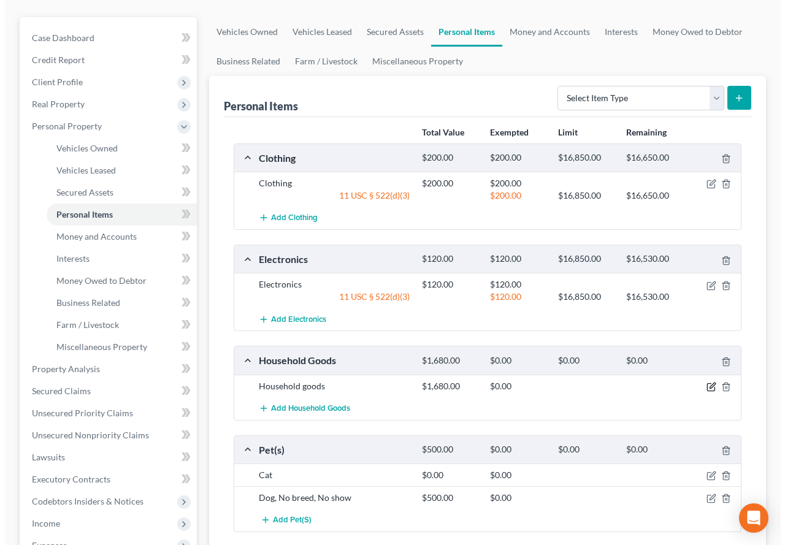
scroll to position [101, 0]
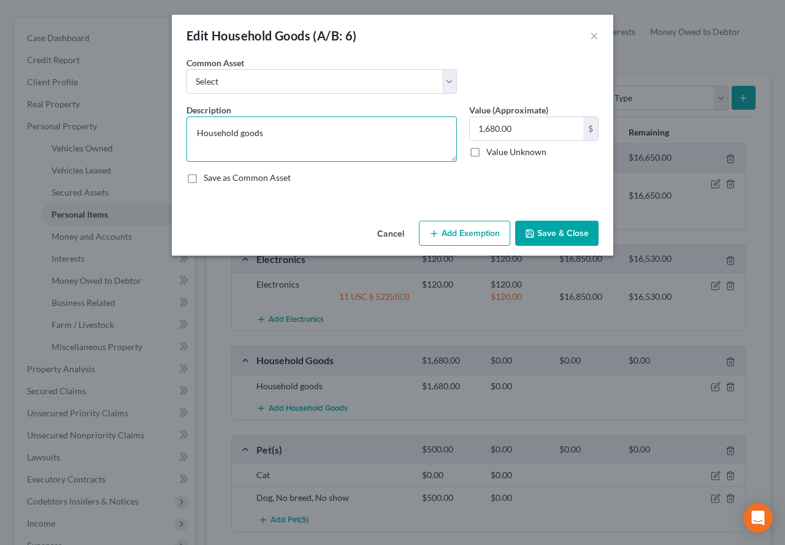
click at [275, 140] on textarea "Household goods" at bounding box center [321, 139] width 270 height 45
type textarea "Household goods & Furniture"
click at [458, 231] on button "Add Exemption" at bounding box center [464, 234] width 91 height 26
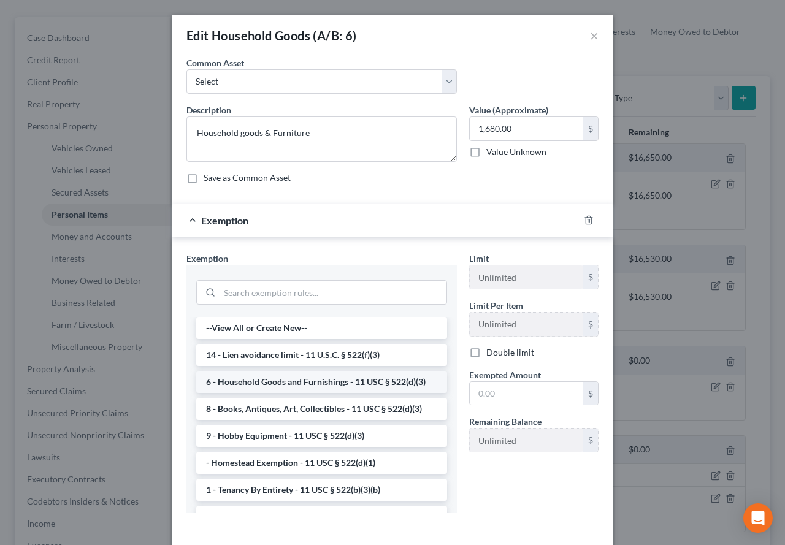
click at [285, 385] on li "6 - Household Goods and Furnishings - 11 USC § 522(d)(3)" at bounding box center [321, 382] width 251 height 22
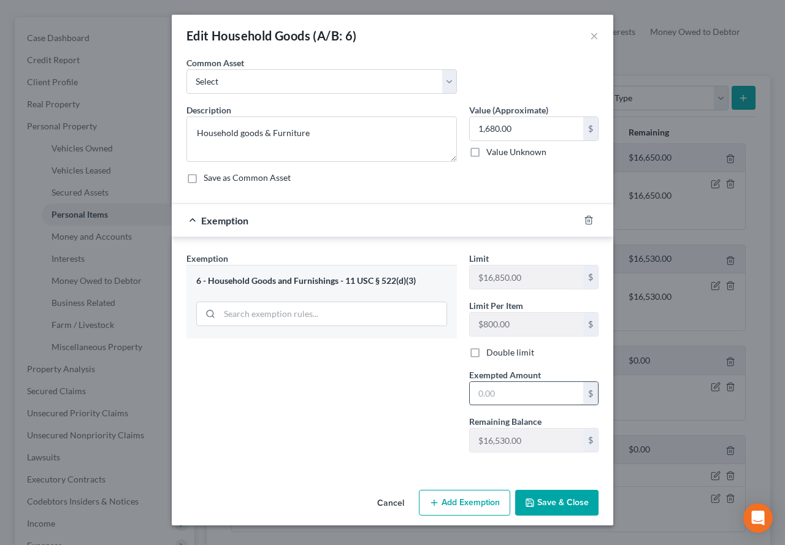
click at [517, 393] on input "text" at bounding box center [526, 393] width 113 height 23
type input "1,680.00"
click at [538, 506] on button "Save & Close" at bounding box center [556, 503] width 83 height 26
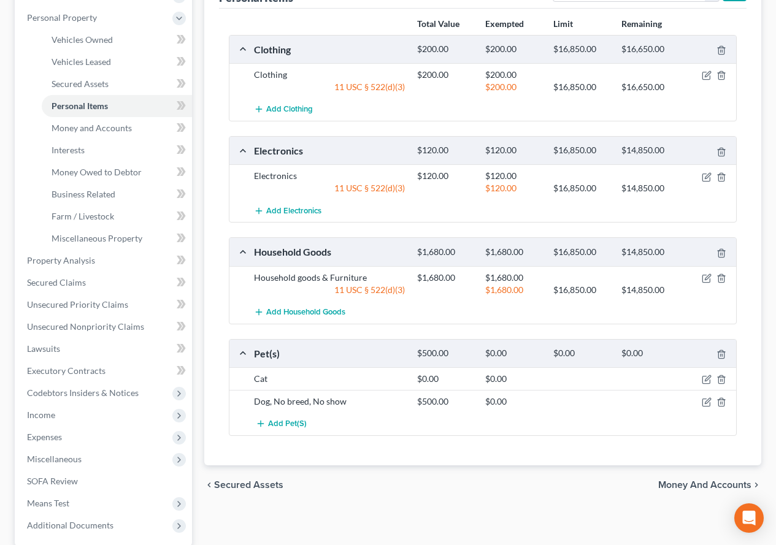
scroll to position [307, 0]
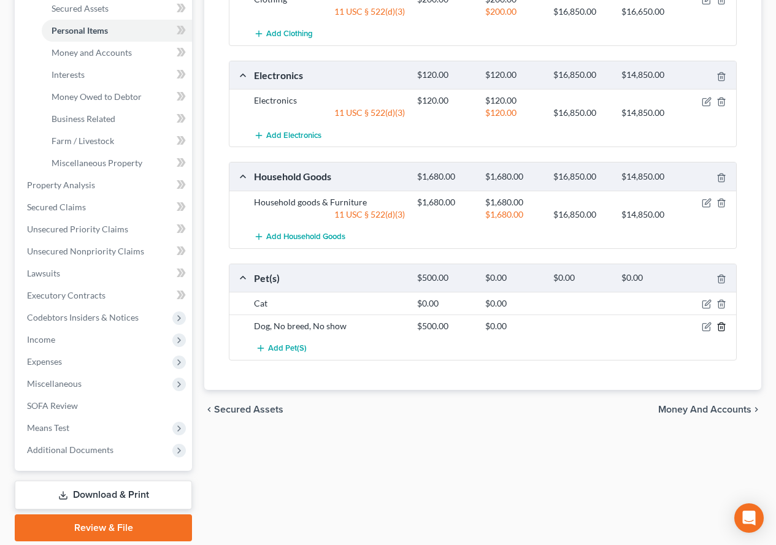
click at [721, 328] on line "button" at bounding box center [721, 328] width 0 height 2
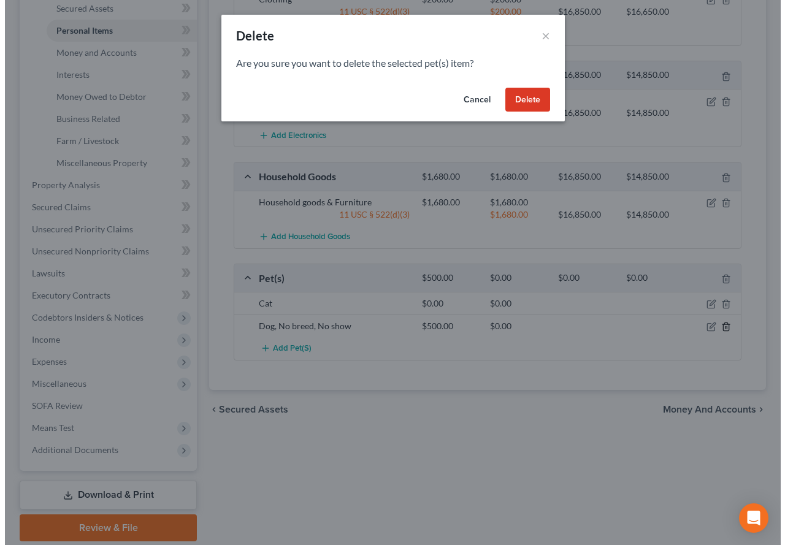
scroll to position [285, 0]
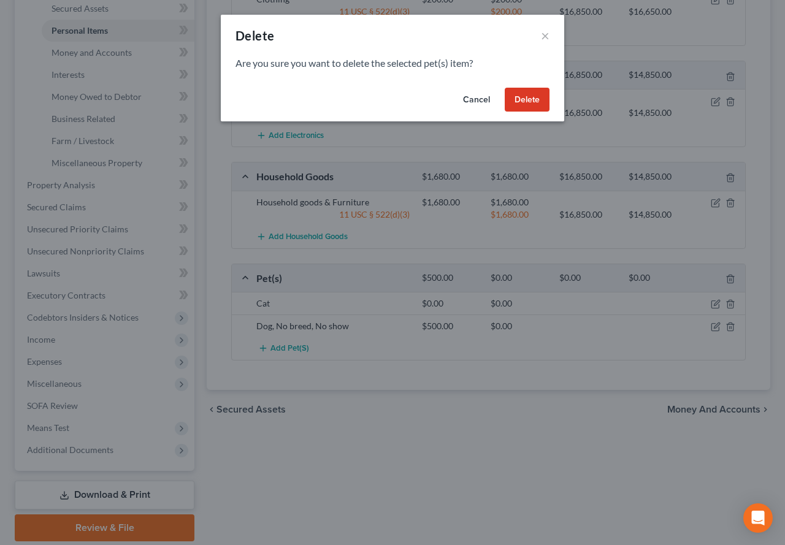
click at [518, 89] on button "Delete" at bounding box center [527, 100] width 45 height 25
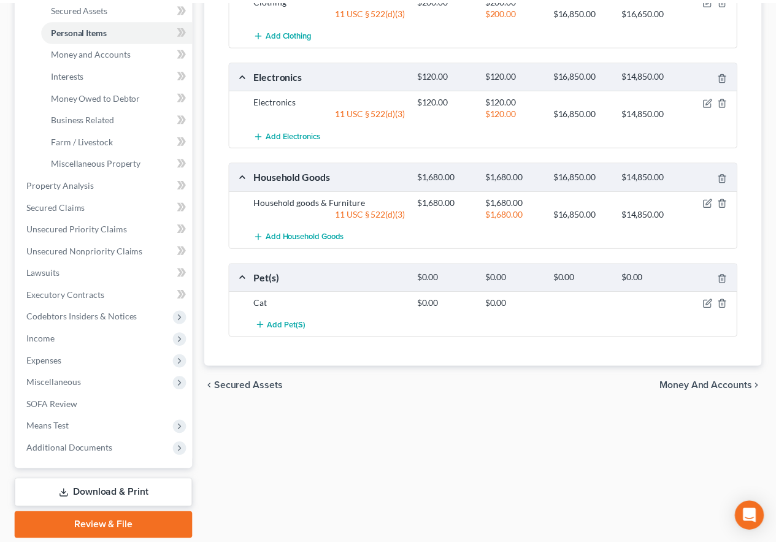
scroll to position [307, 0]
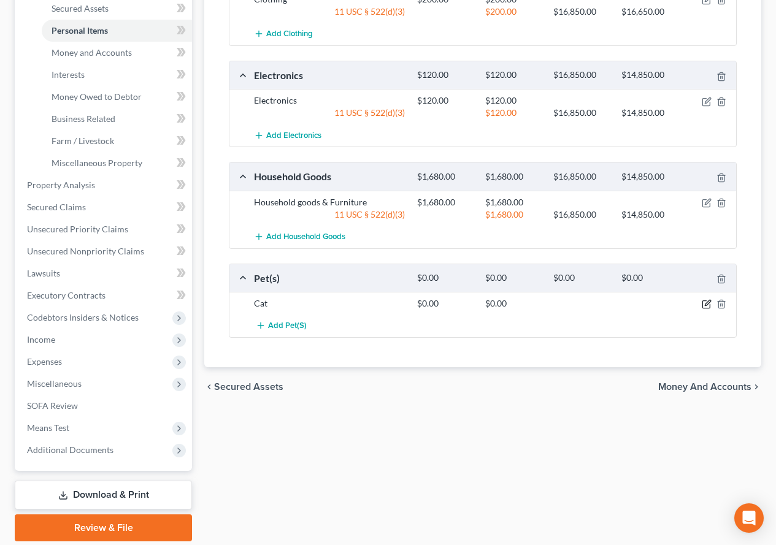
click at [709, 307] on icon "button" at bounding box center [707, 304] width 10 height 10
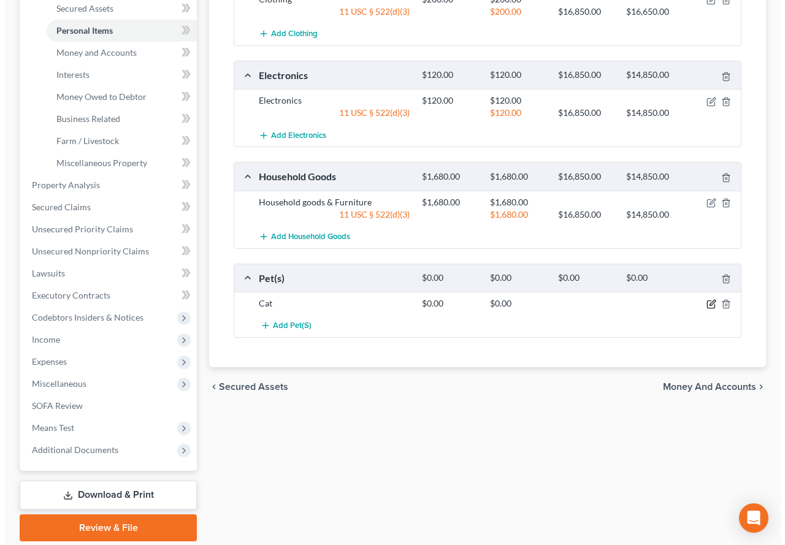
scroll to position [285, 0]
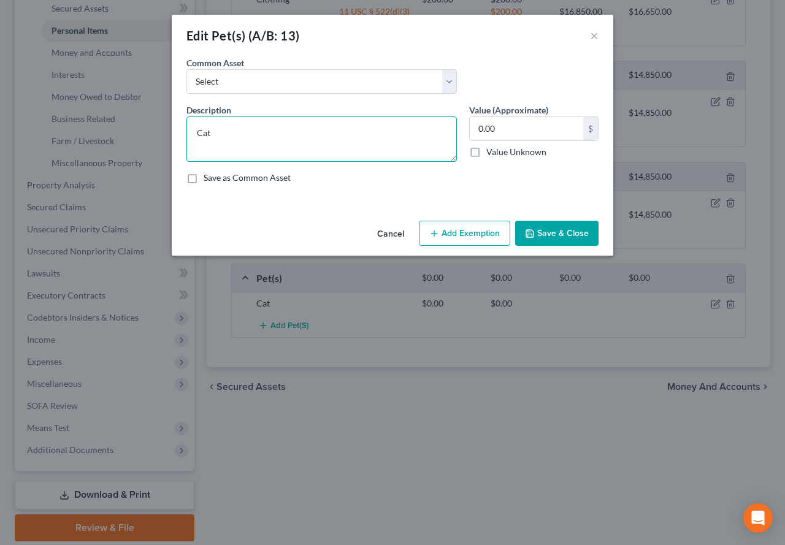
click at [199, 132] on textarea "Cat" at bounding box center [321, 139] width 270 height 45
type textarea "1 Dog, 1 Cat - no breed/no show"
click at [446, 234] on button "Add Exemption" at bounding box center [464, 234] width 91 height 26
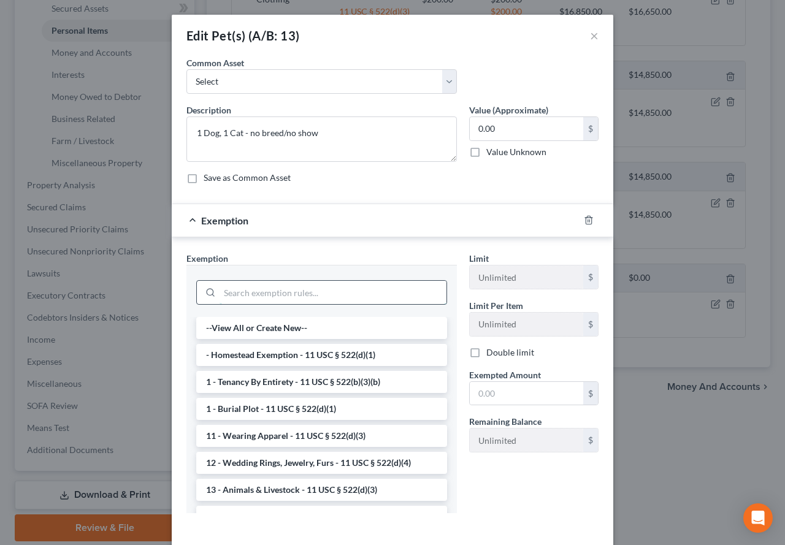
click at [252, 290] on input "search" at bounding box center [333, 292] width 227 height 23
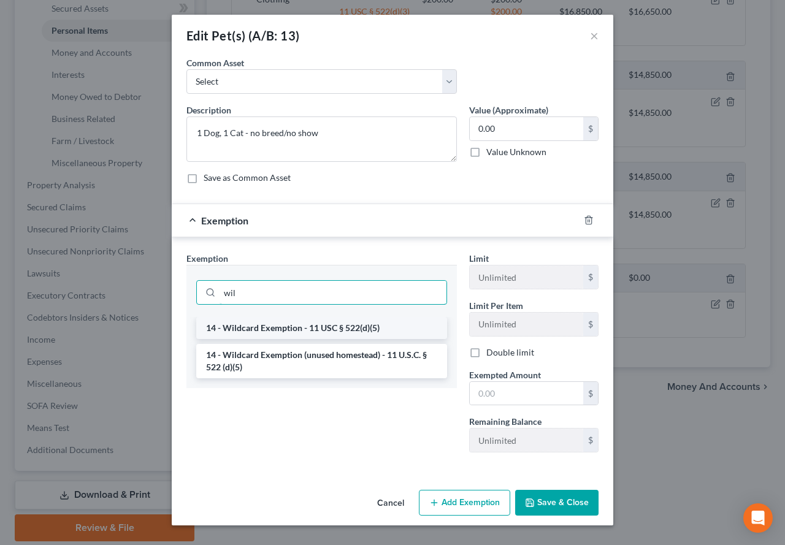
type input "wil"
click at [262, 331] on li "14 - Wildcard Exemption - 11 USC § 522(d)(5)" at bounding box center [321, 328] width 251 height 22
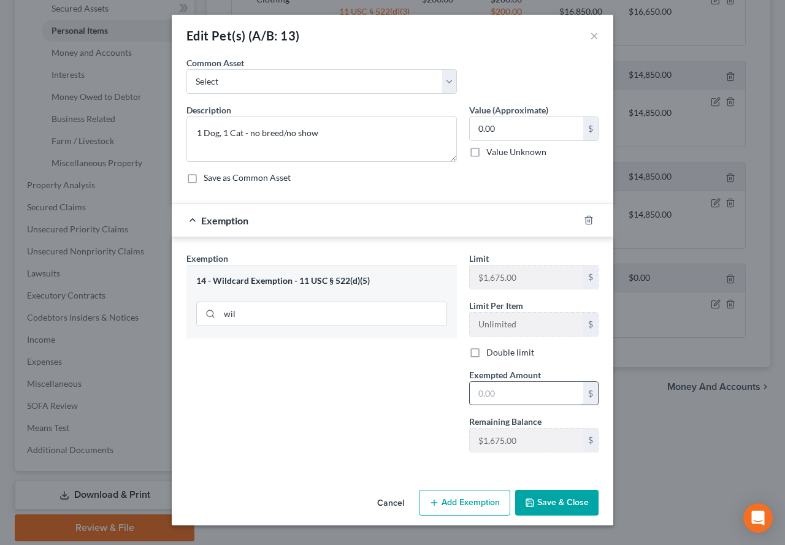
click at [497, 391] on input "text" at bounding box center [526, 393] width 113 height 23
type input "0.00"
click at [534, 501] on icon "button" at bounding box center [529, 502] width 7 height 7
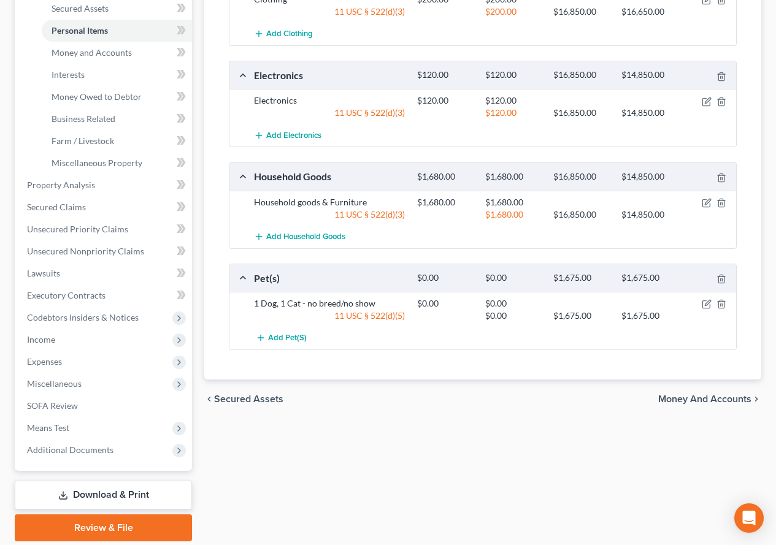
scroll to position [123, 0]
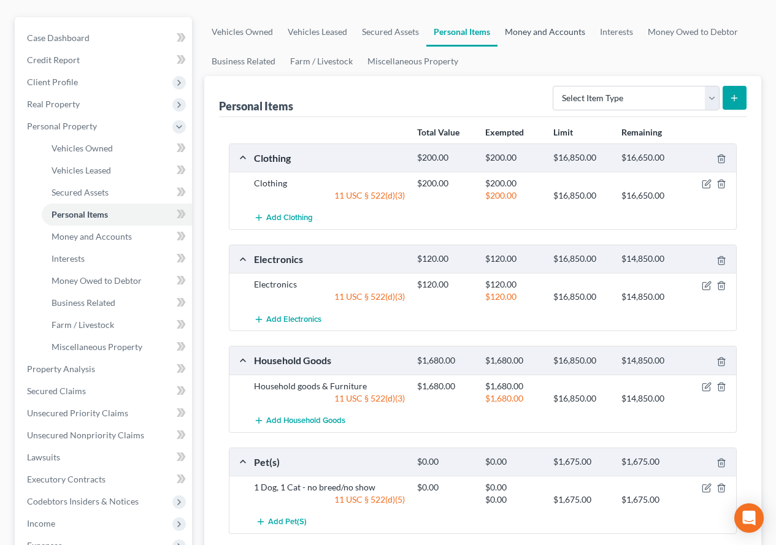
click at [541, 34] on link "Money and Accounts" at bounding box center [544, 31] width 95 height 29
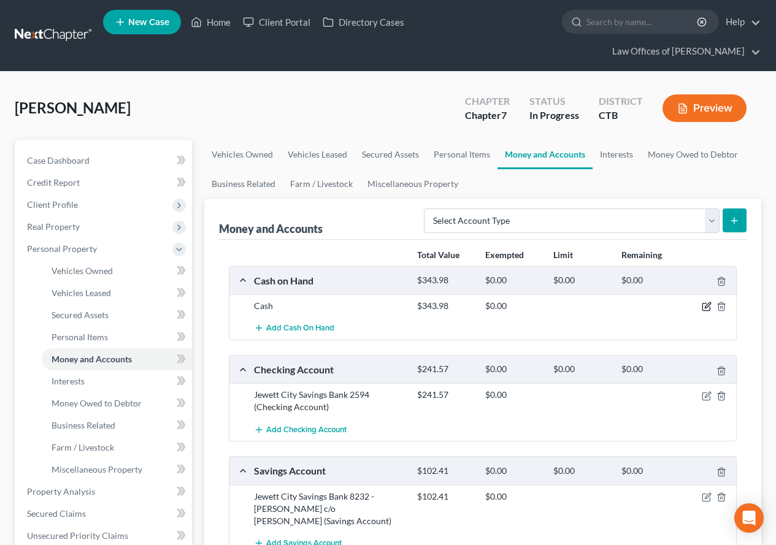
click at [704, 311] on icon "button" at bounding box center [705, 307] width 7 height 7
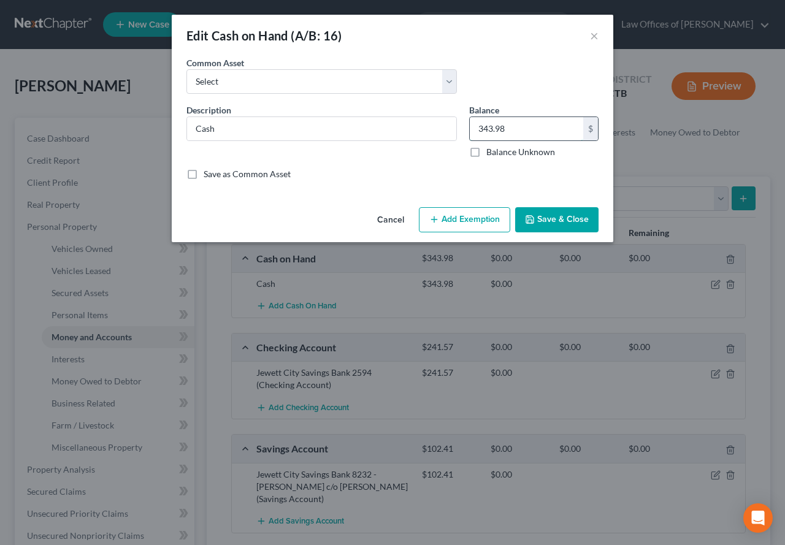
click at [516, 123] on input "343.98" at bounding box center [526, 128] width 113 height 23
click at [446, 221] on button "Add Exemption" at bounding box center [464, 220] width 91 height 26
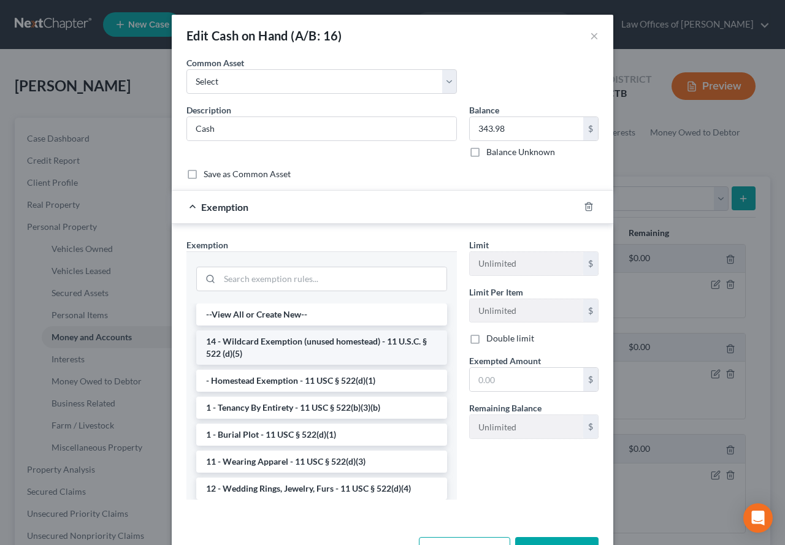
click at [264, 350] on li "14 - Wildcard Exemption (unused homestead) - 11 U.S.C. § 522 (d)(5)" at bounding box center [321, 348] width 251 height 34
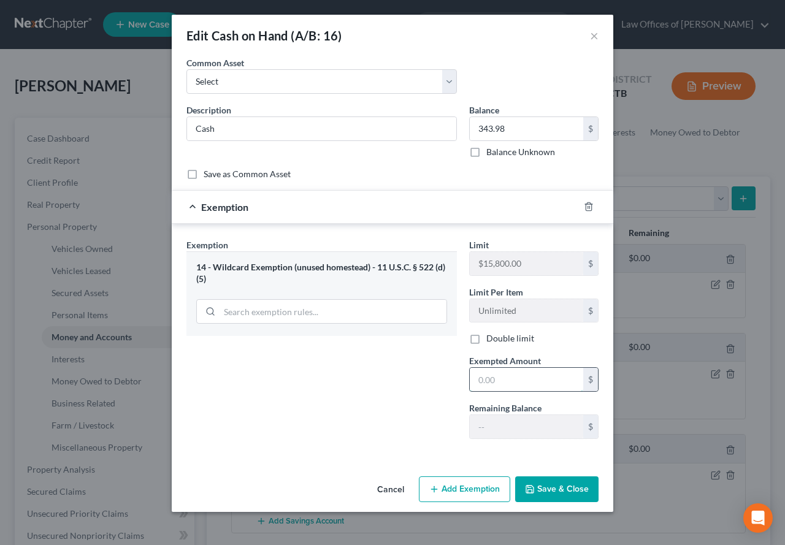
click at [487, 377] on input "text" at bounding box center [526, 379] width 113 height 23
type input "343.98"
click at [538, 487] on button "Save & Close" at bounding box center [556, 489] width 83 height 26
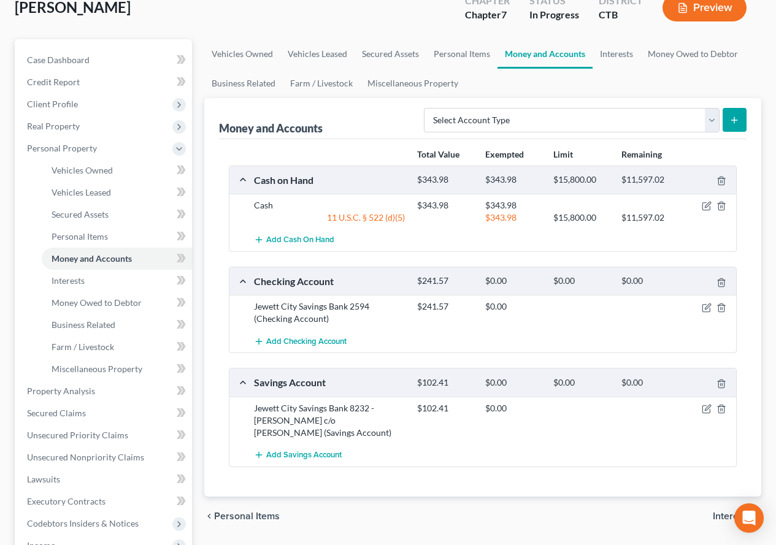
scroll to position [123, 0]
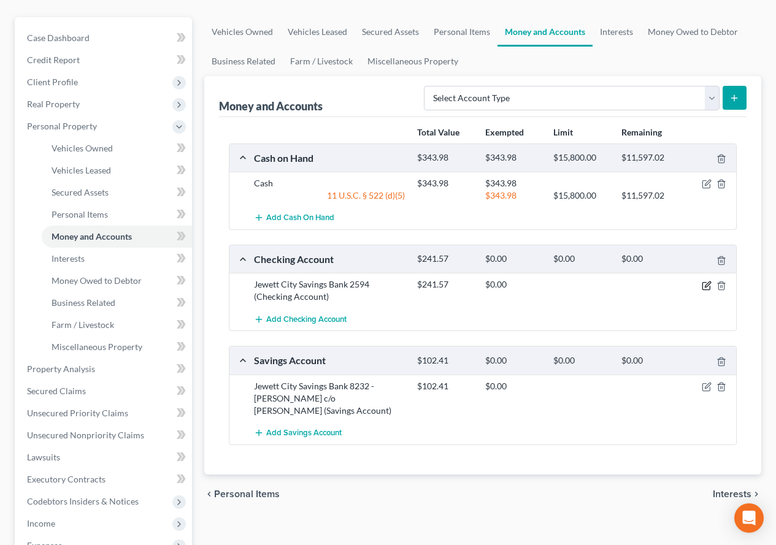
click at [705, 285] on icon "button" at bounding box center [707, 286] width 10 height 10
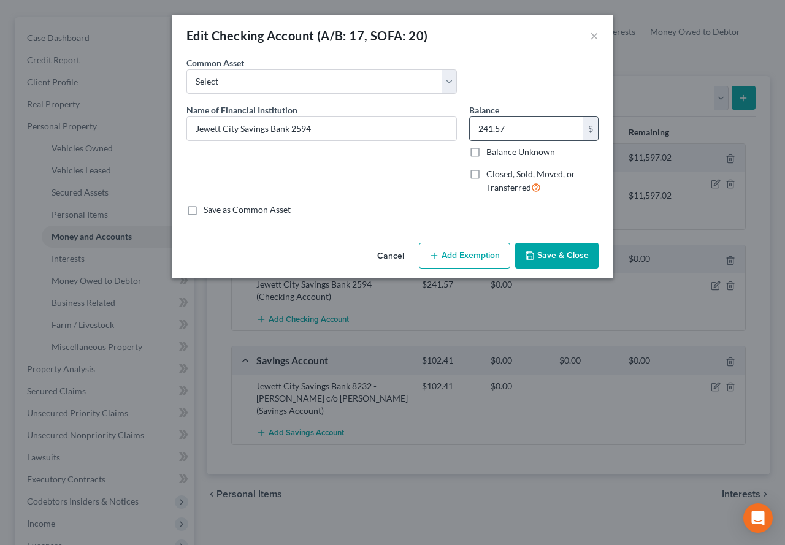
click at [503, 128] on input "241.57" at bounding box center [526, 128] width 113 height 23
type input "277.51"
click at [454, 247] on button "Add Exemption" at bounding box center [464, 256] width 91 height 26
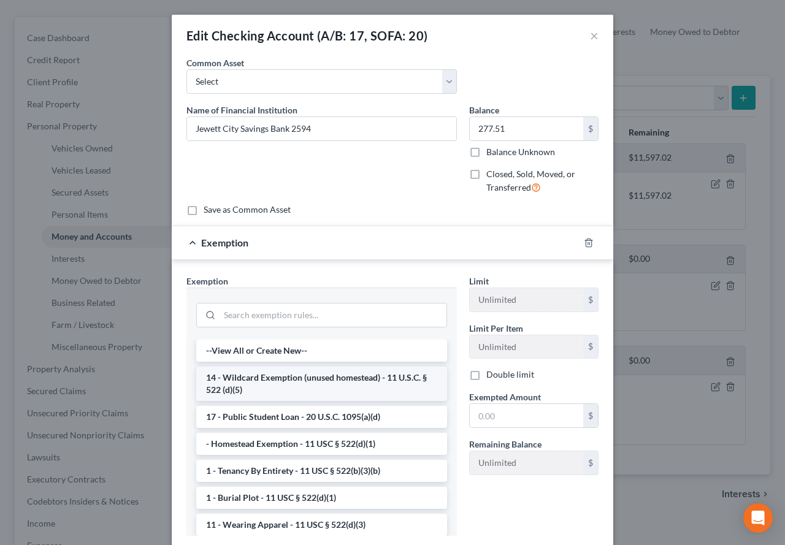
click at [308, 383] on li "14 - Wildcard Exemption (unused homestead) - 11 U.S.C. § 522 (d)(5)" at bounding box center [321, 384] width 251 height 34
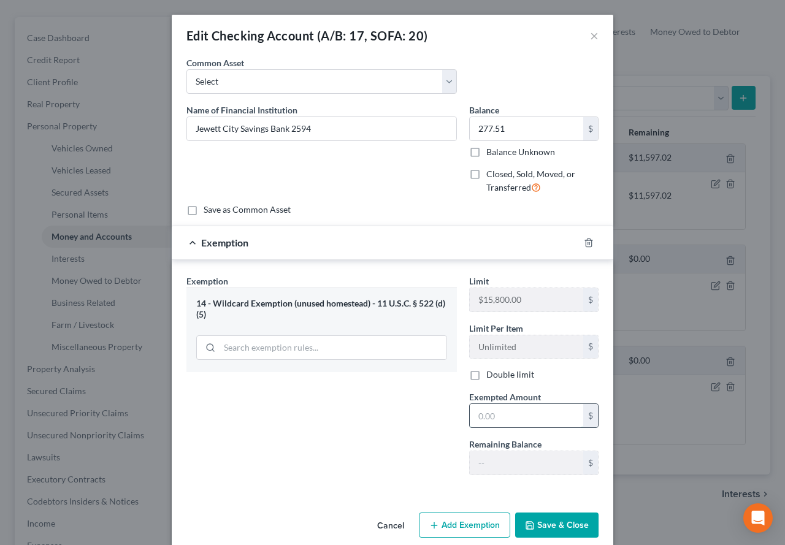
click at [494, 421] on input "text" at bounding box center [526, 415] width 113 height 23
type input "277.51"
click at [550, 521] on button "Save & Close" at bounding box center [556, 526] width 83 height 26
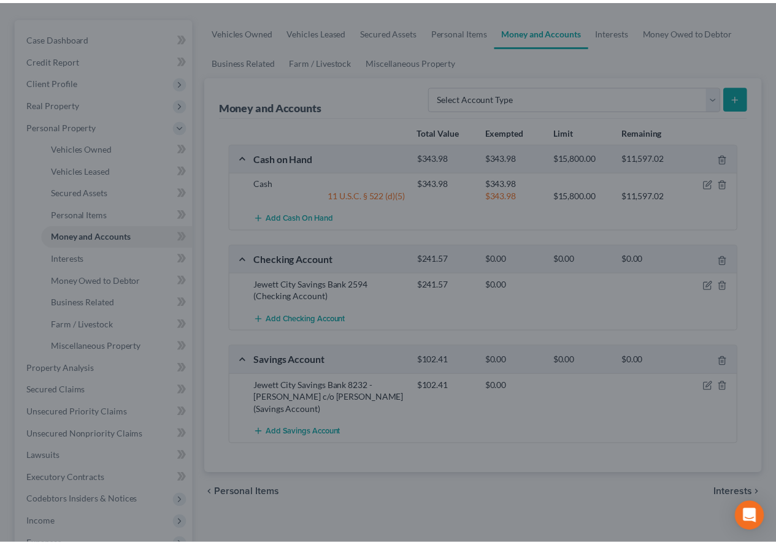
scroll to position [123, 0]
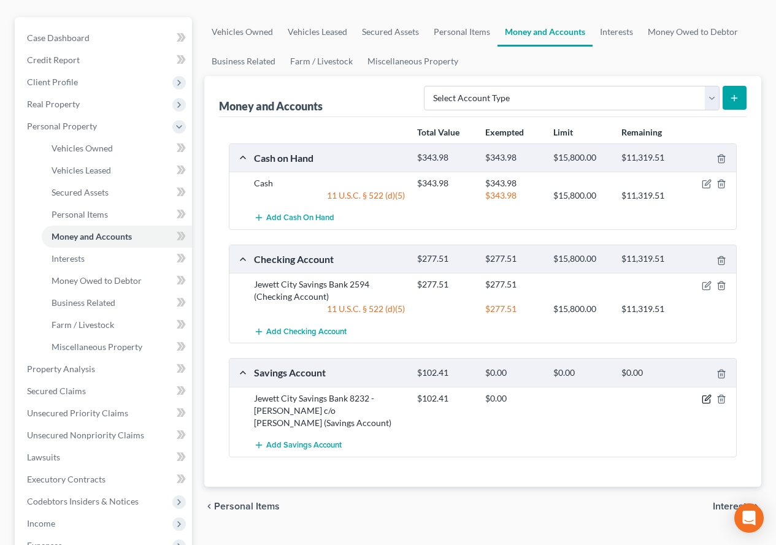
click at [708, 396] on icon "button" at bounding box center [707, 399] width 10 height 10
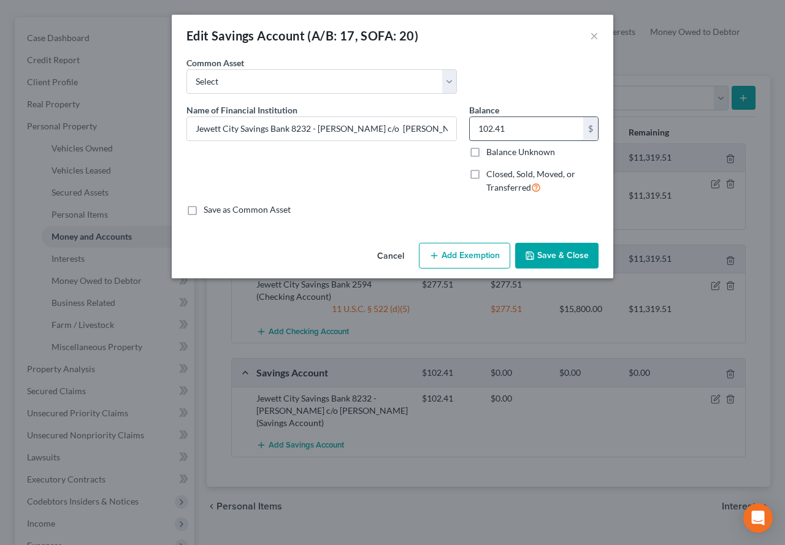
click at [510, 128] on input "102.41" at bounding box center [526, 128] width 113 height 23
drag, startPoint x: 513, startPoint y: 126, endPoint x: 500, endPoint y: 129, distance: 12.5
click at [500, 129] on input "320.41" at bounding box center [526, 128] width 113 height 23
click at [513, 120] on input "320.42" at bounding box center [526, 128] width 113 height 23
click at [511, 129] on input "320.42" at bounding box center [526, 128] width 113 height 23
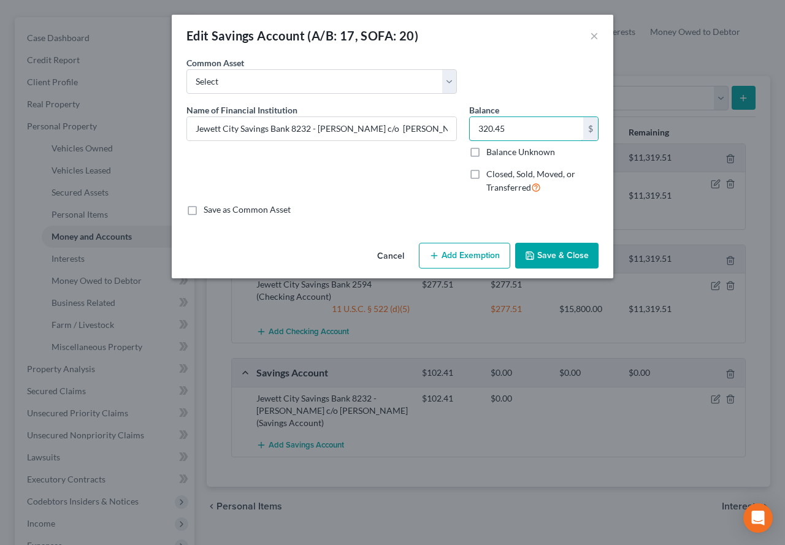
type input "320.45"
click at [453, 263] on button "Add Exemption" at bounding box center [464, 256] width 91 height 26
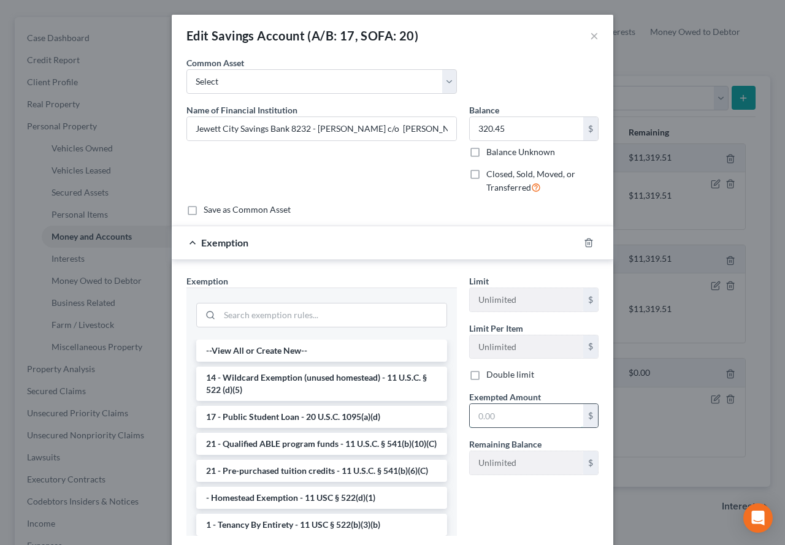
click at [491, 418] on input "text" at bounding box center [526, 415] width 113 height 23
type input "320.45"
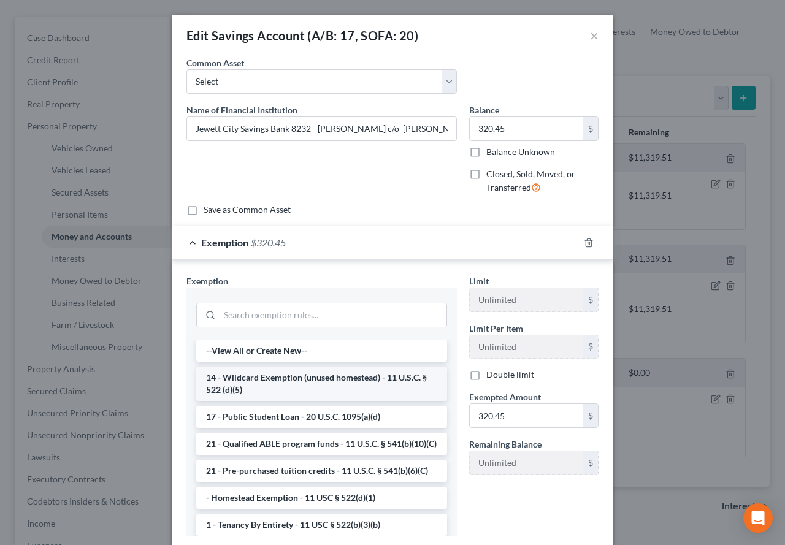
click at [331, 377] on li "14 - Wildcard Exemption (unused homestead) - 11 U.S.C. § 522 (d)(5)" at bounding box center [321, 384] width 251 height 34
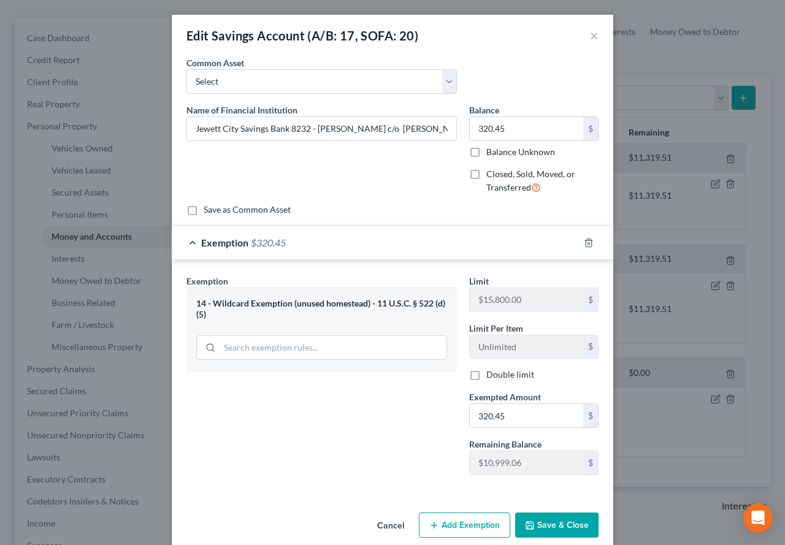
click at [536, 527] on button "Save & Close" at bounding box center [556, 526] width 83 height 26
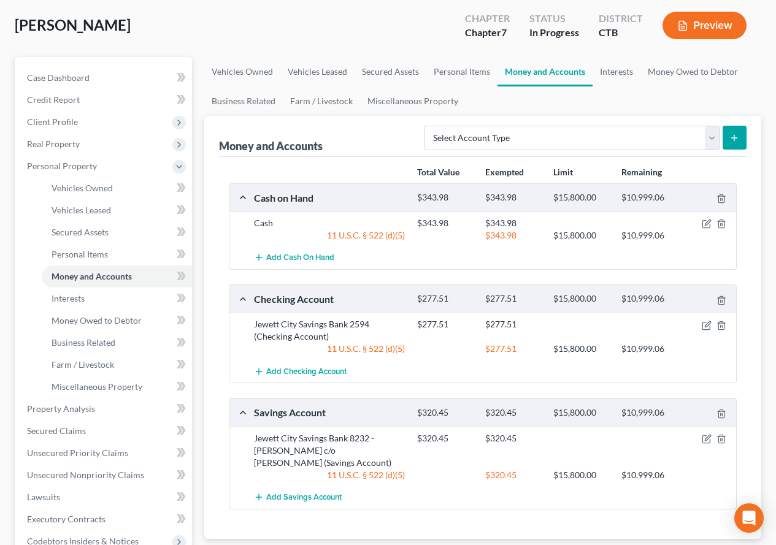
scroll to position [61, 0]
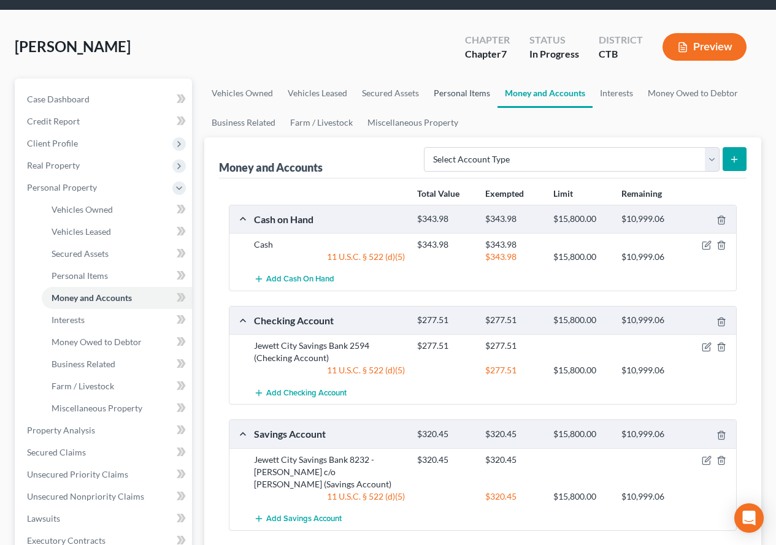
click at [469, 95] on link "Personal Items" at bounding box center [461, 92] width 71 height 29
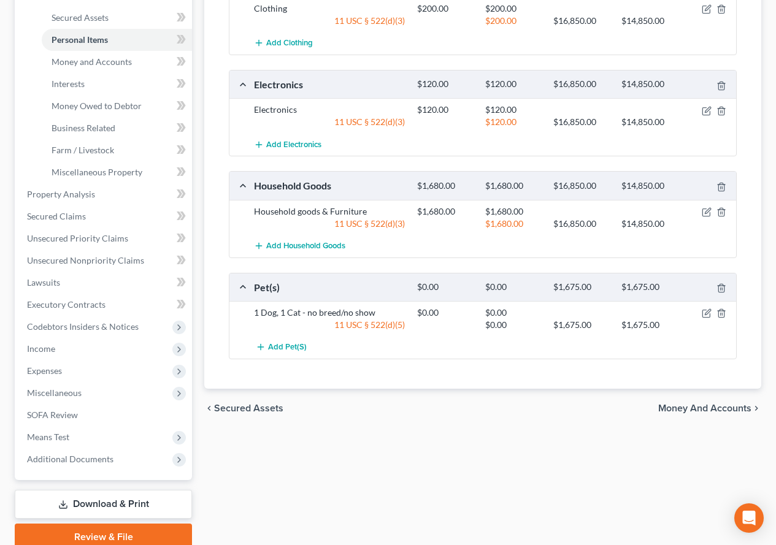
scroll to position [307, 0]
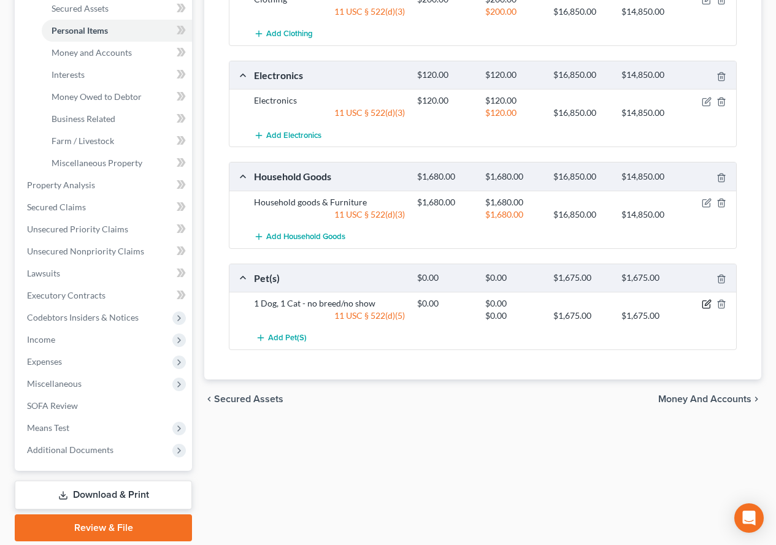
click at [706, 304] on icon "button" at bounding box center [708, 303] width 6 height 6
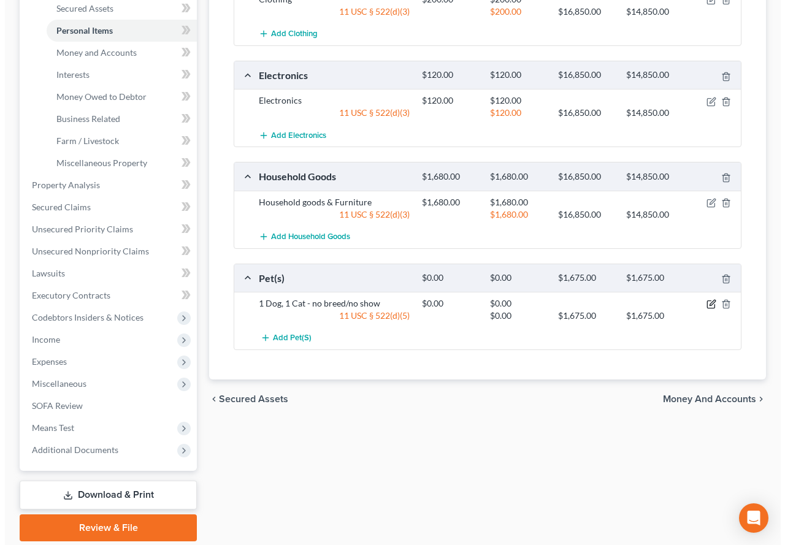
scroll to position [285, 0]
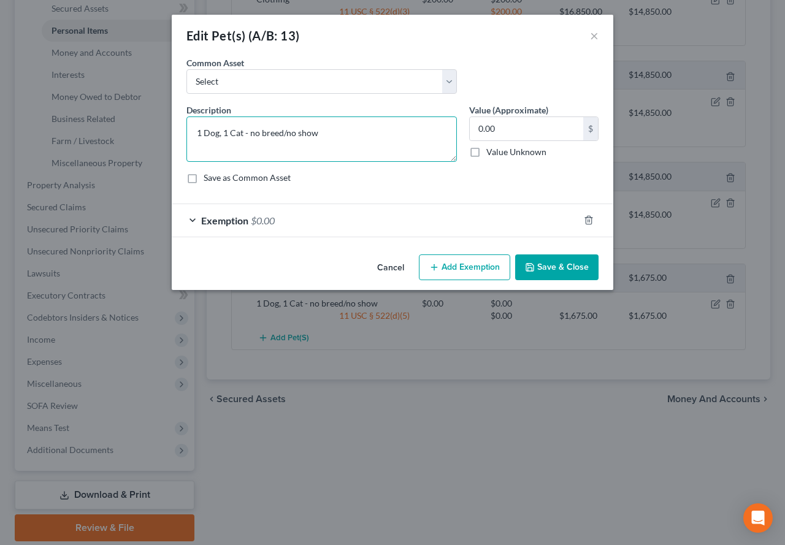
drag, startPoint x: 222, startPoint y: 134, endPoint x: 190, endPoint y: 134, distance: 31.9
click at [190, 134] on textarea "1 Dog, 1 Cat - no breed/no show" at bounding box center [321, 139] width 270 height 45
type textarea "1 Cat - no breed/no show"
click at [556, 270] on button "Save & Close" at bounding box center [556, 267] width 83 height 26
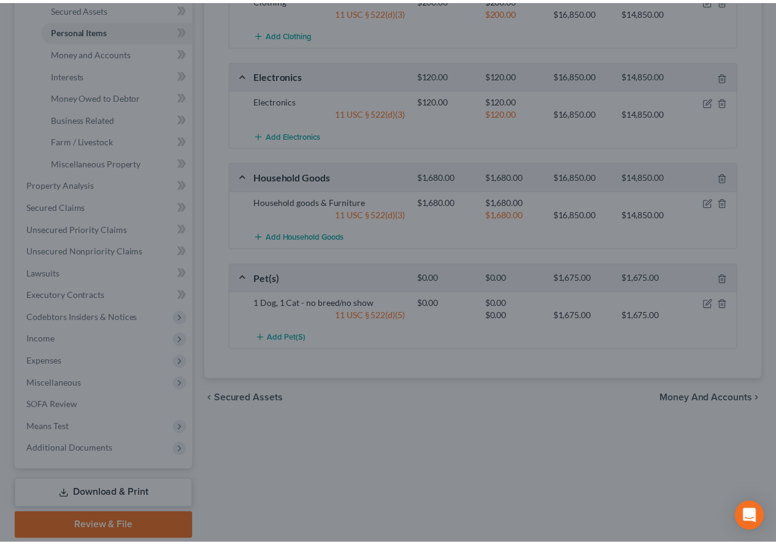
scroll to position [307, 0]
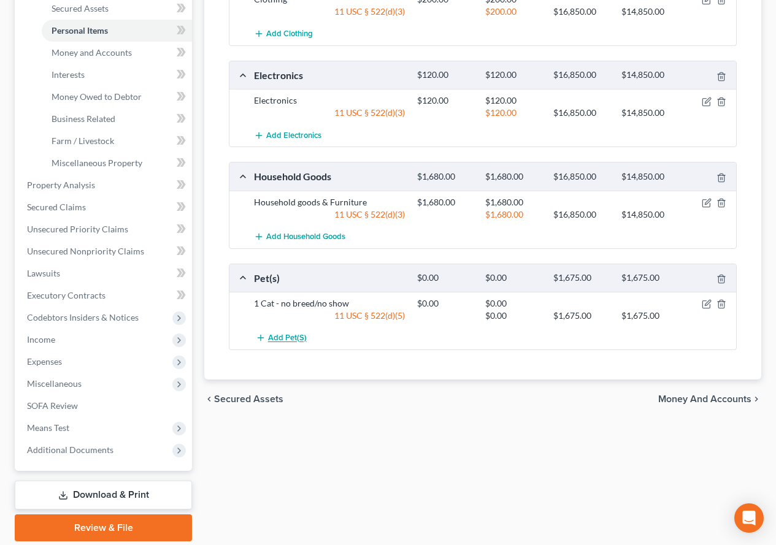
click at [283, 338] on span "Add Pet(s)" at bounding box center [287, 339] width 39 height 10
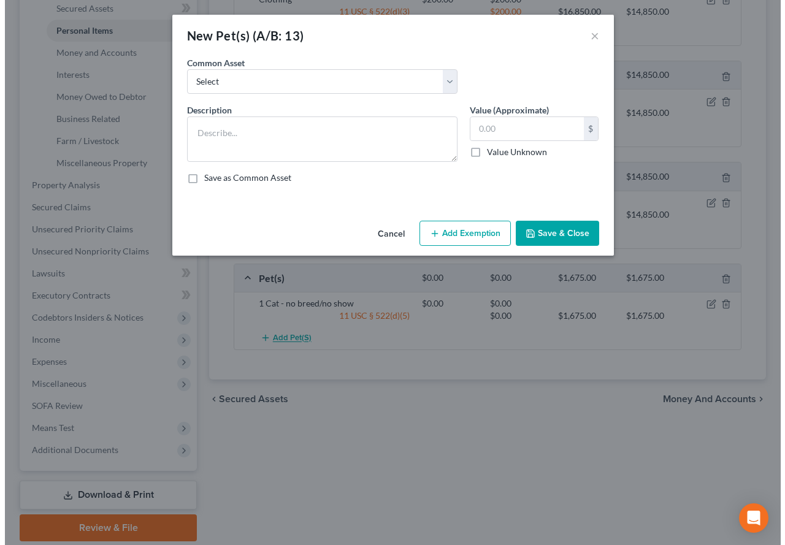
scroll to position [285, 0]
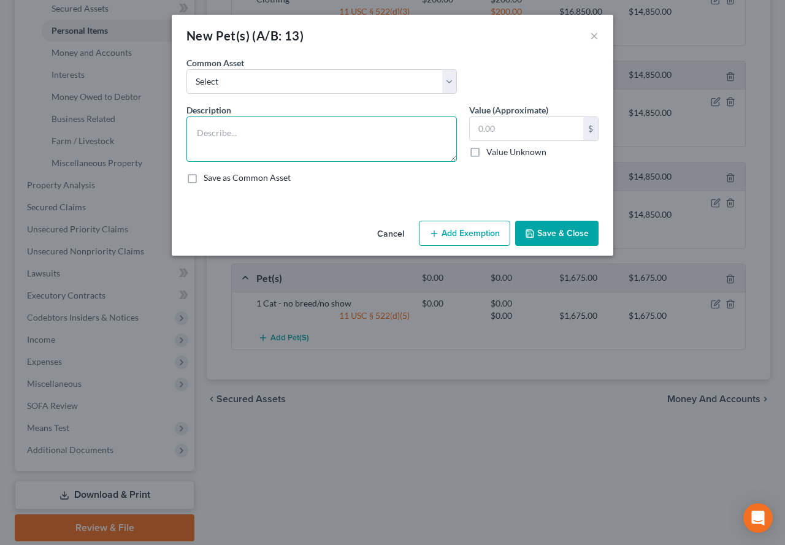
click at [221, 137] on textarea at bounding box center [321, 139] width 270 height 45
type textarea "1 Dog"
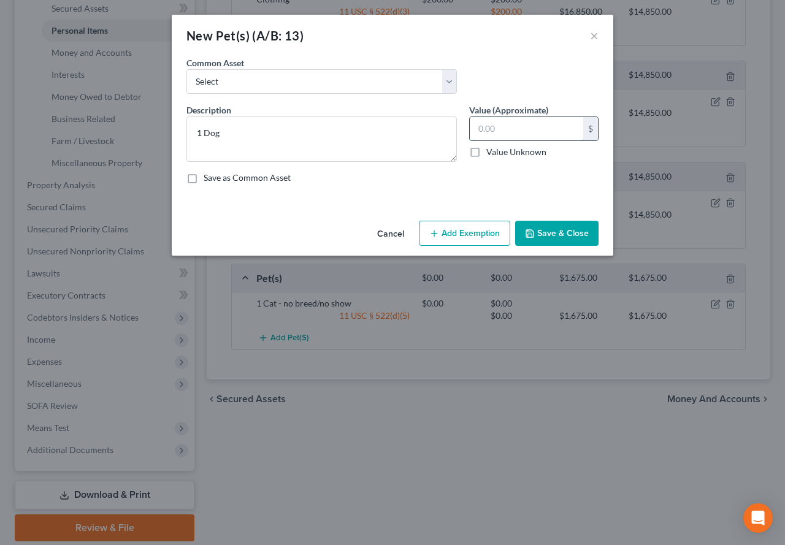
click at [516, 127] on input "text" at bounding box center [526, 128] width 113 height 23
type input "500.00"
click at [467, 234] on button "Add Exemption" at bounding box center [464, 234] width 91 height 26
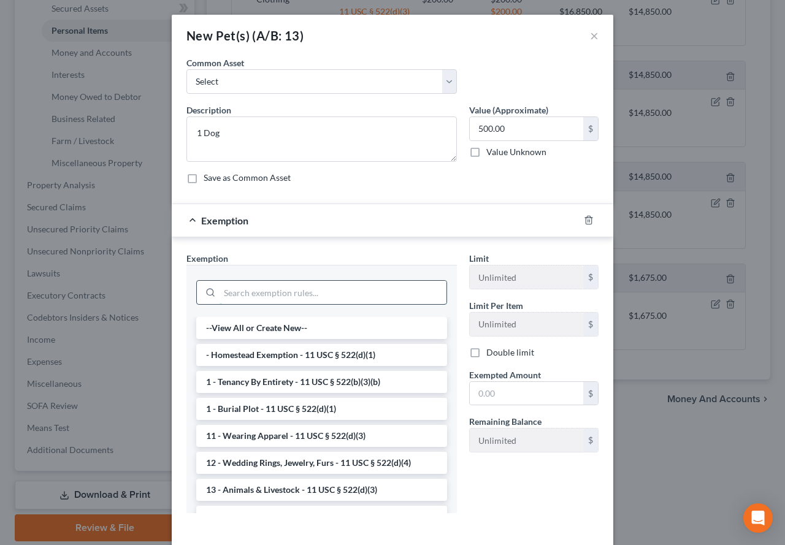
click at [230, 299] on input "search" at bounding box center [333, 292] width 227 height 23
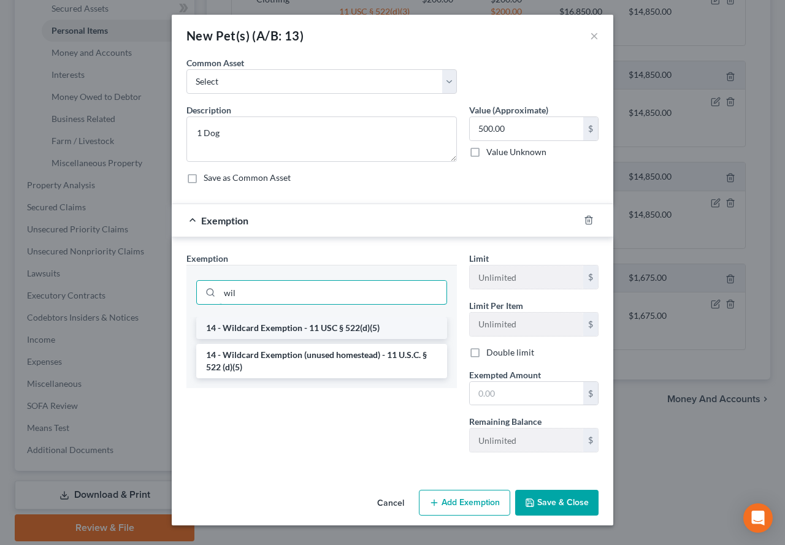
type input "wil"
click at [263, 329] on li "14 - Wildcard Exemption - 11 USC § 522(d)(5)" at bounding box center [321, 328] width 251 height 22
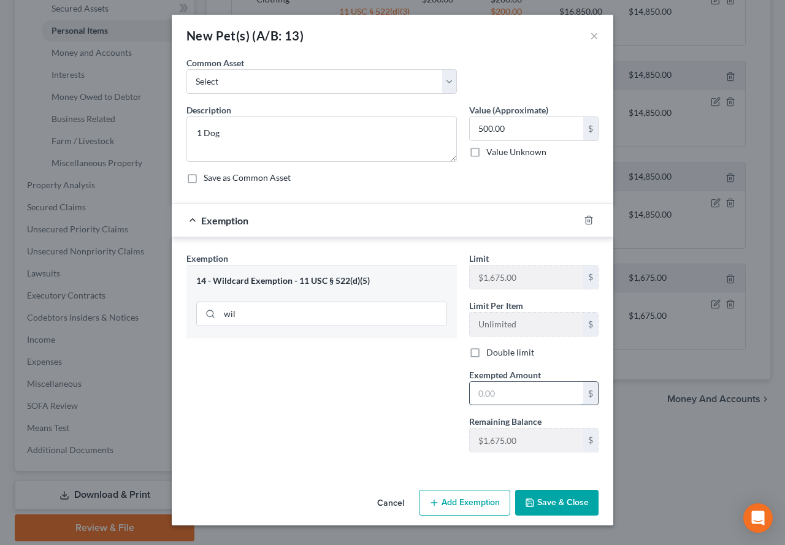
click at [521, 396] on input "text" at bounding box center [526, 393] width 113 height 23
type input "500.00"
click at [546, 505] on button "Save & Close" at bounding box center [556, 503] width 83 height 26
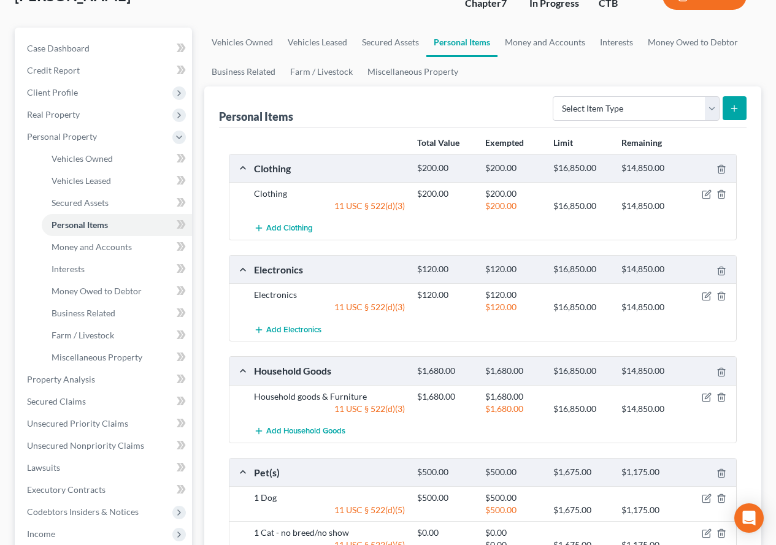
scroll to position [0, 0]
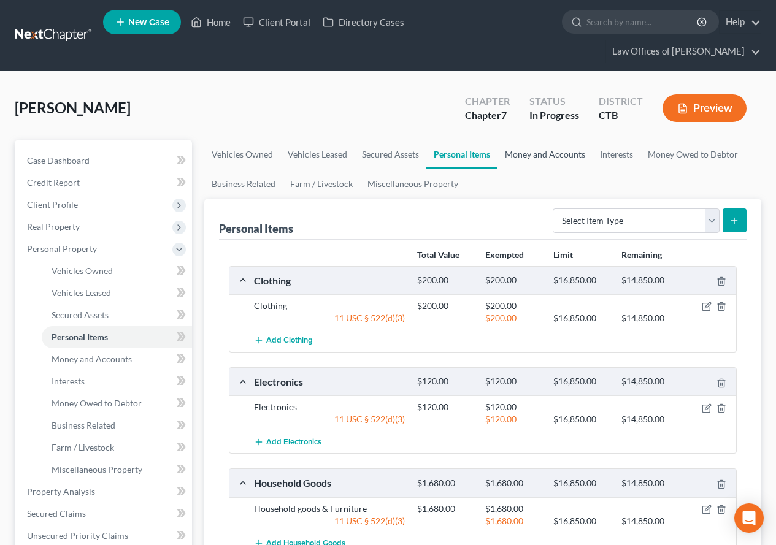
click at [550, 152] on link "Money and Accounts" at bounding box center [544, 154] width 95 height 29
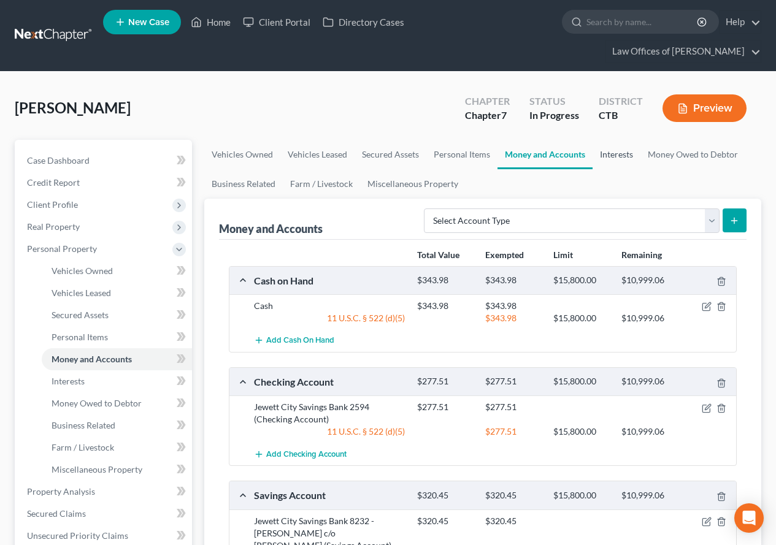
click at [622, 156] on link "Interests" at bounding box center [616, 154] width 48 height 29
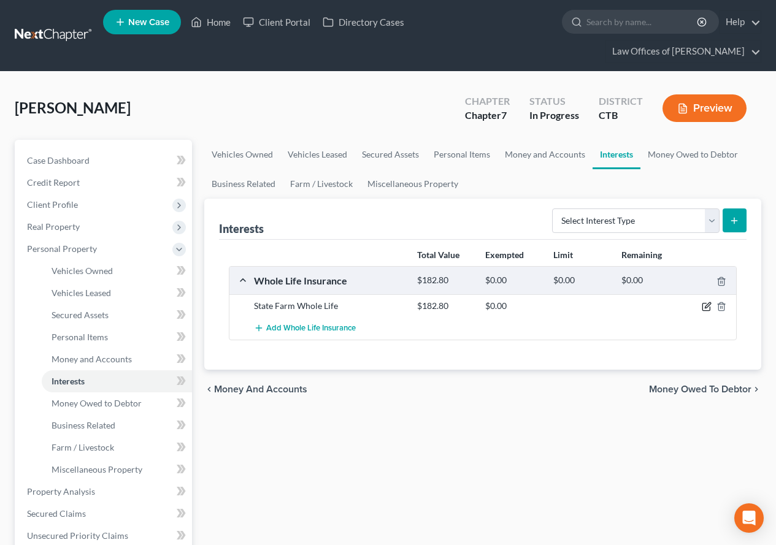
click at [702, 305] on icon "button" at bounding box center [705, 307] width 7 height 7
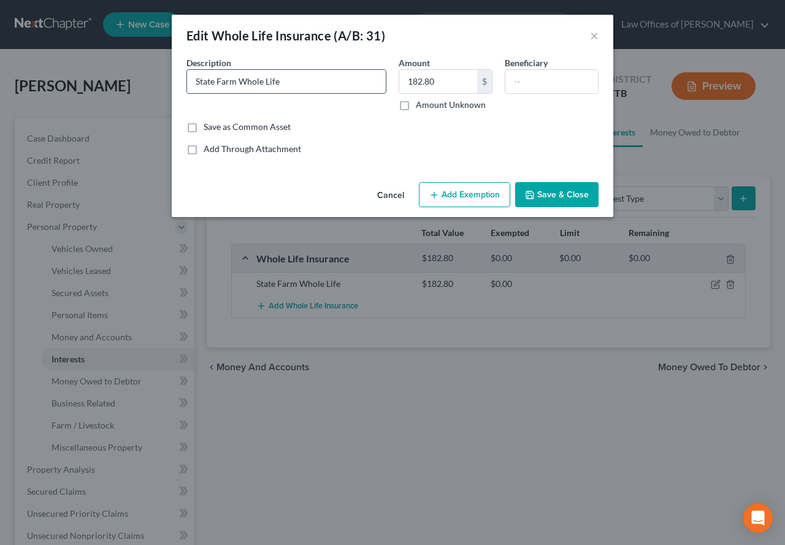
click at [305, 80] on input "State Farm Whole Life" at bounding box center [286, 81] width 199 height 23
type input "State Farm Whole Life - $25,000 policy"
click at [472, 201] on button "Add Exemption" at bounding box center [464, 195] width 91 height 26
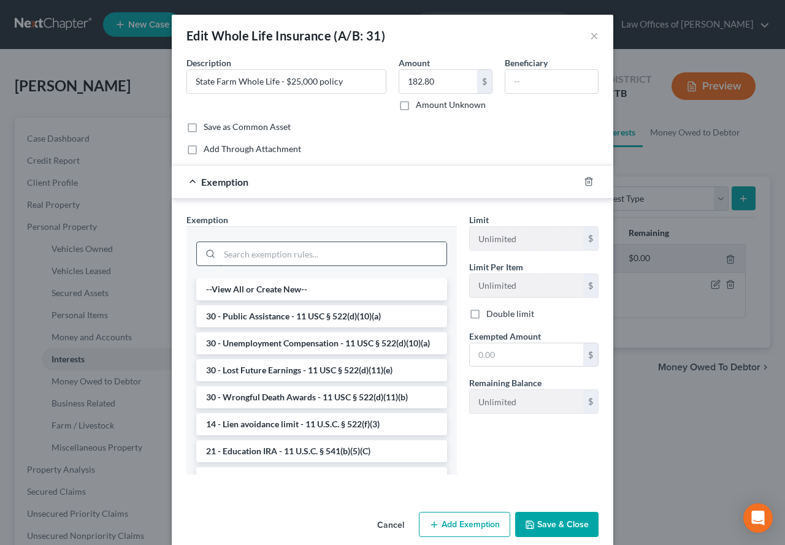
click at [254, 253] on input "search" at bounding box center [333, 253] width 227 height 23
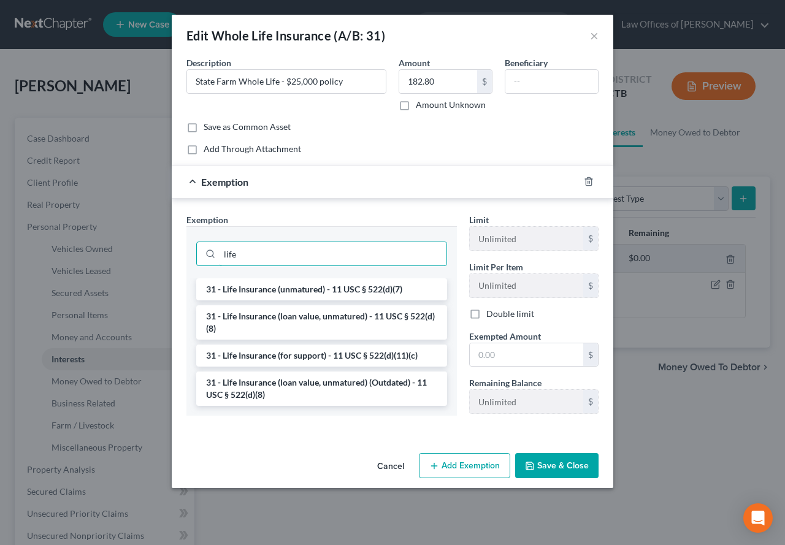
drag, startPoint x: 271, startPoint y: 261, endPoint x: 169, endPoint y: 249, distance: 102.5
click at [169, 249] on div "Edit Whole Life Insurance (A/B: 31) × An exemption set must first be selected f…" at bounding box center [392, 272] width 785 height 545
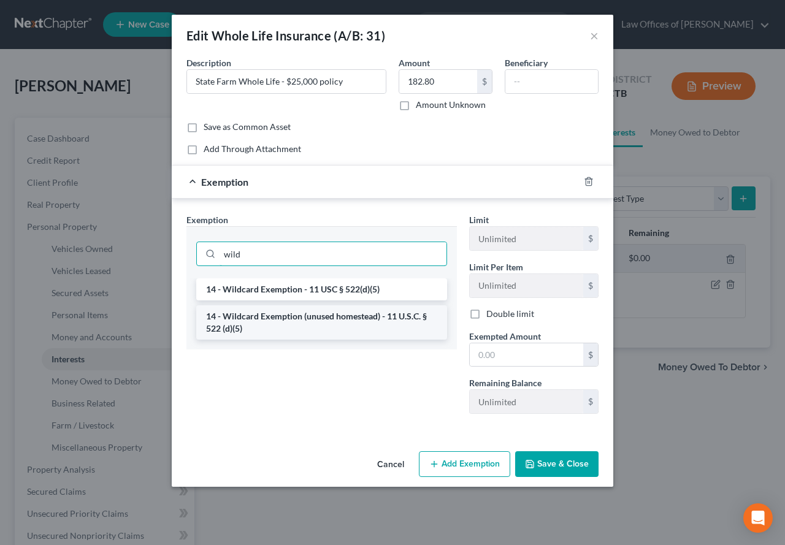
type input "wild"
click at [243, 328] on li "14 - Wildcard Exemption (unused homestead) - 11 U.S.C. § 522 (d)(5)" at bounding box center [321, 322] width 251 height 34
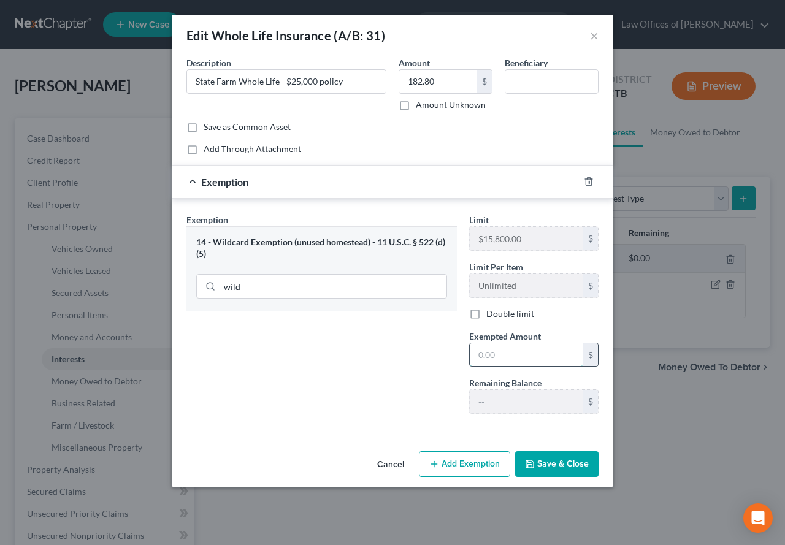
drag, startPoint x: 514, startPoint y: 354, endPoint x: 507, endPoint y: 355, distance: 7.4
click at [514, 354] on input "text" at bounding box center [526, 354] width 113 height 23
type input "182.80"
click at [559, 472] on button "Save & Close" at bounding box center [556, 464] width 83 height 26
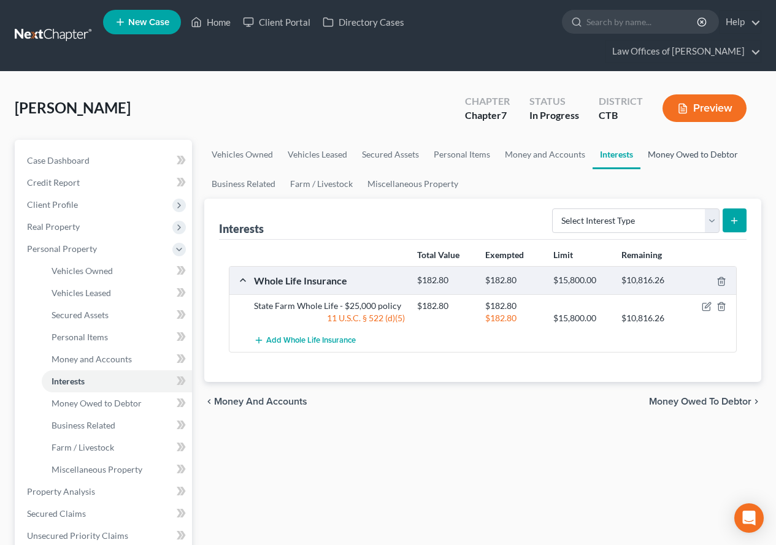
click at [686, 157] on link "Money Owed to Debtor" at bounding box center [692, 154] width 105 height 29
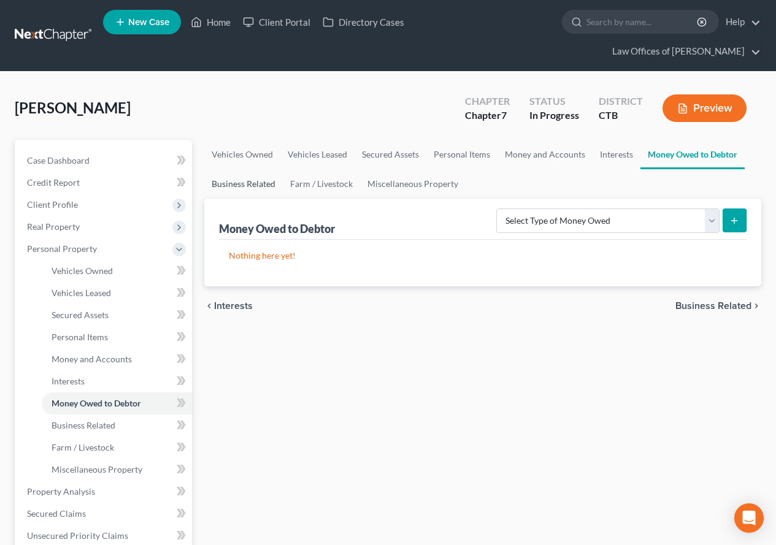
click at [243, 186] on link "Business Related" at bounding box center [243, 183] width 78 height 29
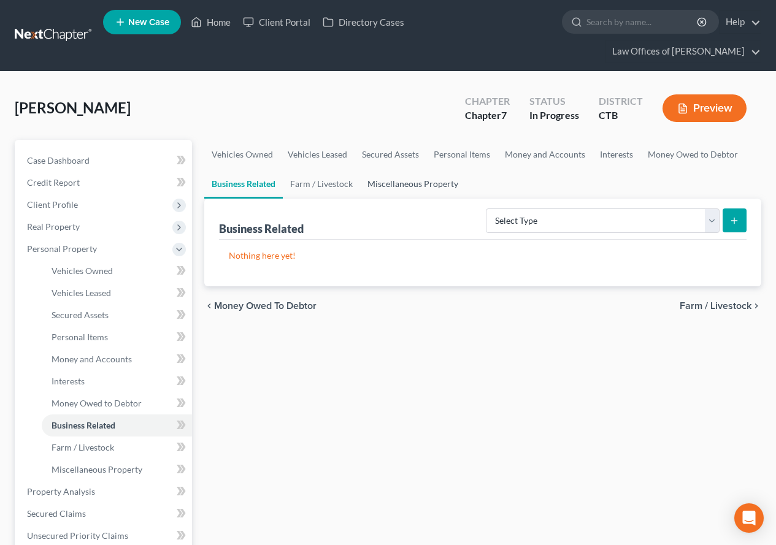
click at [410, 188] on link "Miscellaneous Property" at bounding box center [412, 183] width 105 height 29
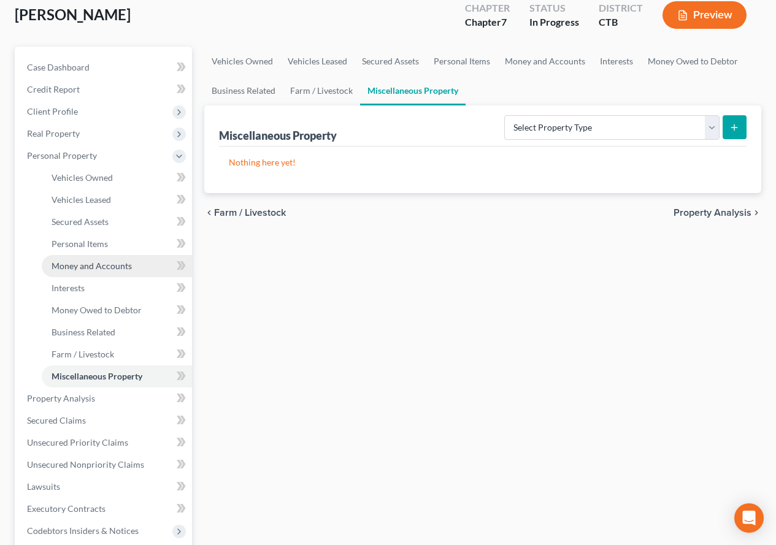
scroll to position [123, 0]
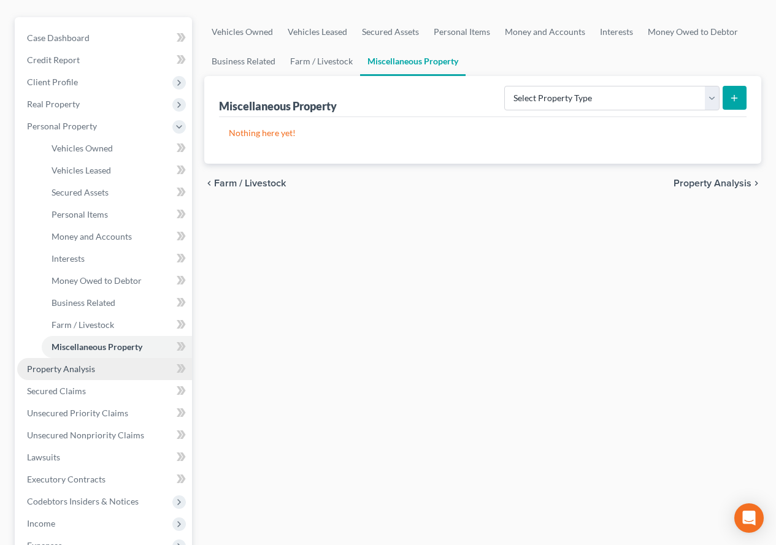
click at [41, 369] on span "Property Analysis" at bounding box center [61, 369] width 68 height 10
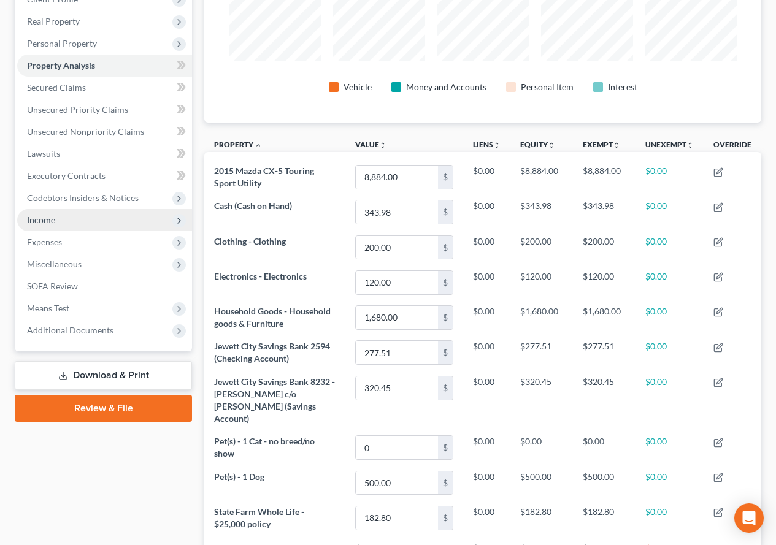
scroll to position [184, 0]
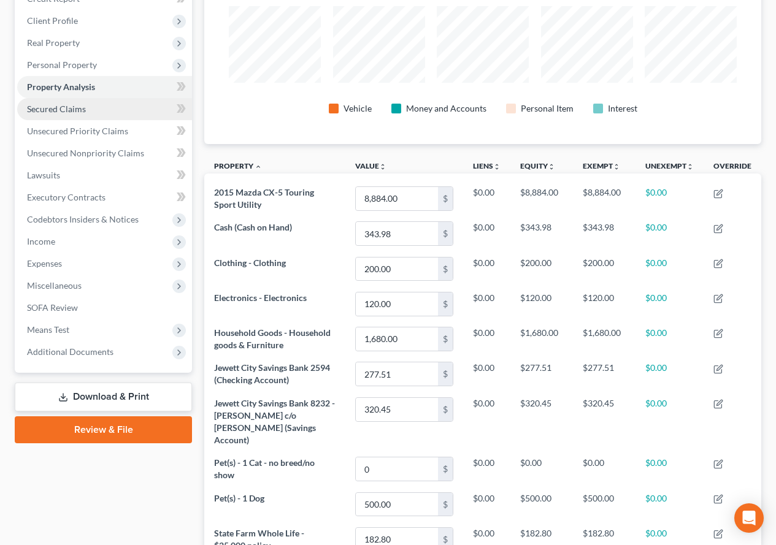
click at [54, 113] on span "Secured Claims" at bounding box center [56, 109] width 59 height 10
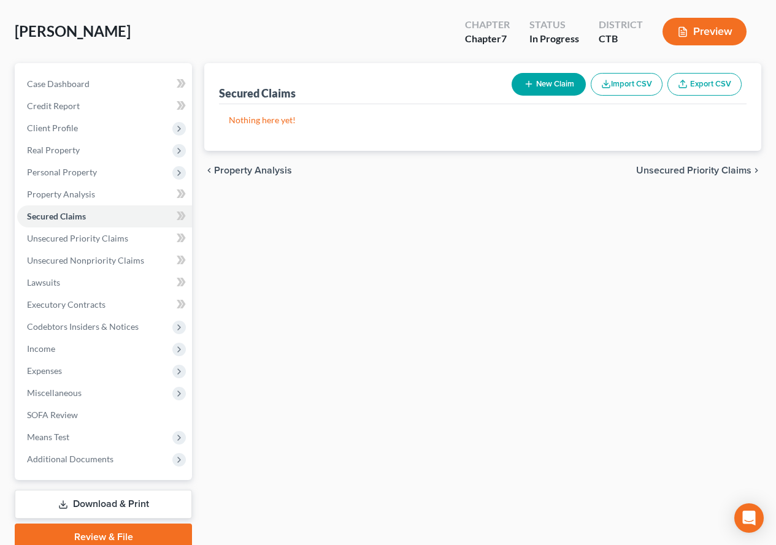
scroll to position [123, 0]
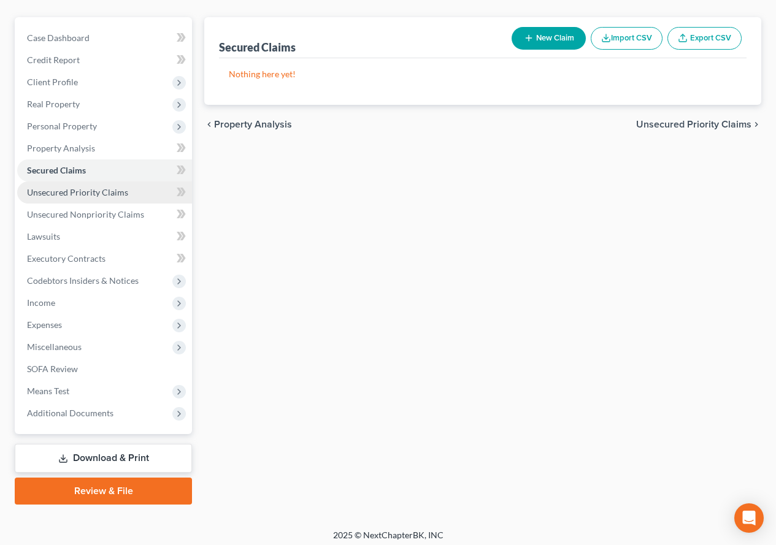
click at [55, 194] on span "Unsecured Priority Claims" at bounding box center [77, 192] width 101 height 10
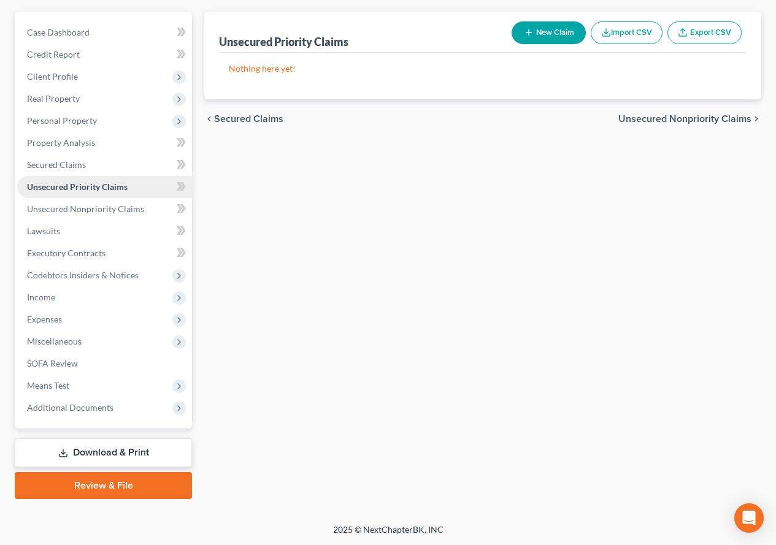
scroll to position [129, 0]
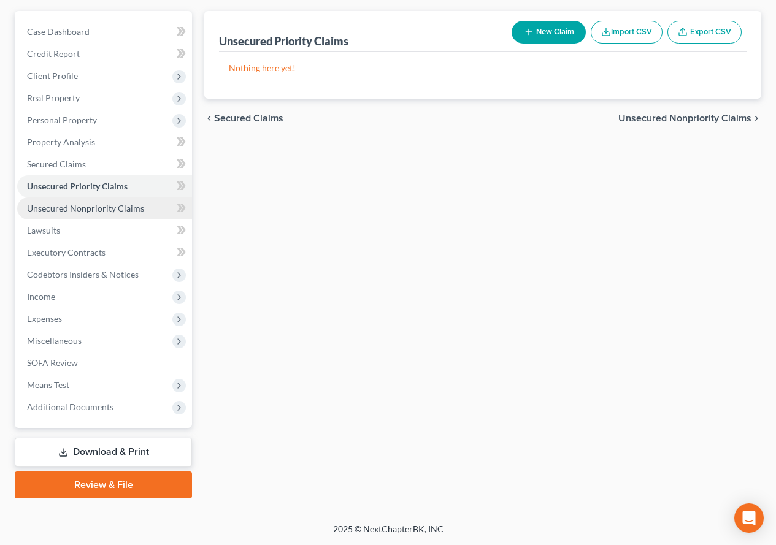
click at [63, 211] on span "Unsecured Nonpriority Claims" at bounding box center [85, 208] width 117 height 10
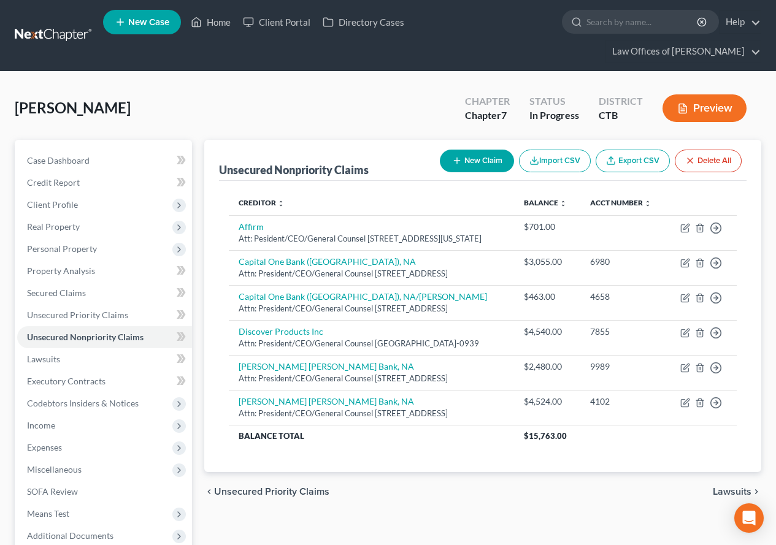
click at [414, 105] on div "[PERSON_NAME] Upgraded Chapter Chapter 7 Status In Progress District CTB Preview" at bounding box center [388, 112] width 746 height 53
click at [50, 358] on span "Lawsuits" at bounding box center [43, 359] width 33 height 10
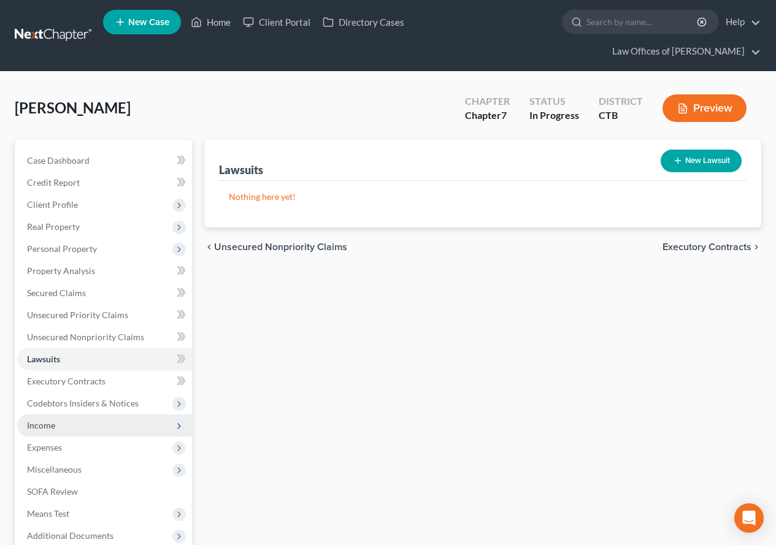
click at [46, 421] on span "Income" at bounding box center [41, 425] width 28 height 10
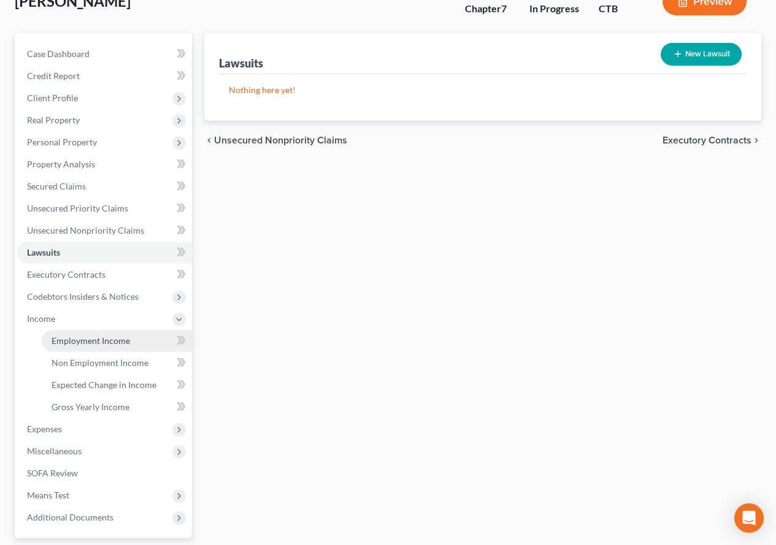
scroll to position [123, 0]
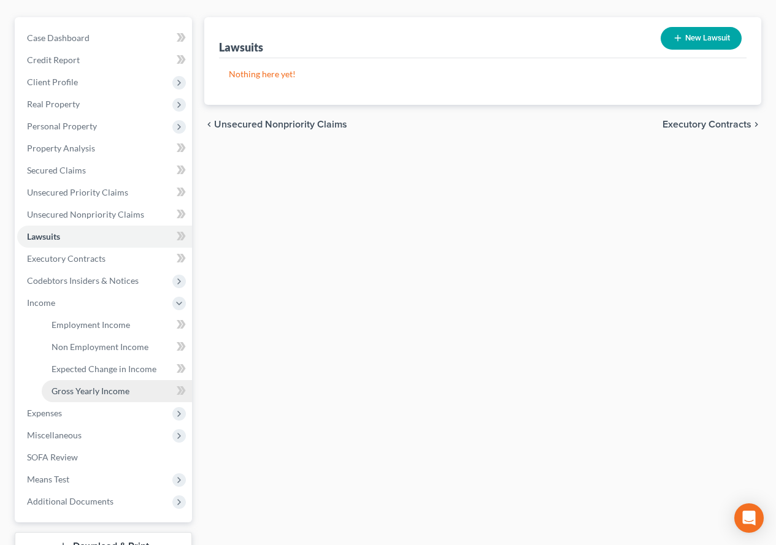
click at [96, 388] on span "Gross Yearly Income" at bounding box center [91, 391] width 78 height 10
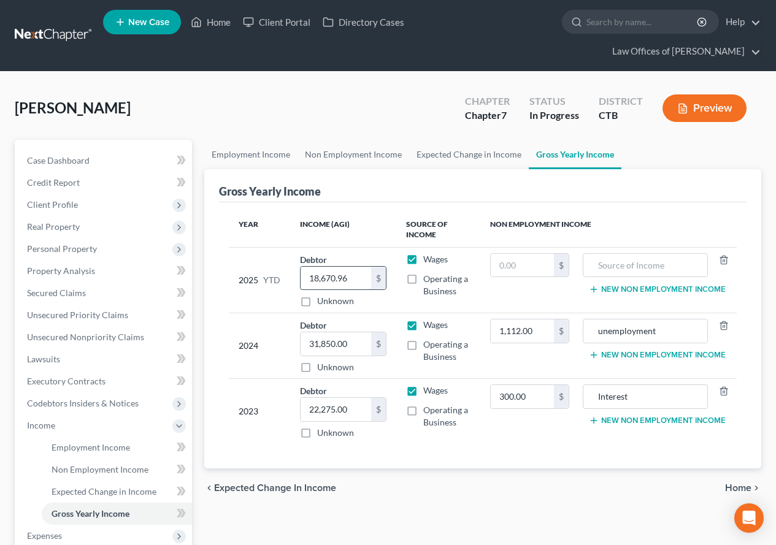
click at [356, 283] on input "18,670.96" at bounding box center [335, 278] width 70 height 23
click at [343, 280] on input "text" at bounding box center [335, 278] width 70 height 23
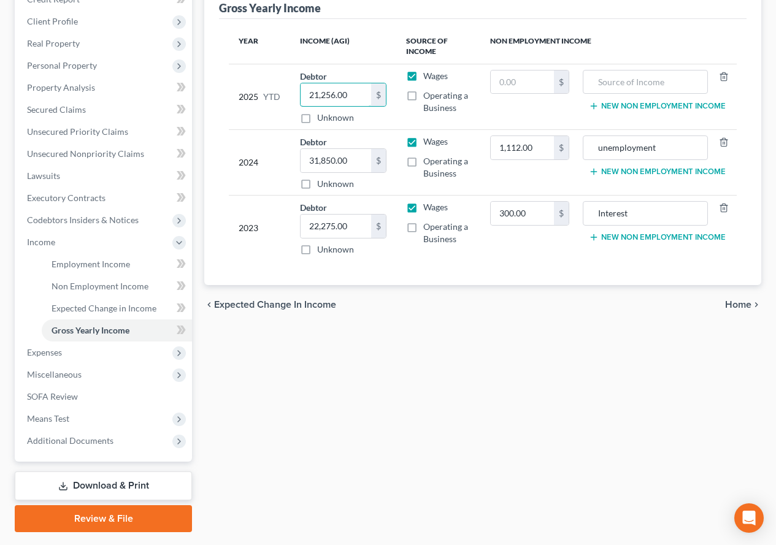
scroll to position [184, 0]
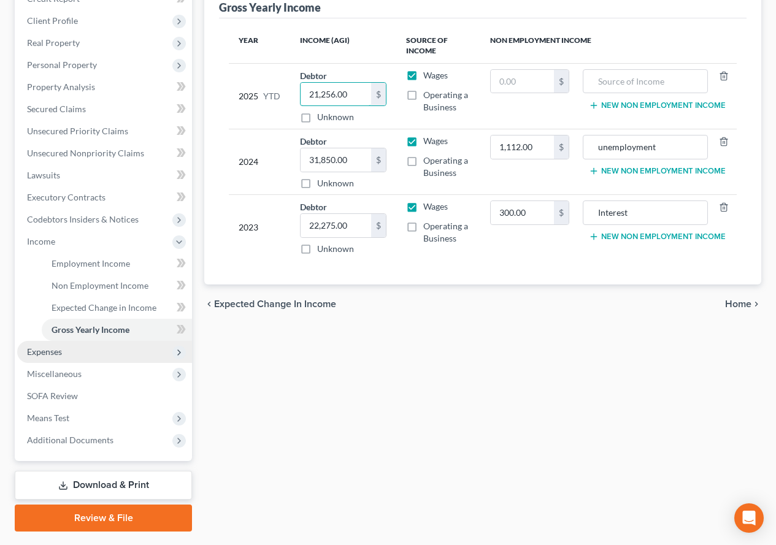
type input "21,256.00"
click at [31, 352] on span "Expenses" at bounding box center [44, 351] width 35 height 10
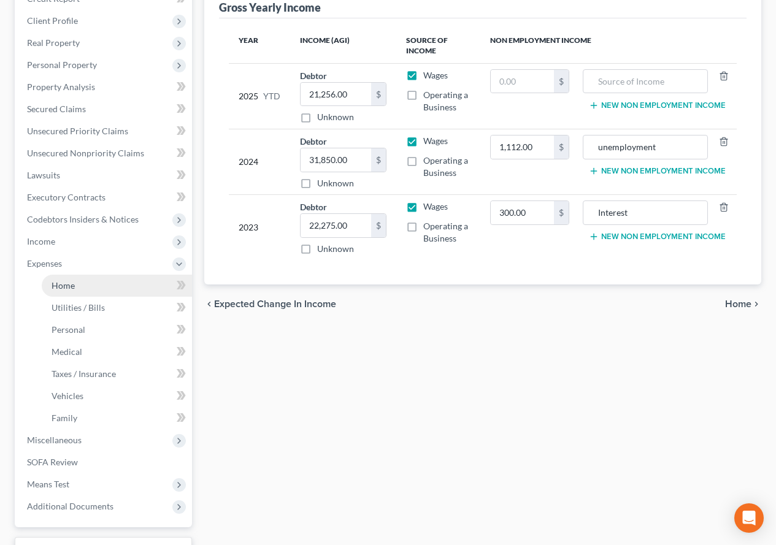
click at [72, 289] on span "Home" at bounding box center [63, 285] width 23 height 10
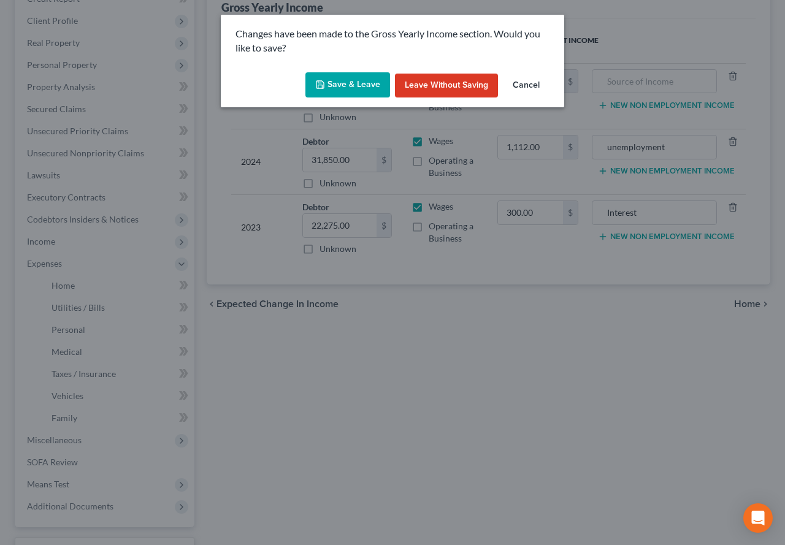
click at [364, 82] on button "Save & Leave" at bounding box center [347, 85] width 85 height 26
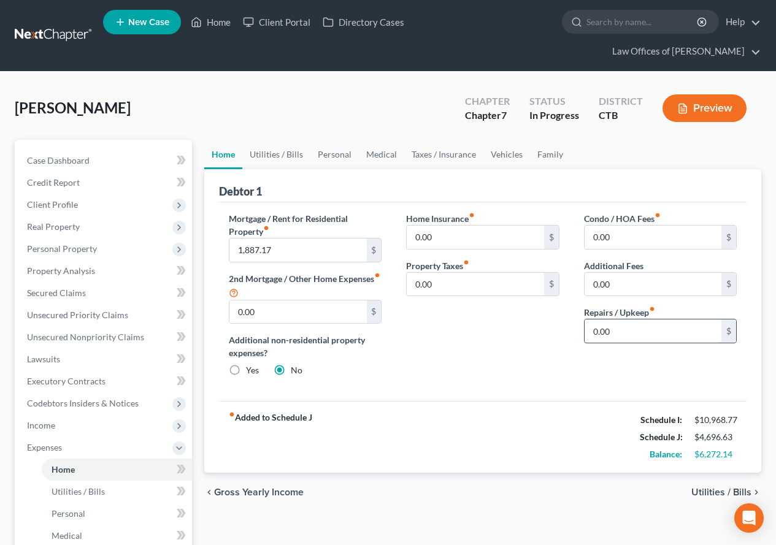
click at [620, 331] on input "0.00" at bounding box center [652, 330] width 137 height 23
type input "125.00"
click at [421, 112] on div "[PERSON_NAME] Upgraded Chapter Chapter 7 Status In Progress District CTB Preview" at bounding box center [388, 112] width 746 height 53
click at [274, 155] on link "Utilities / Bills" at bounding box center [276, 154] width 68 height 29
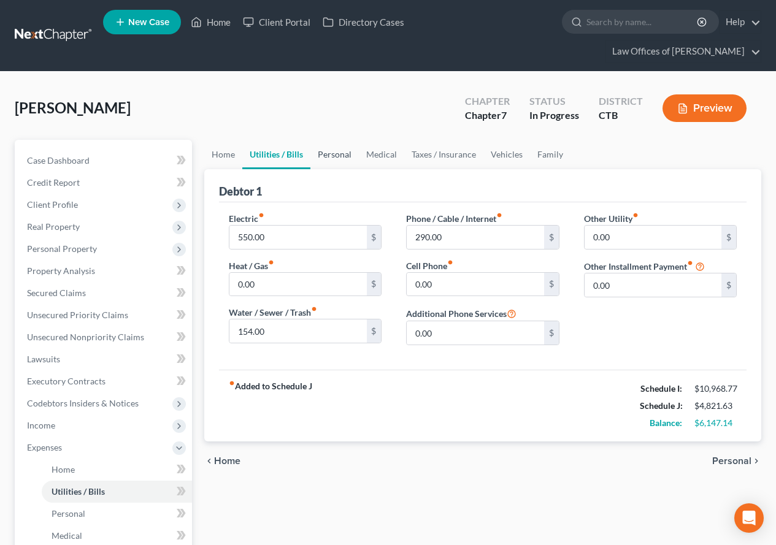
click at [326, 155] on link "Personal" at bounding box center [334, 154] width 48 height 29
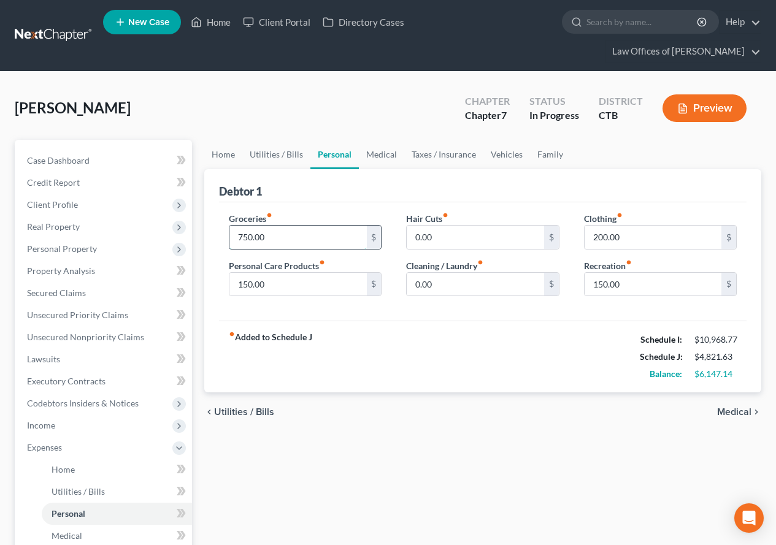
click at [271, 238] on input "750.00" at bounding box center [297, 237] width 137 height 23
type input "1,500.00"
click at [639, 285] on input "150.00" at bounding box center [652, 284] width 137 height 23
type input "400.00"
click at [437, 235] on input "0.00" at bounding box center [475, 237] width 137 height 23
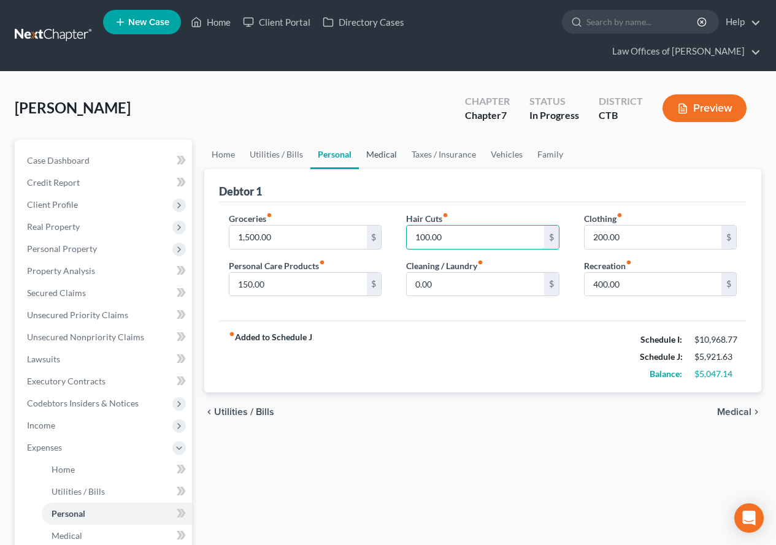
type input "100.00"
click at [379, 152] on link "Medical" at bounding box center [381, 154] width 45 height 29
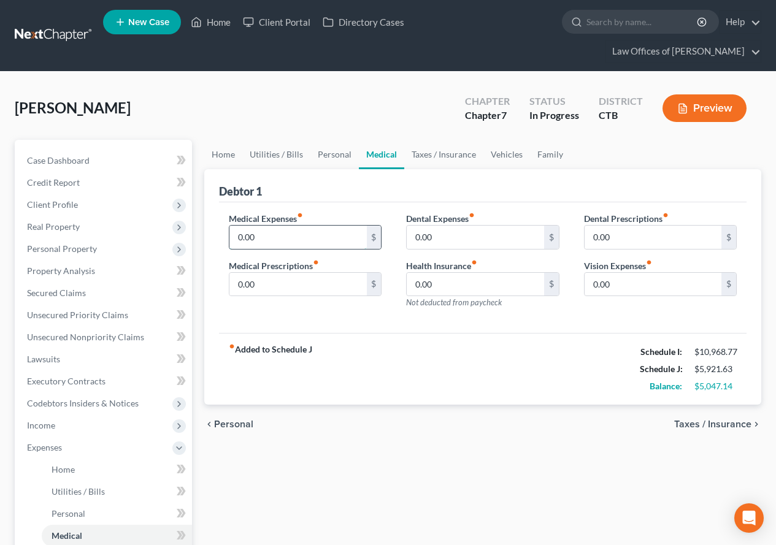
click at [267, 235] on input "0.00" at bounding box center [297, 237] width 137 height 23
type input "200.00"
click at [434, 156] on link "Taxes / Insurance" at bounding box center [443, 154] width 79 height 29
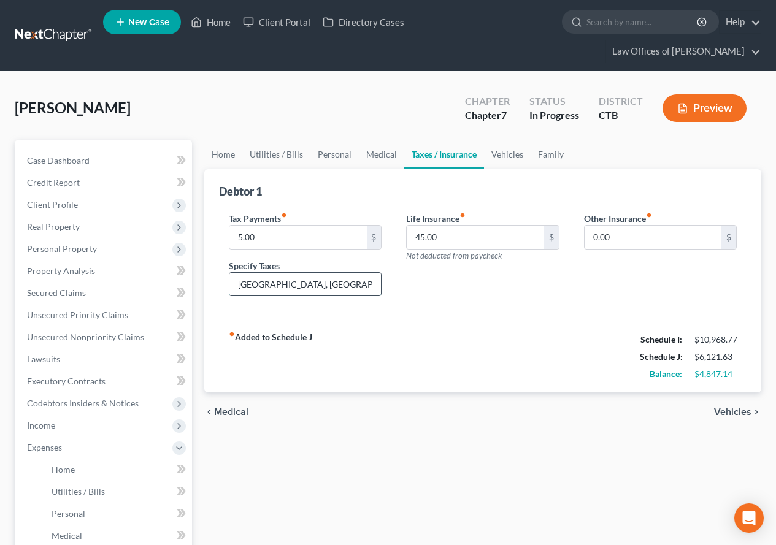
click at [350, 283] on input "[GEOGRAPHIC_DATA], [GEOGRAPHIC_DATA] vehicle tax" at bounding box center [304, 284] width 151 height 23
drag, startPoint x: 350, startPoint y: 283, endPoint x: 221, endPoint y: 280, distance: 129.4
click at [221, 280] on div "Tax Payments fiber_manual_record 5.00 $ Specify Taxes [GEOGRAPHIC_DATA], [GEOGR…" at bounding box center [304, 259] width 177 height 94
type input "MV Property Tax"
click at [505, 155] on link "Vehicles" at bounding box center [507, 154] width 47 height 29
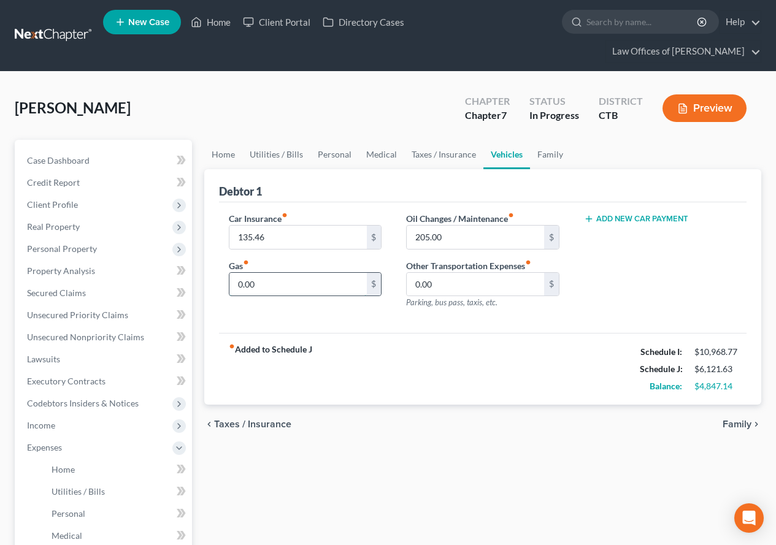
click at [264, 290] on input "0.00" at bounding box center [297, 284] width 137 height 23
type input "200.00"
click at [551, 151] on link "Family" at bounding box center [550, 154] width 40 height 29
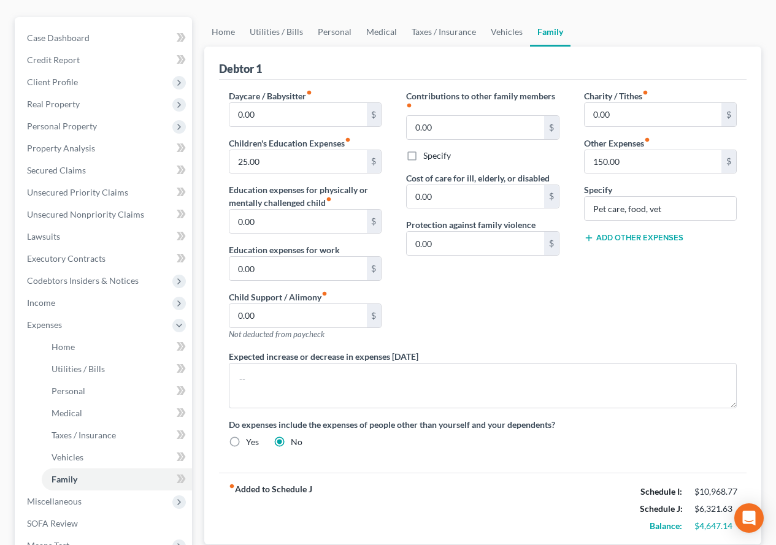
scroll to position [184, 0]
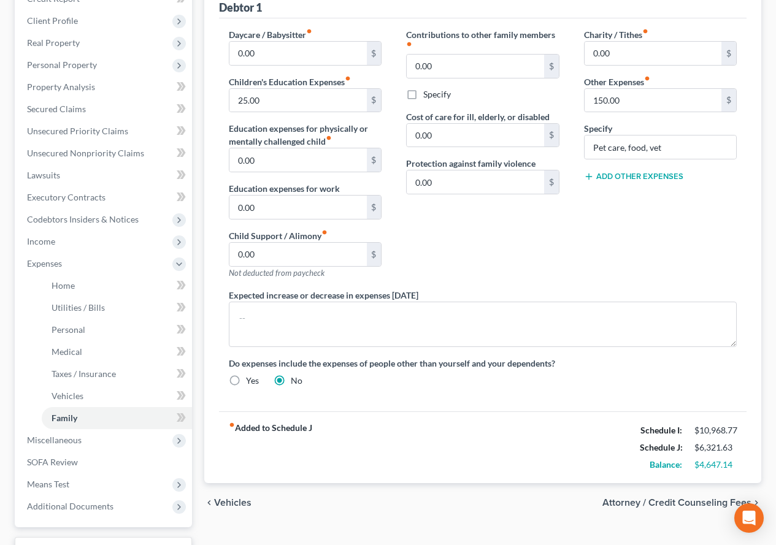
click at [476, 238] on div "Contributions to other family members fiber_manual_record 0.00 $ Specify Cost o…" at bounding box center [482, 158] width 177 height 261
click at [592, 274] on div "Charity / Tithes fiber_manual_record 0.00 $ Other Expenses fiber_manual_record …" at bounding box center [660, 158] width 177 height 261
click at [239, 499] on span "Vehicles" at bounding box center [232, 503] width 37 height 10
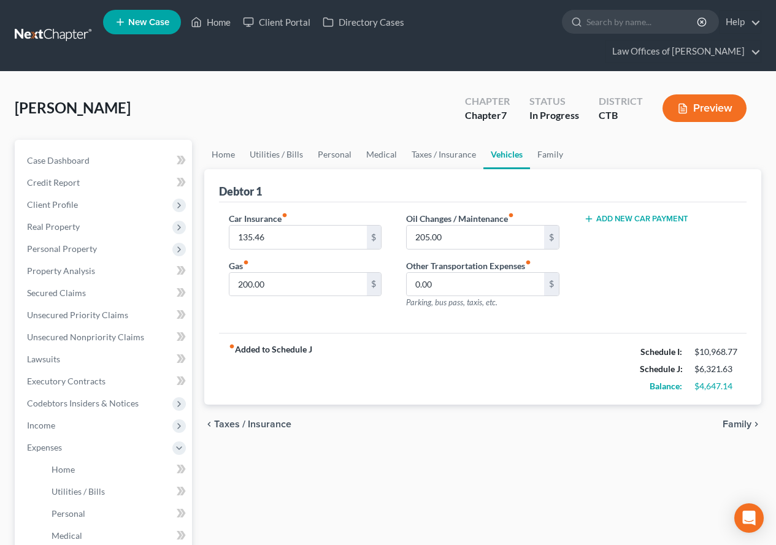
click at [458, 356] on div "fiber_manual_record Added to Schedule J Schedule I: $10,968.77 Schedule J: $6,3…" at bounding box center [482, 369] width 527 height 72
click at [442, 154] on link "Taxes / Insurance" at bounding box center [443, 154] width 79 height 29
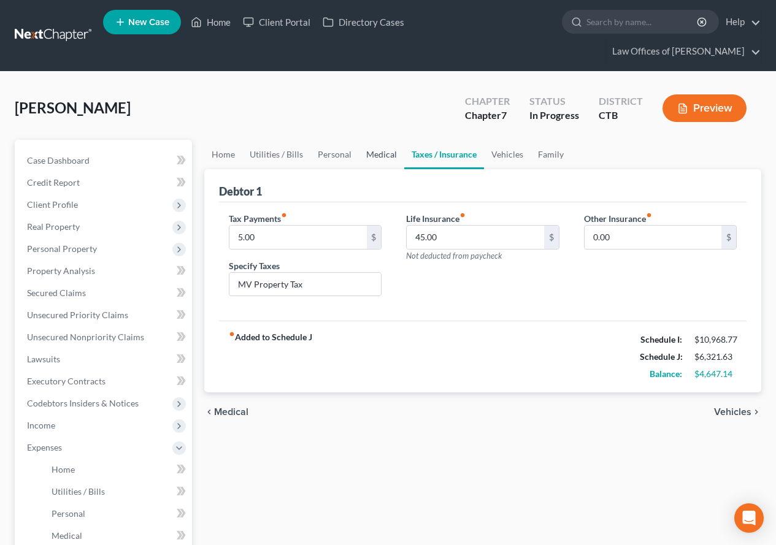
click at [377, 158] on link "Medical" at bounding box center [381, 154] width 45 height 29
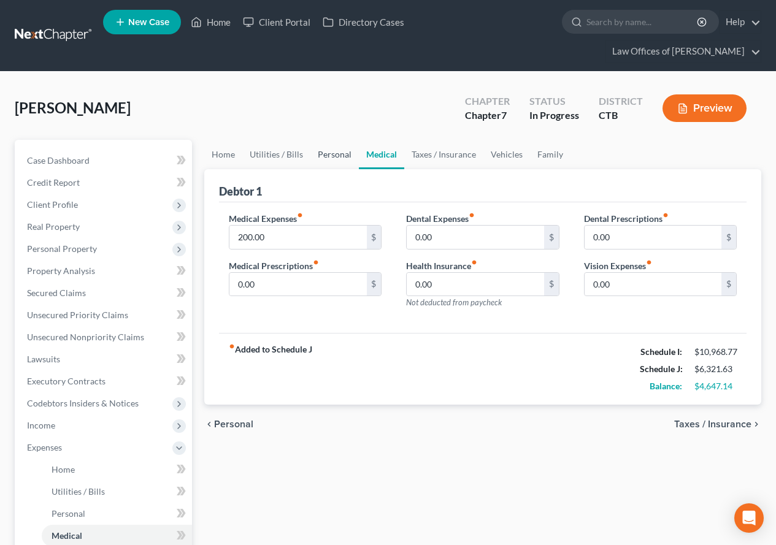
click at [328, 156] on link "Personal" at bounding box center [334, 154] width 48 height 29
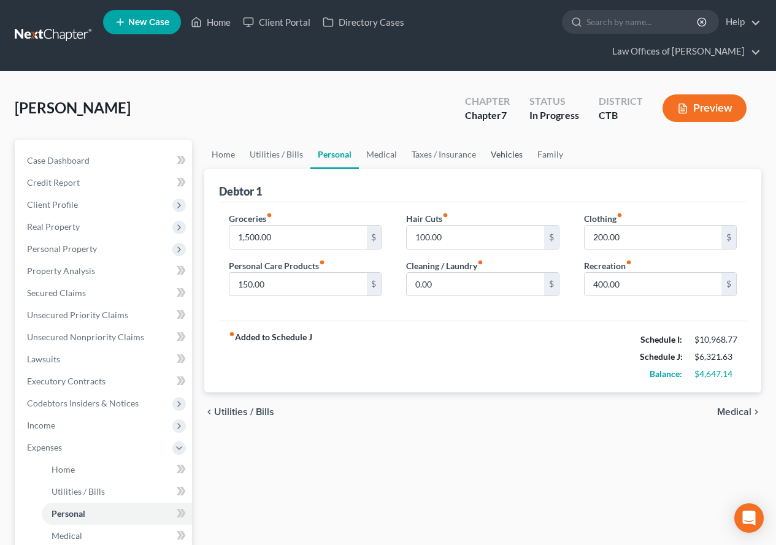
click at [495, 155] on link "Vehicles" at bounding box center [506, 154] width 47 height 29
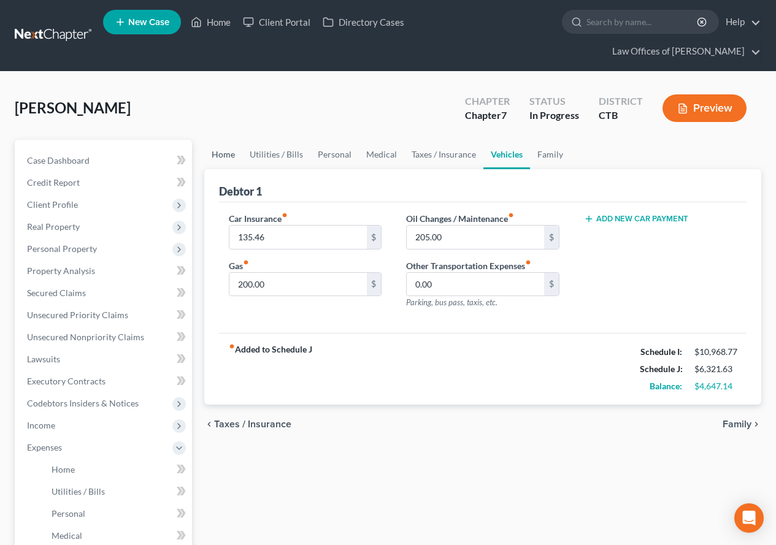
click at [228, 153] on link "Home" at bounding box center [223, 154] width 38 height 29
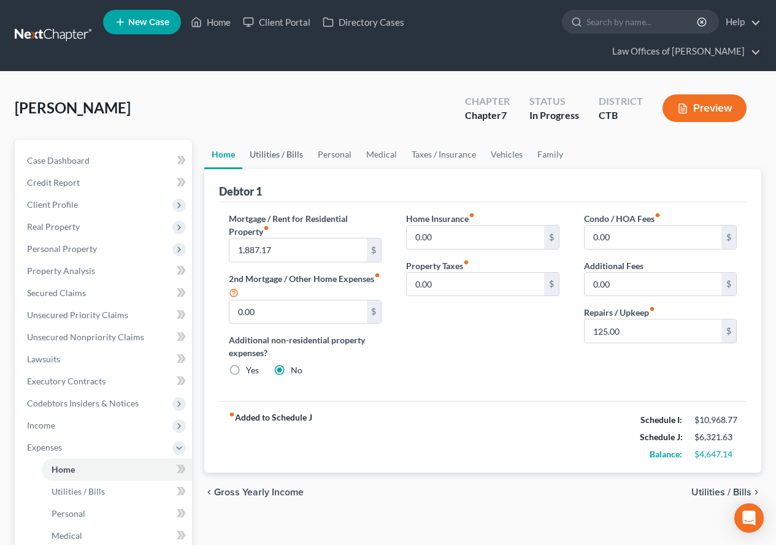
click at [261, 151] on link "Utilities / Bills" at bounding box center [276, 154] width 68 height 29
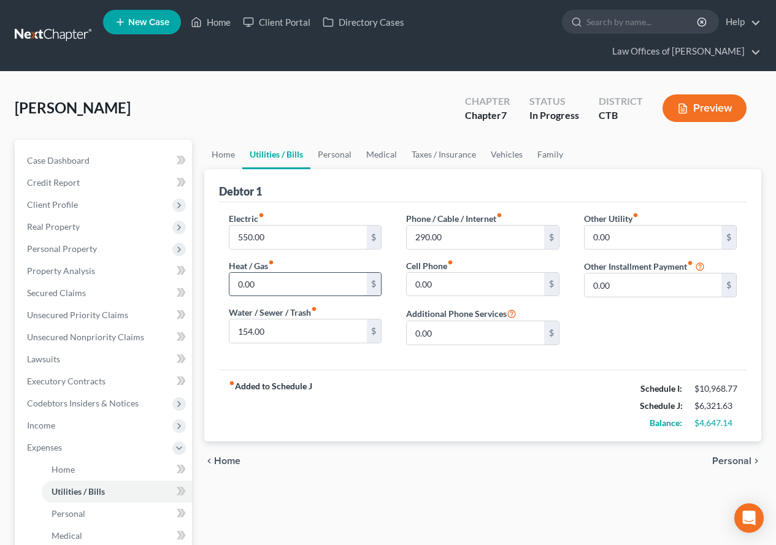
click at [261, 282] on input "0.00" at bounding box center [297, 284] width 137 height 23
type input "200.00"
click at [334, 156] on link "Personal" at bounding box center [334, 154] width 48 height 29
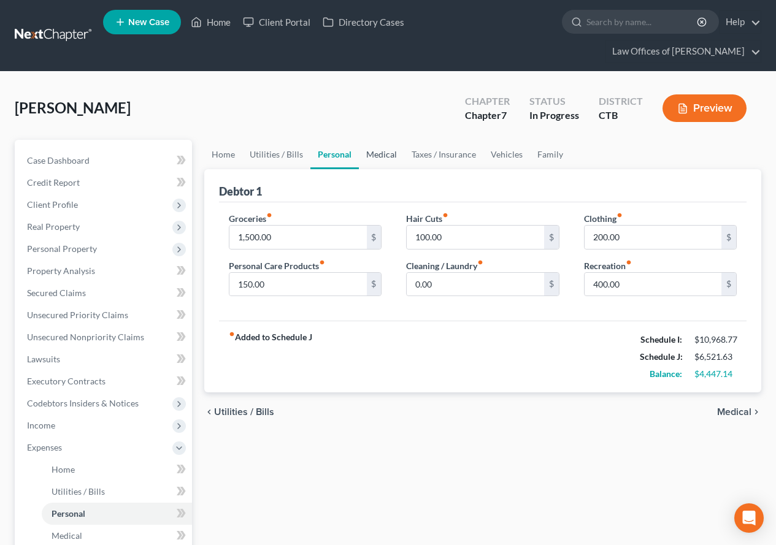
click at [380, 153] on link "Medical" at bounding box center [381, 154] width 45 height 29
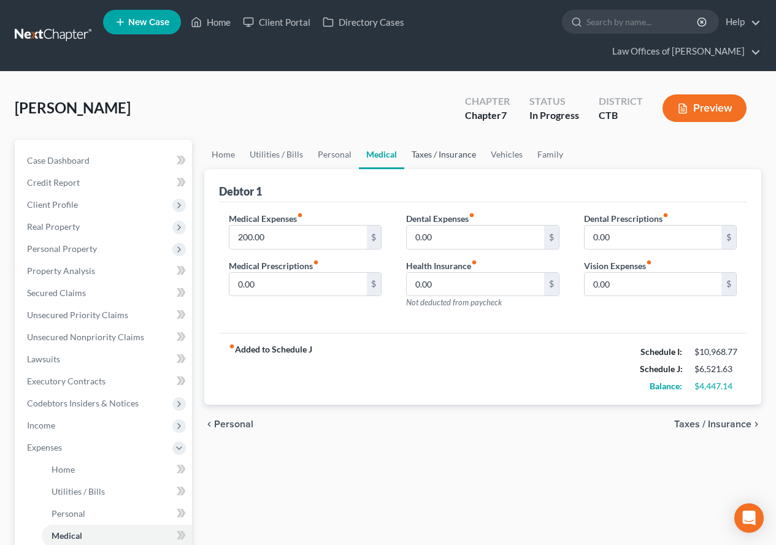
click at [423, 153] on link "Taxes / Insurance" at bounding box center [443, 154] width 79 height 29
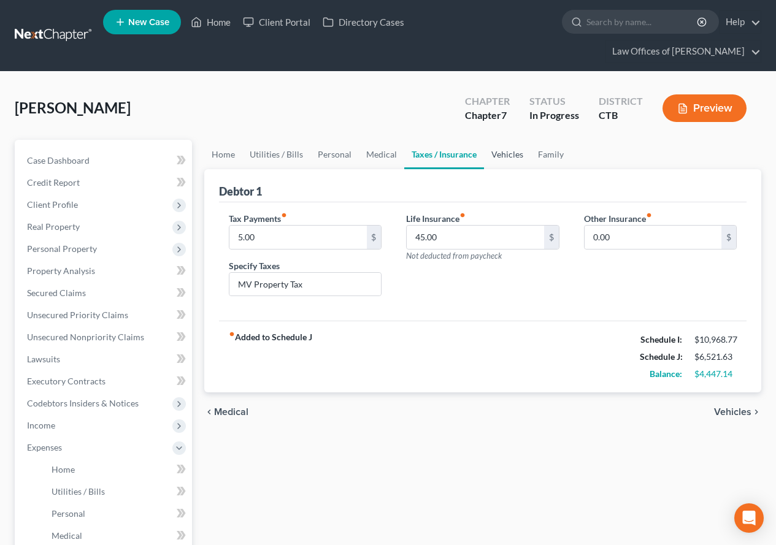
click at [494, 155] on link "Vehicles" at bounding box center [507, 154] width 47 height 29
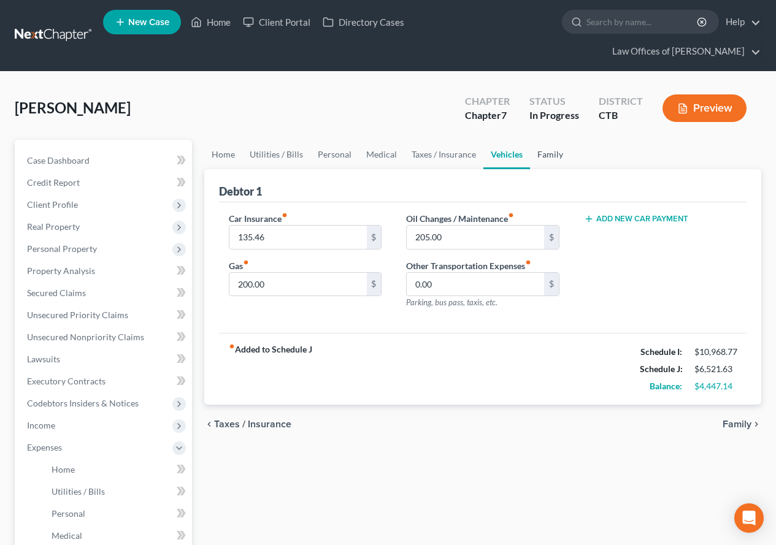
click at [546, 153] on link "Family" at bounding box center [550, 154] width 40 height 29
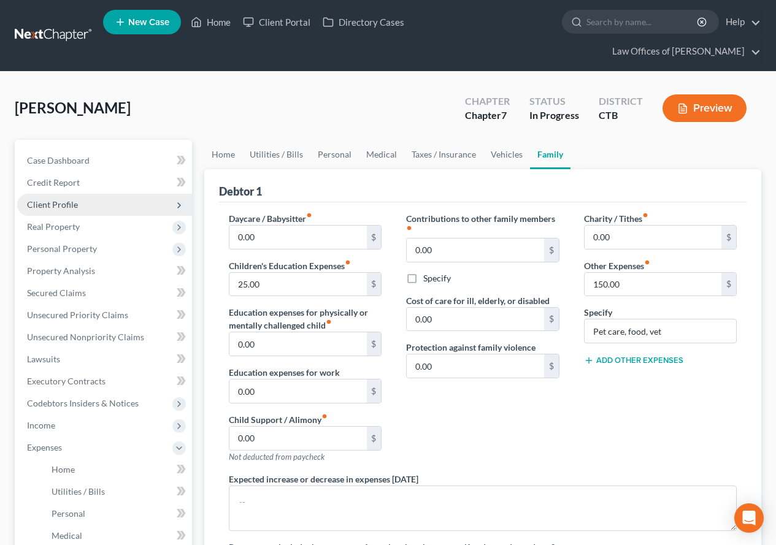
click at [50, 210] on span "Client Profile" at bounding box center [104, 205] width 175 height 22
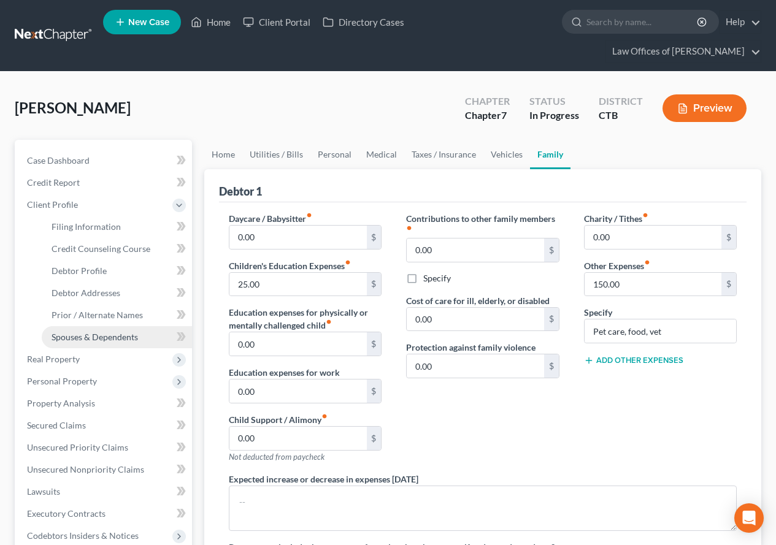
click at [85, 338] on span "Spouses & Dependents" at bounding box center [95, 337] width 86 height 10
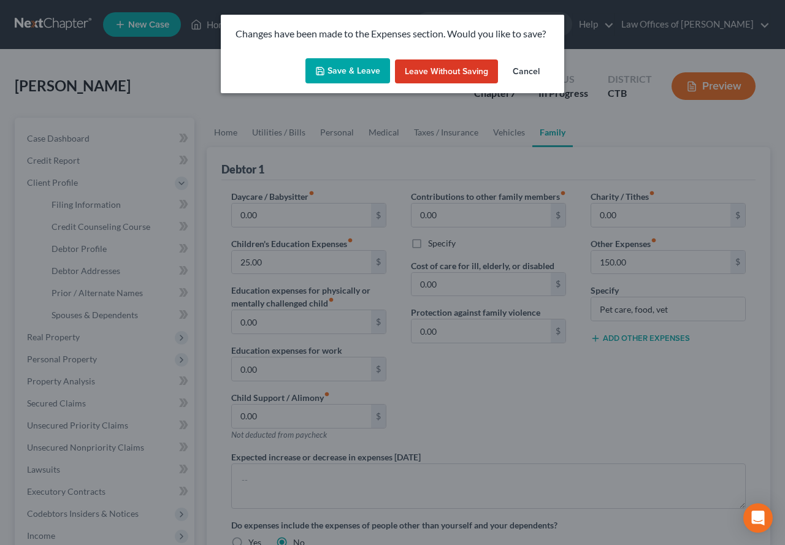
click at [329, 74] on button "Save & Leave" at bounding box center [347, 71] width 85 height 26
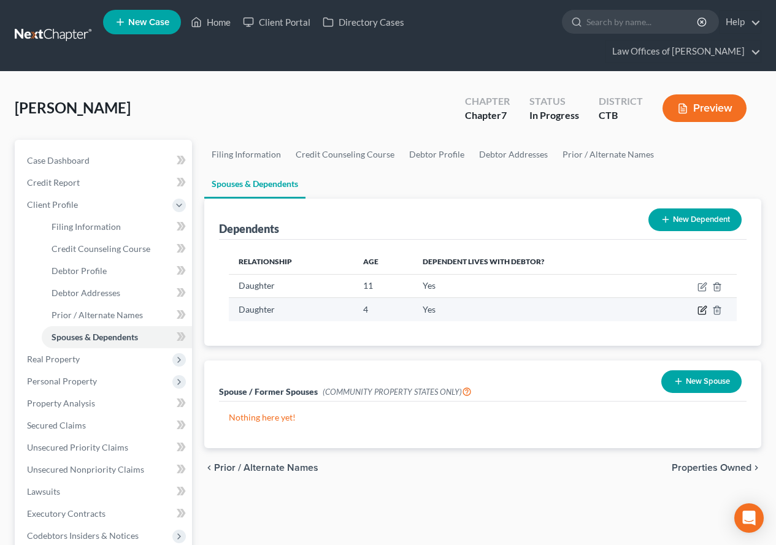
click at [701, 305] on icon "button" at bounding box center [702, 310] width 10 height 10
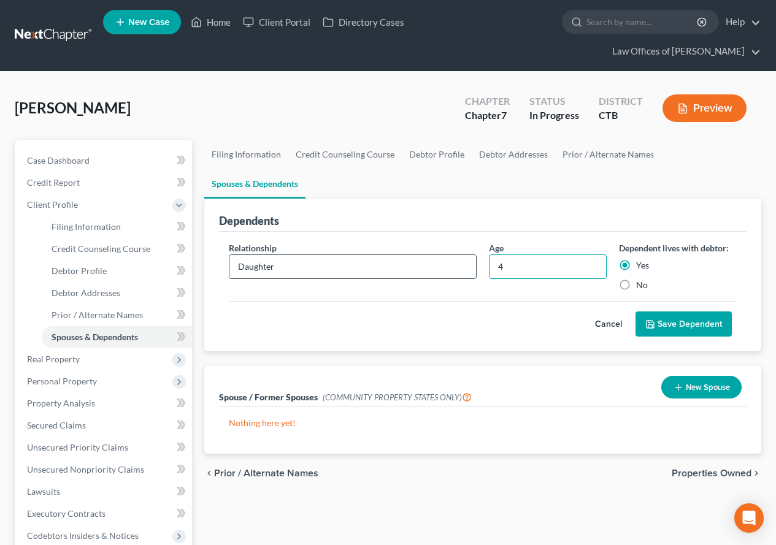
drag, startPoint x: 506, startPoint y: 242, endPoint x: 469, endPoint y: 237, distance: 37.7
click at [469, 242] on div "Relationship * Daughter Age [DEMOGRAPHIC_DATA] Dependent lives with debtor: Yes…" at bounding box center [483, 271] width 520 height 59
type input "5"
click at [667, 312] on button "Save Dependent" at bounding box center [683, 325] width 96 height 26
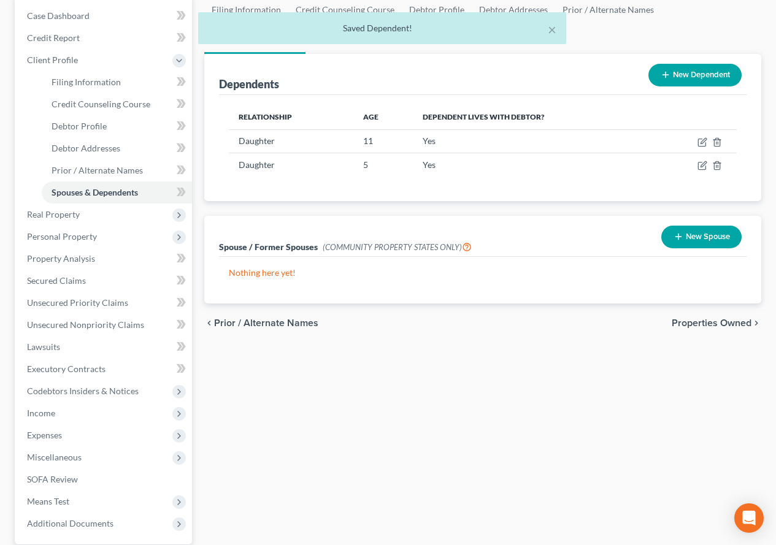
scroll to position [184, 0]
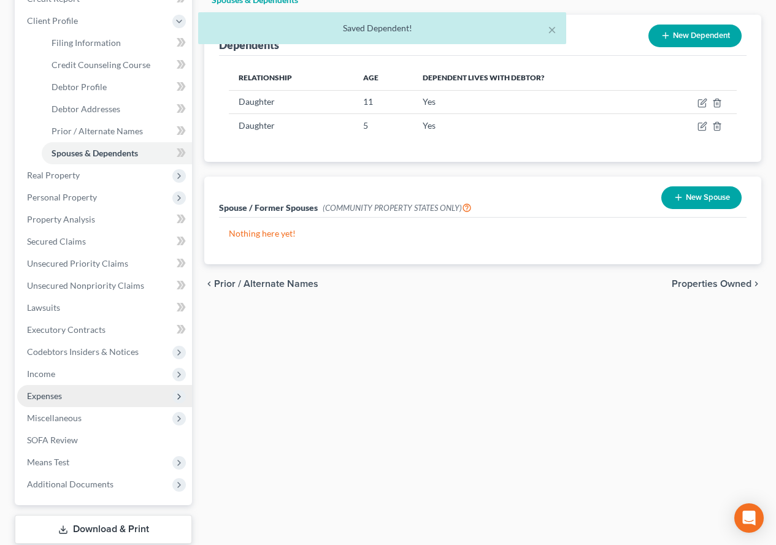
click at [31, 394] on span "Expenses" at bounding box center [44, 396] width 35 height 10
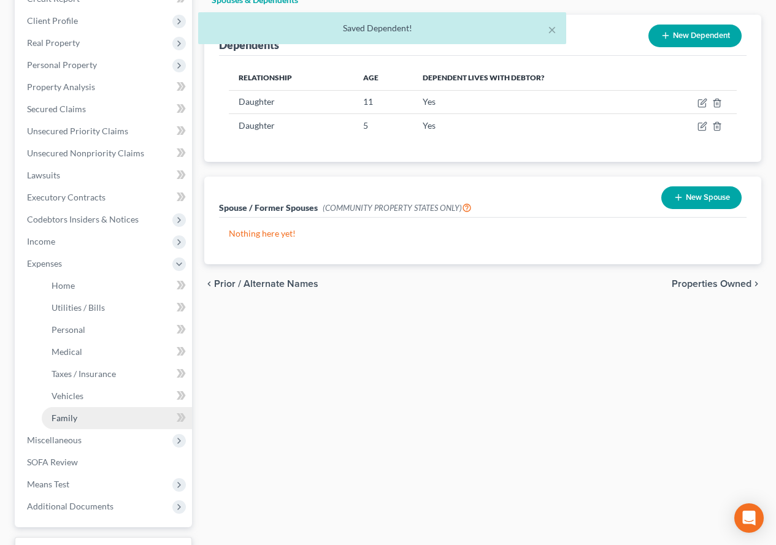
click at [69, 418] on span "Family" at bounding box center [65, 418] width 26 height 10
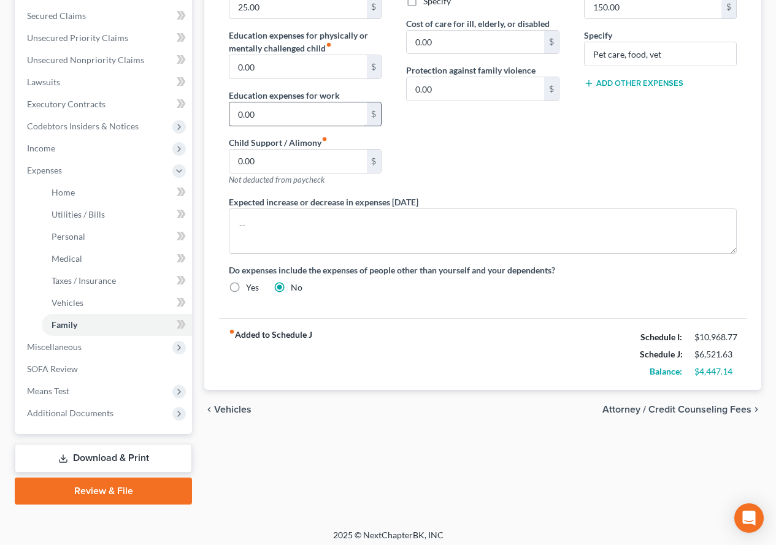
scroll to position [283, 0]
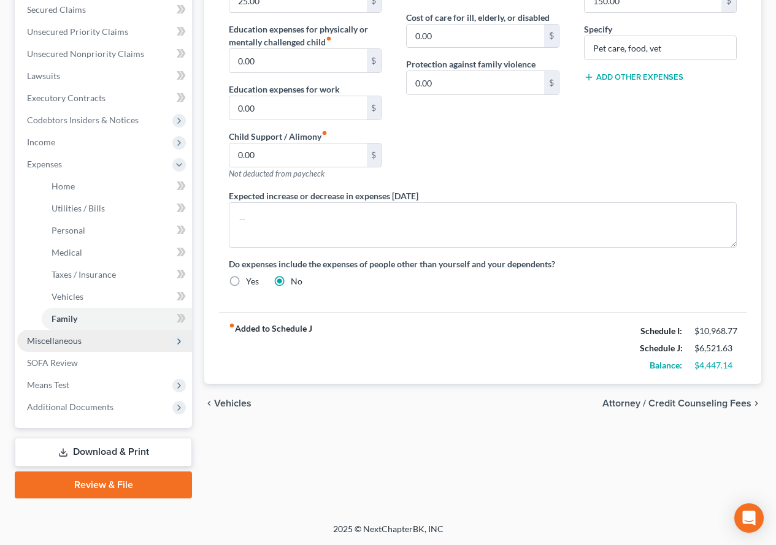
click at [29, 343] on span "Miscellaneous" at bounding box center [54, 340] width 55 height 10
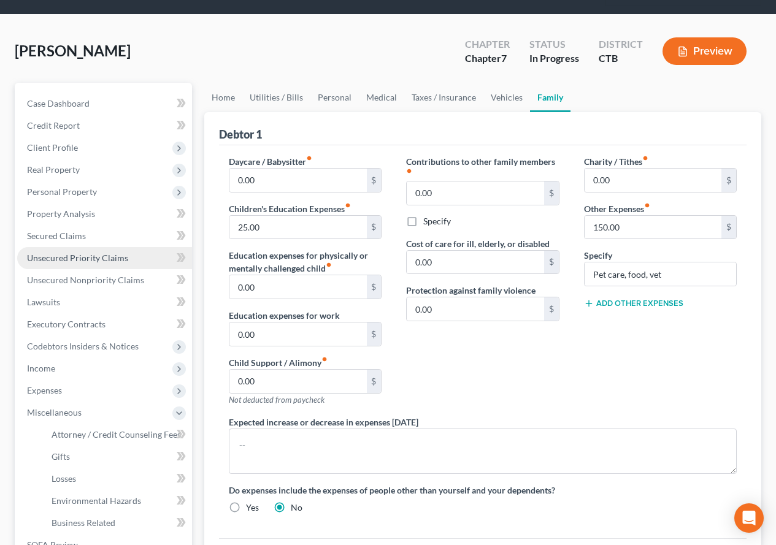
scroll to position [55, 0]
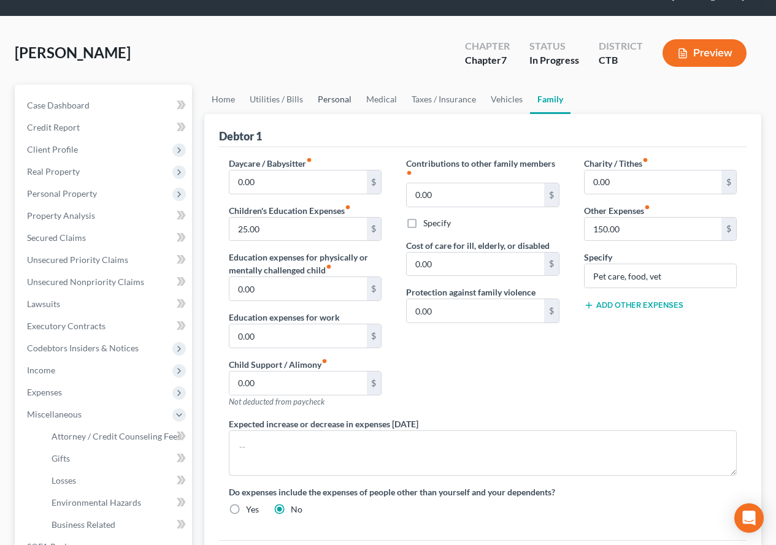
click at [319, 98] on link "Personal" at bounding box center [334, 99] width 48 height 29
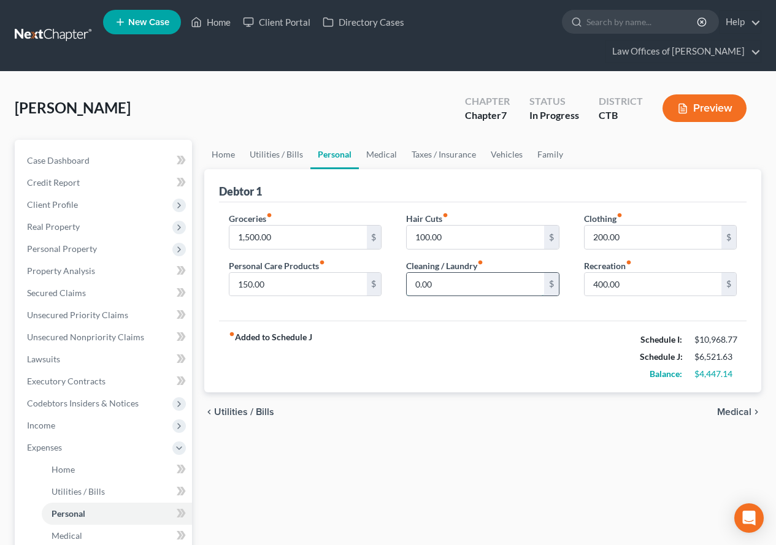
click at [443, 289] on input "0.00" at bounding box center [475, 284] width 137 height 23
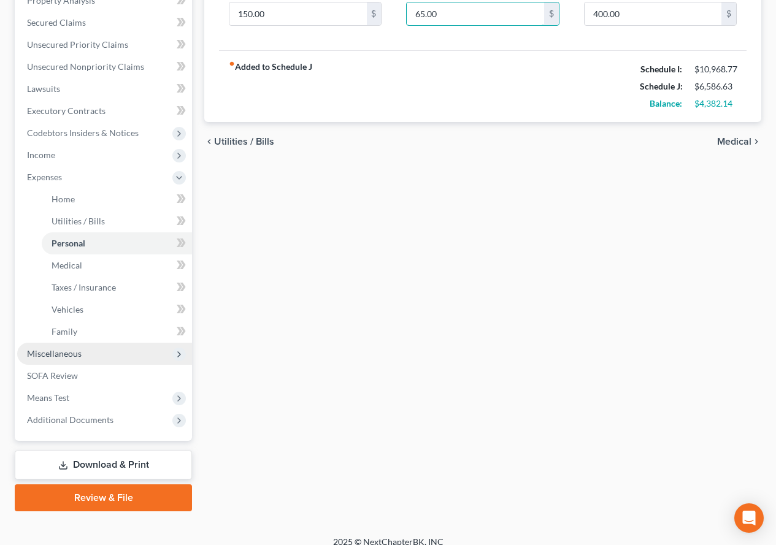
scroll to position [283, 0]
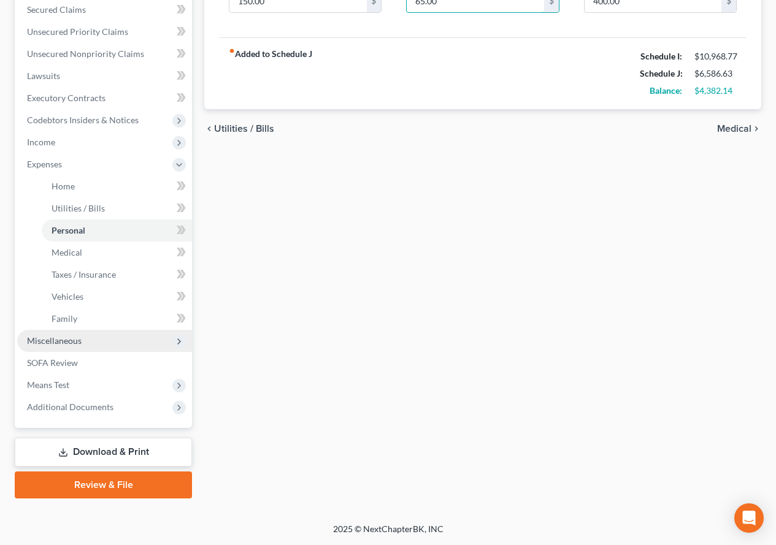
type input "65.00"
click at [41, 342] on span "Miscellaneous" at bounding box center [54, 340] width 55 height 10
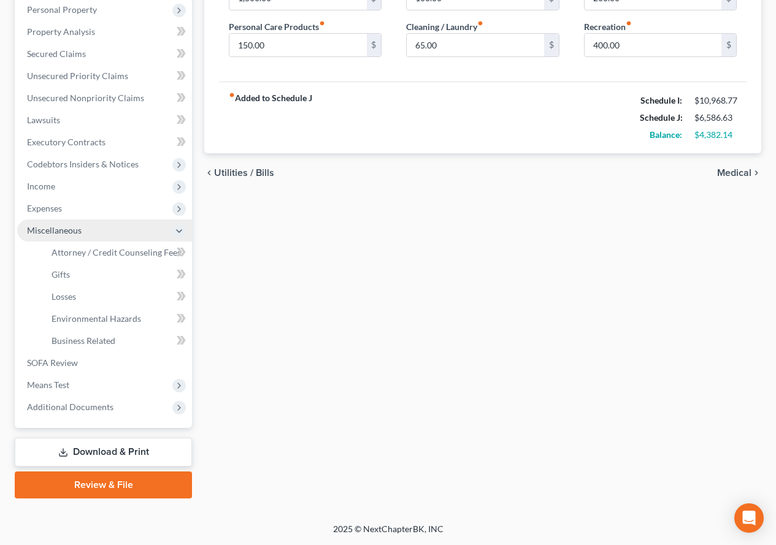
scroll to position [239, 0]
click at [83, 251] on span "Attorney / Credit Counseling Fees" at bounding box center [116, 252] width 129 height 10
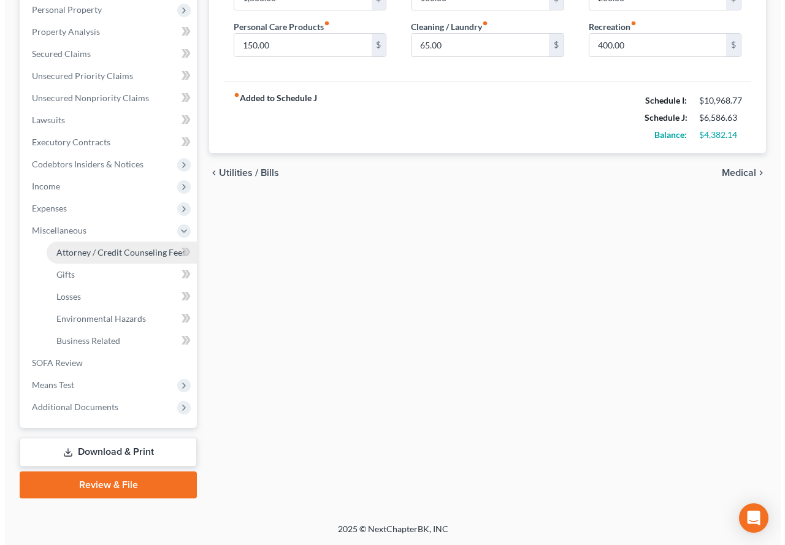
scroll to position [217, 0]
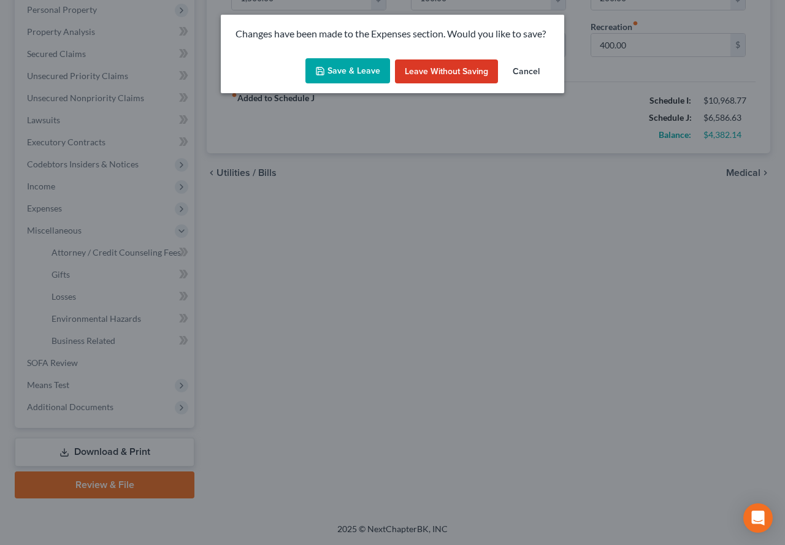
click at [348, 75] on button "Save & Leave" at bounding box center [347, 71] width 85 height 26
select select "0"
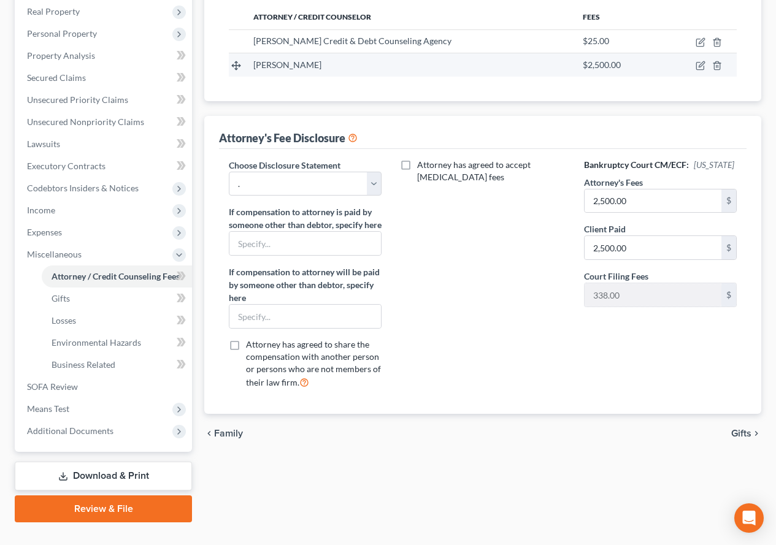
scroll to position [239, 0]
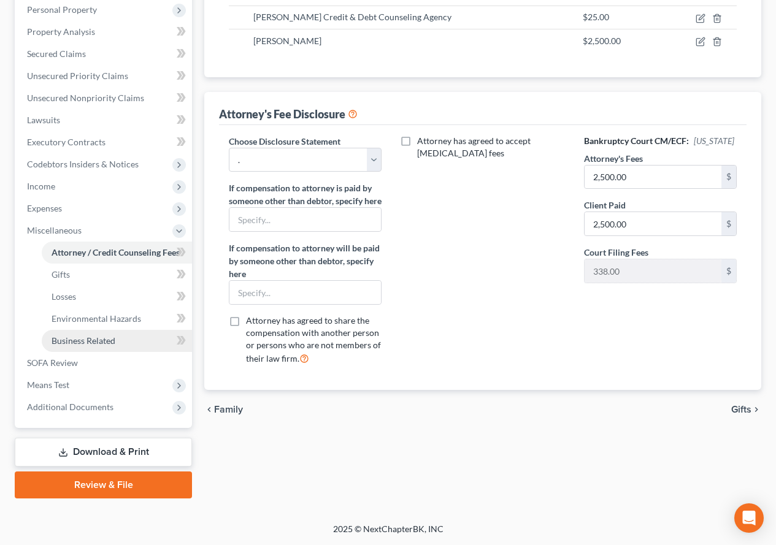
click at [75, 340] on span "Business Related" at bounding box center [84, 340] width 64 height 10
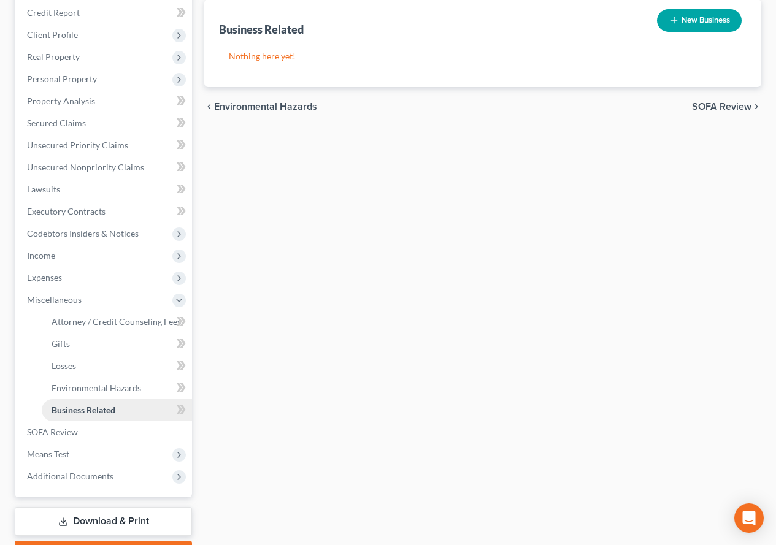
scroll to position [184, 0]
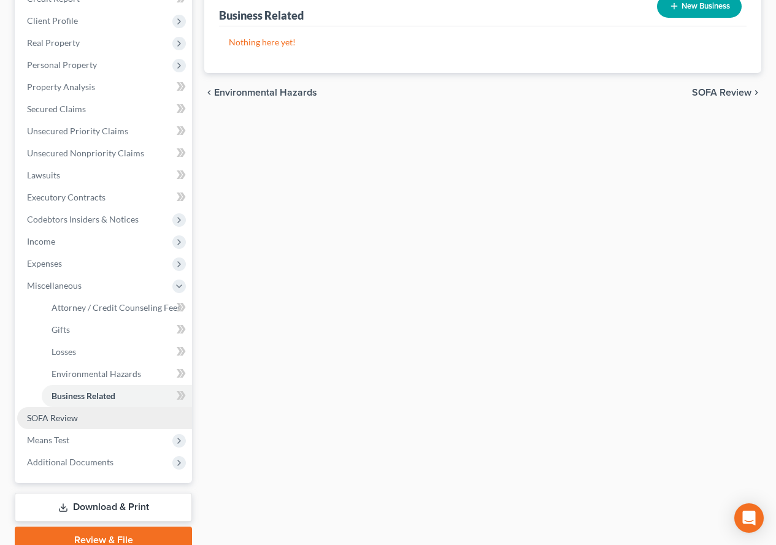
click at [58, 421] on span "SOFA Review" at bounding box center [52, 418] width 51 height 10
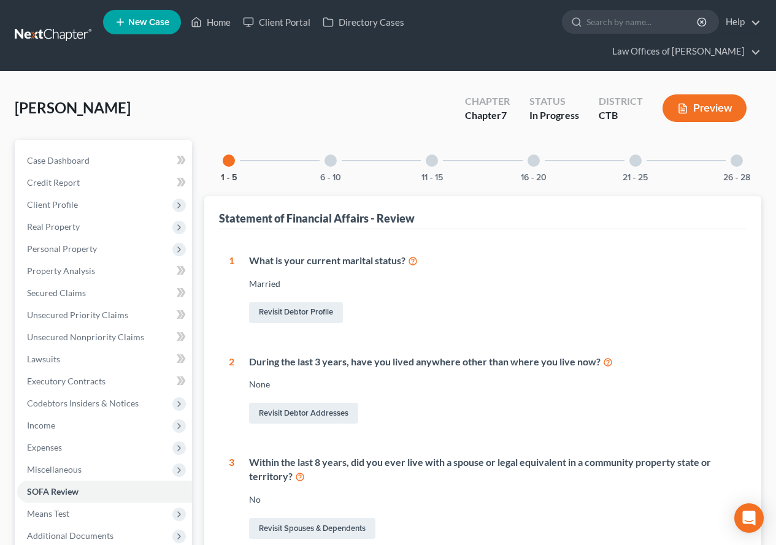
click at [326, 163] on div at bounding box center [330, 161] width 12 height 12
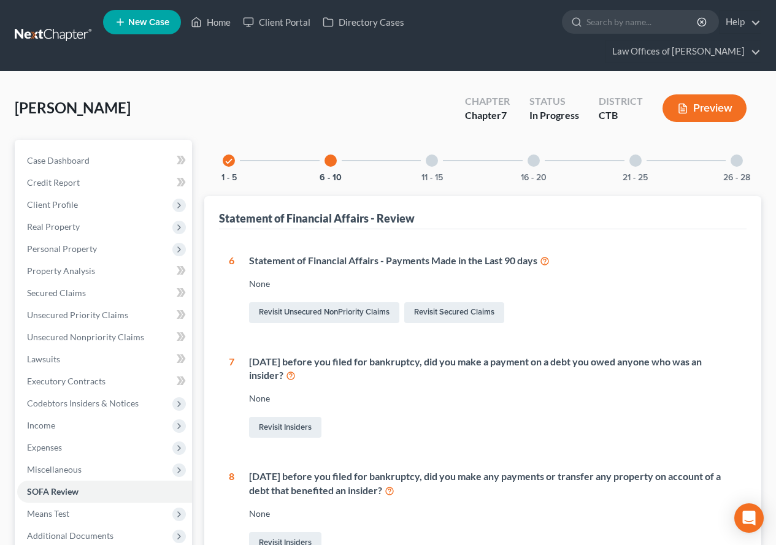
click at [429, 159] on div at bounding box center [432, 161] width 12 height 12
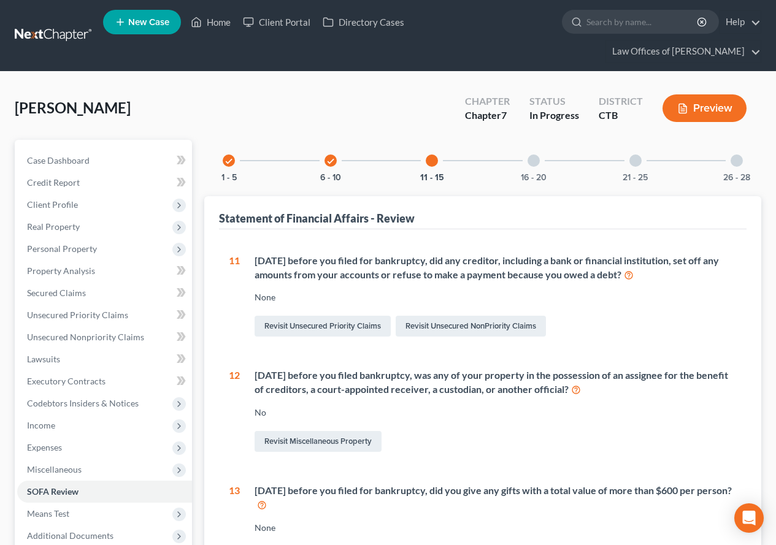
click at [532, 162] on div at bounding box center [533, 161] width 12 height 12
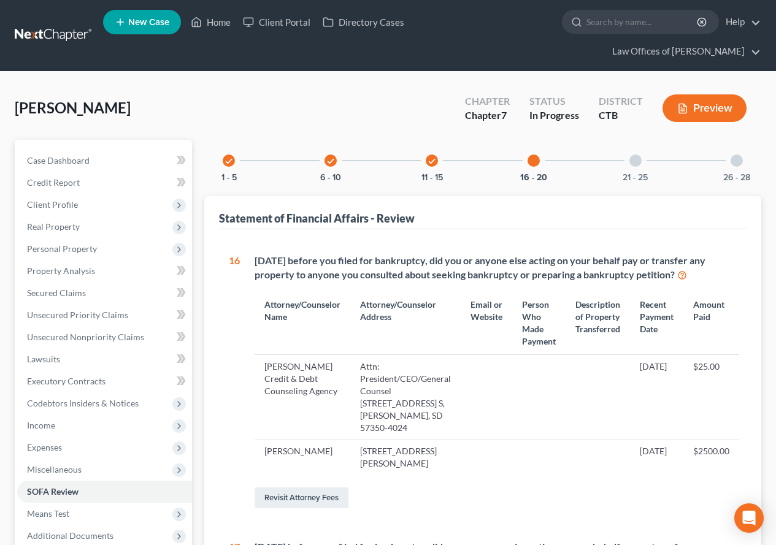
click at [638, 162] on div at bounding box center [635, 161] width 12 height 12
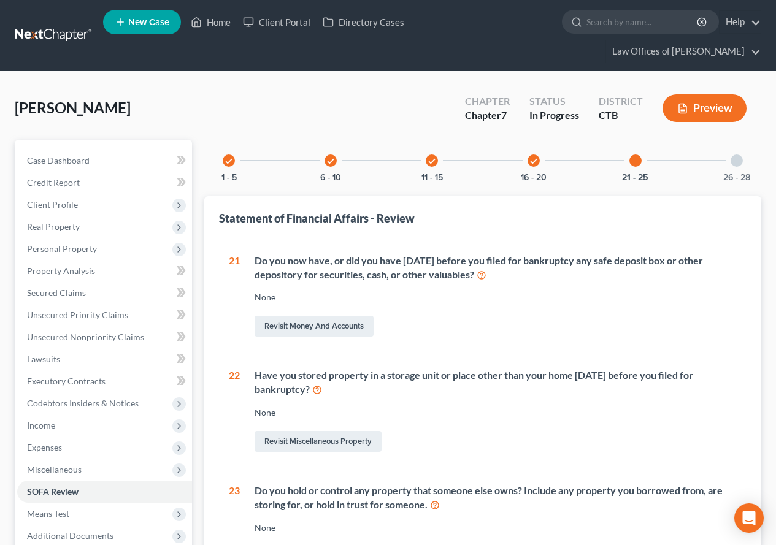
click at [733, 161] on div at bounding box center [736, 161] width 12 height 12
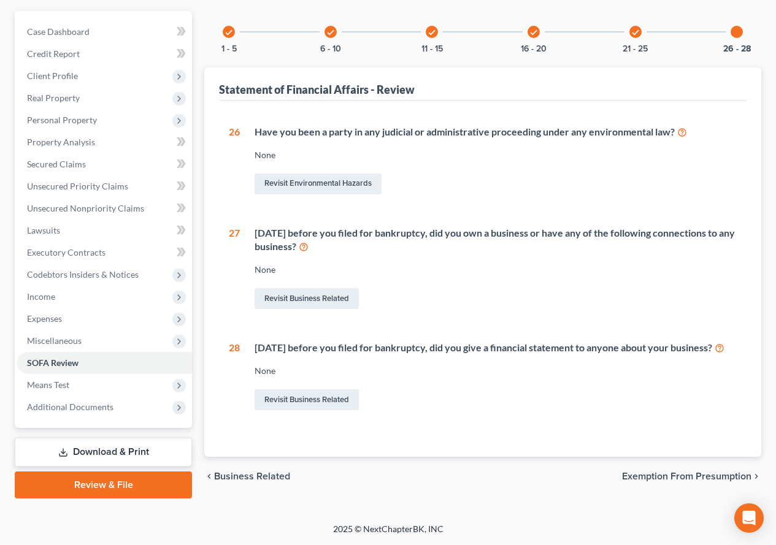
scroll to position [140, 0]
click at [48, 380] on span "Means Test" at bounding box center [48, 385] width 42 height 10
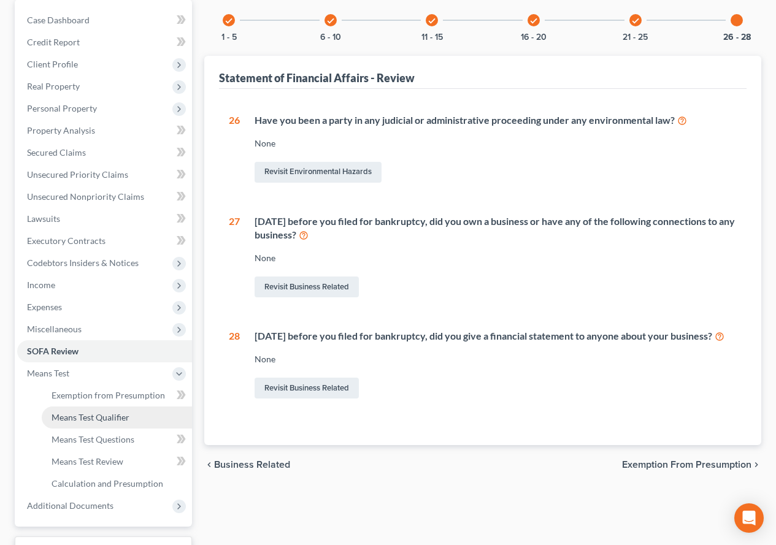
click at [70, 415] on span "Means Test Qualifier" at bounding box center [91, 417] width 78 height 10
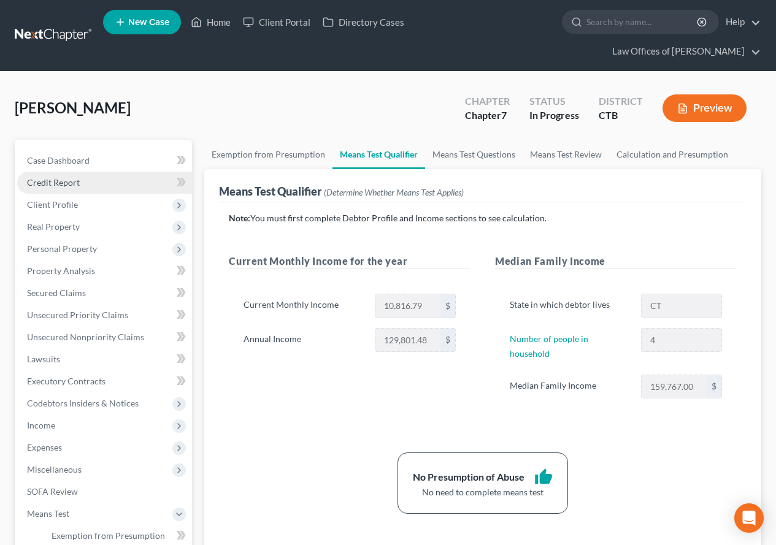
click at [58, 184] on span "Credit Report" at bounding box center [53, 182] width 53 height 10
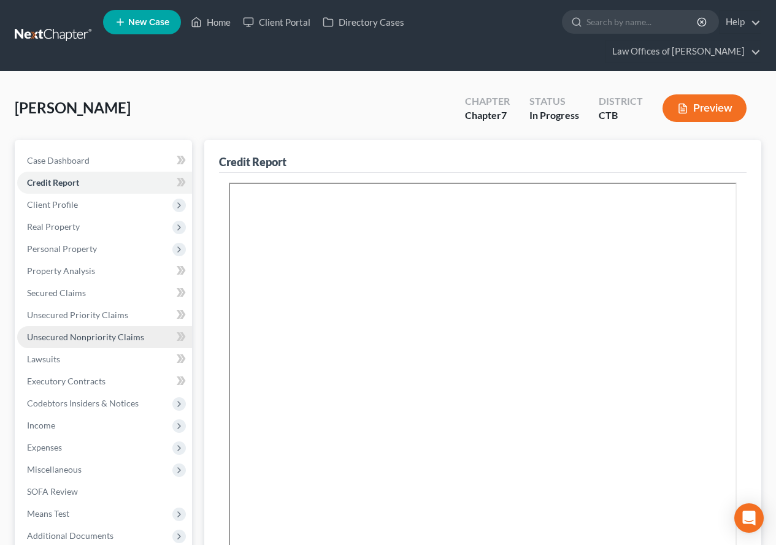
click at [30, 337] on span "Unsecured Nonpriority Claims" at bounding box center [85, 337] width 117 height 10
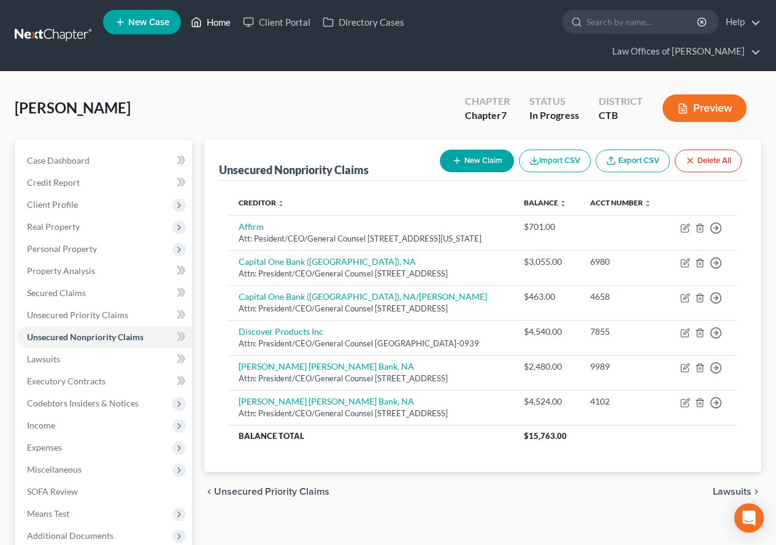
click at [215, 21] on link "Home" at bounding box center [211, 22] width 52 height 22
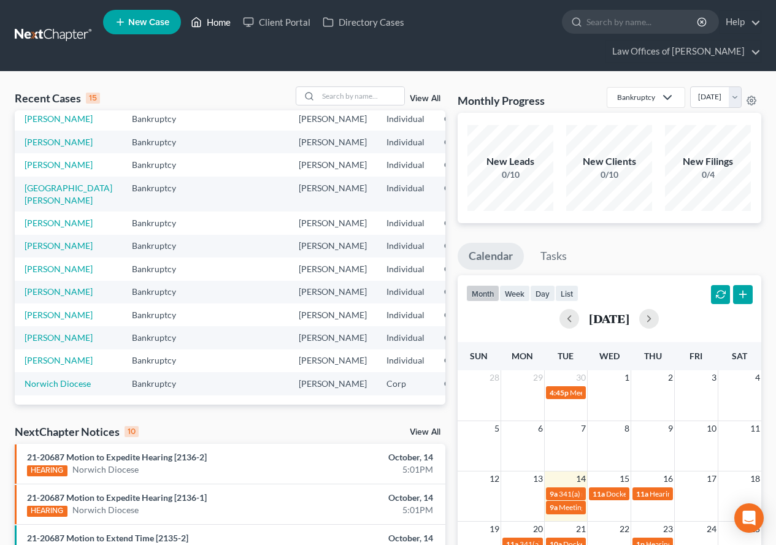
scroll to position [123, 0]
